Goal: Task Accomplishment & Management: Manage account settings

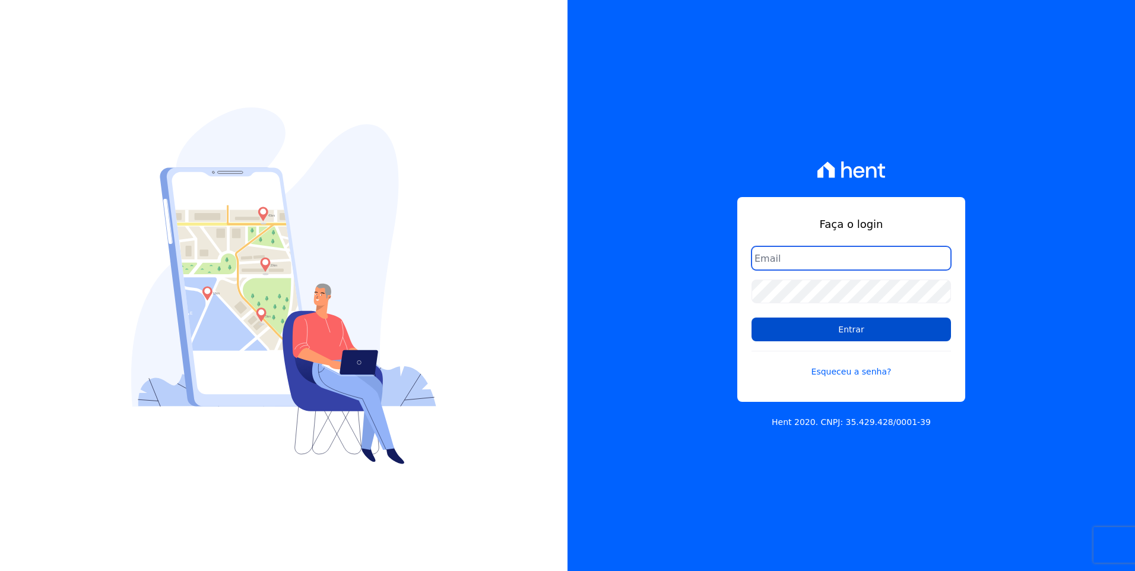
type input "moendasecopark2@gmail.com"
click at [906, 329] on input "Entrar" at bounding box center [850, 330] width 199 height 24
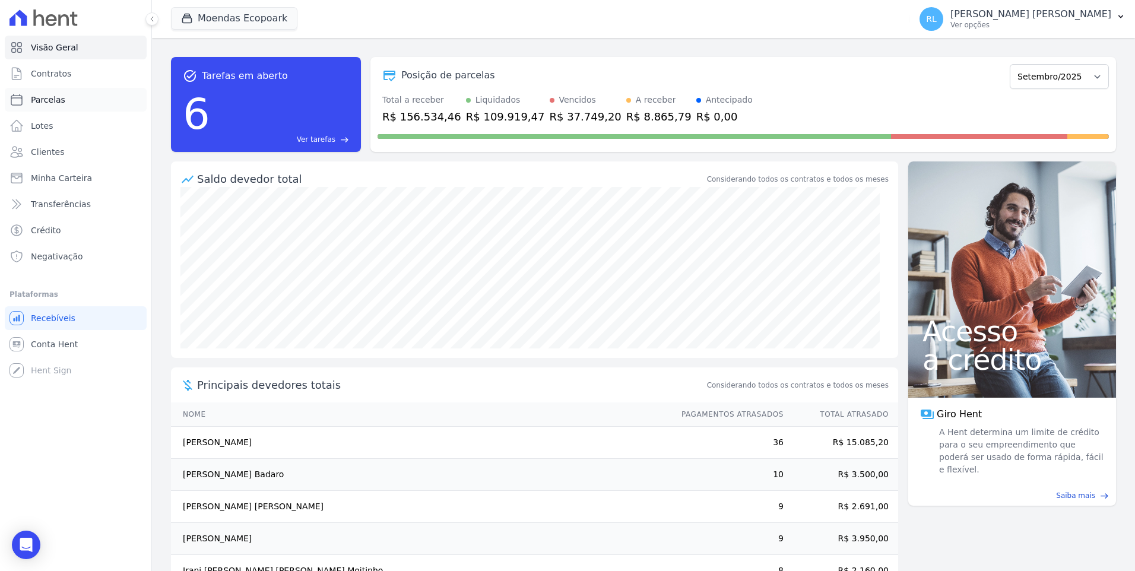
click at [68, 100] on link "Parcelas" at bounding box center [76, 100] width 142 height 24
select select
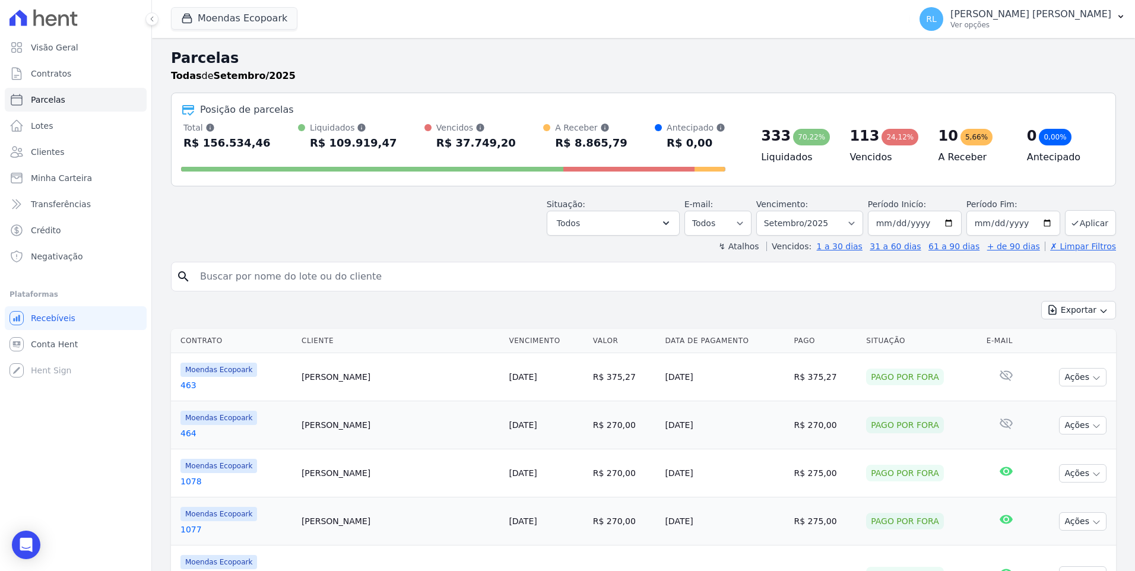
click at [325, 281] on input "search" at bounding box center [652, 277] width 918 height 24
type input "[PERSON_NAME]"
select select
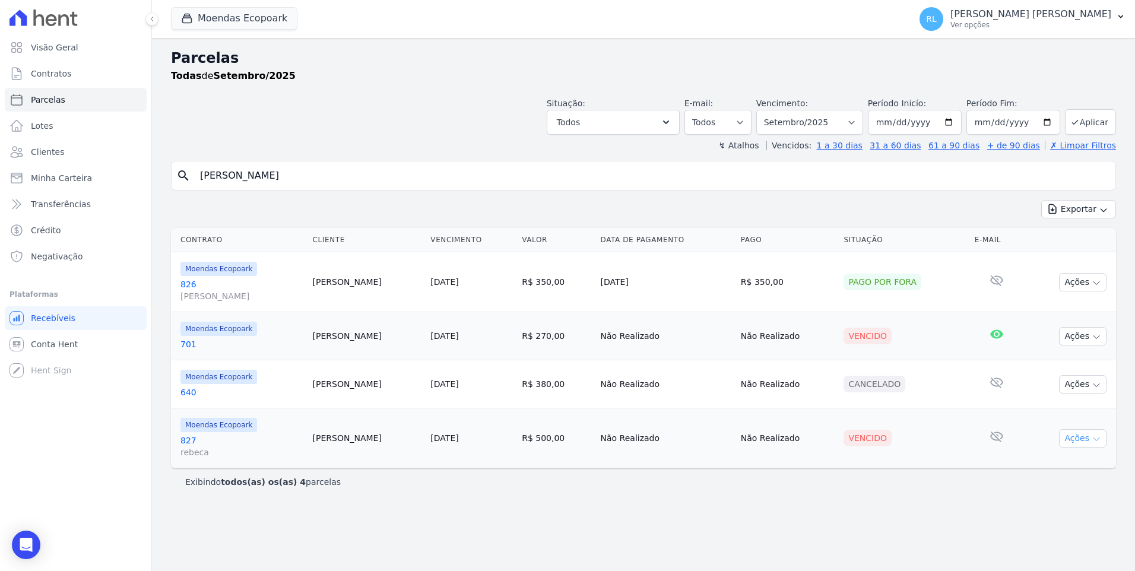
click at [1092, 442] on icon "button" at bounding box center [1096, 439] width 9 height 9
click at [1053, 537] on link "Liquidação Manual" at bounding box center [1078, 532] width 114 height 22
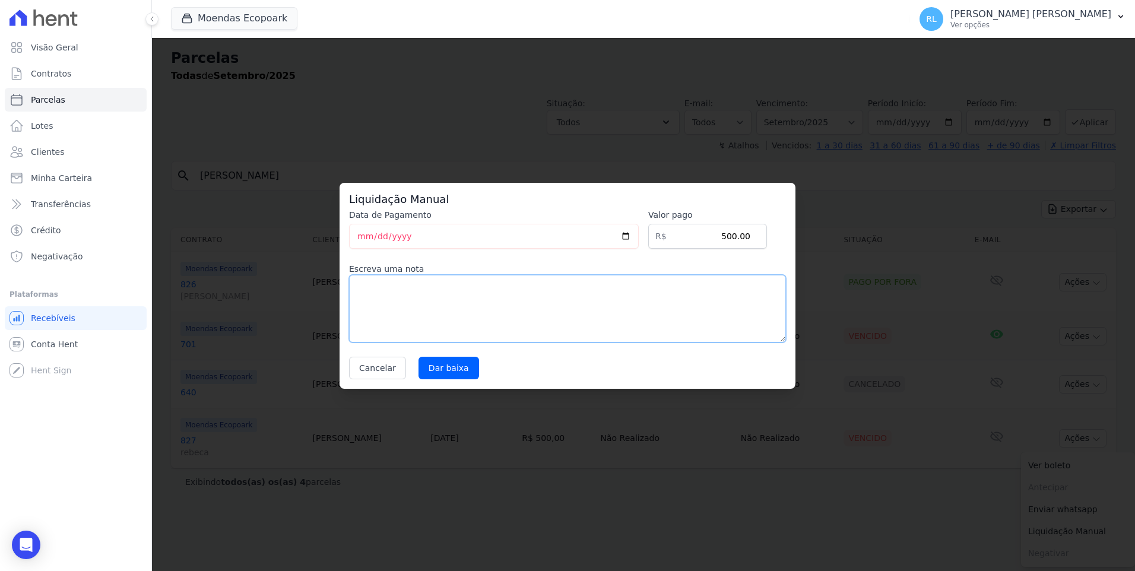
drag, startPoint x: 412, startPoint y: 295, endPoint x: 394, endPoint y: 270, distance: 30.6
click at [411, 295] on textarea at bounding box center [567, 309] width 437 height 68
click at [364, 238] on input "[DATE]" at bounding box center [494, 236] width 290 height 25
type input "[DATE]"
click at [390, 285] on textarea at bounding box center [567, 309] width 437 height 68
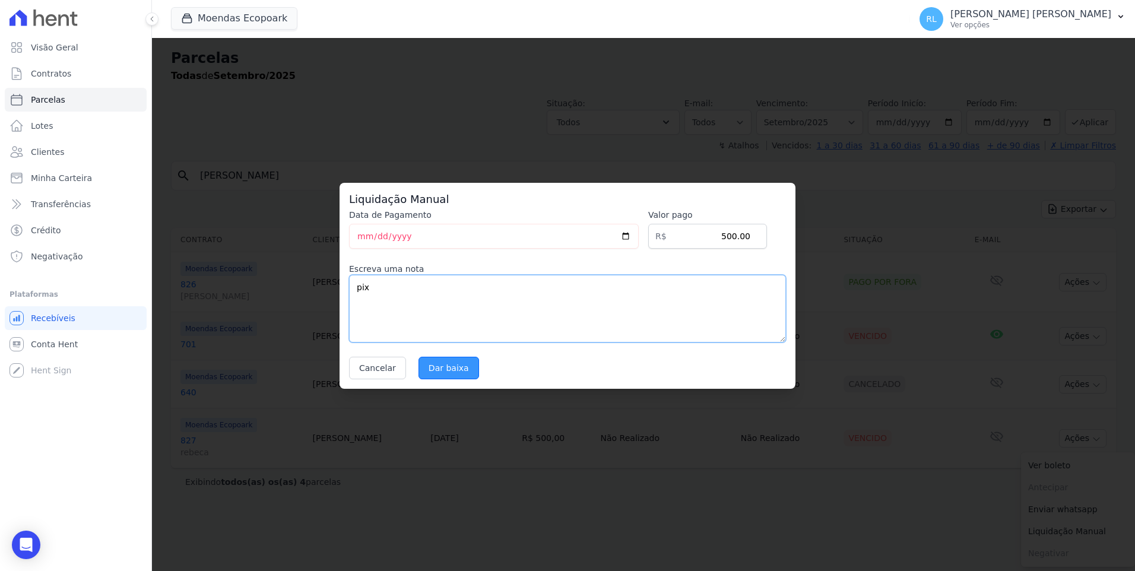
type textarea "pix"
click at [424, 367] on input "Dar baixa" at bounding box center [448, 368] width 61 height 23
select select
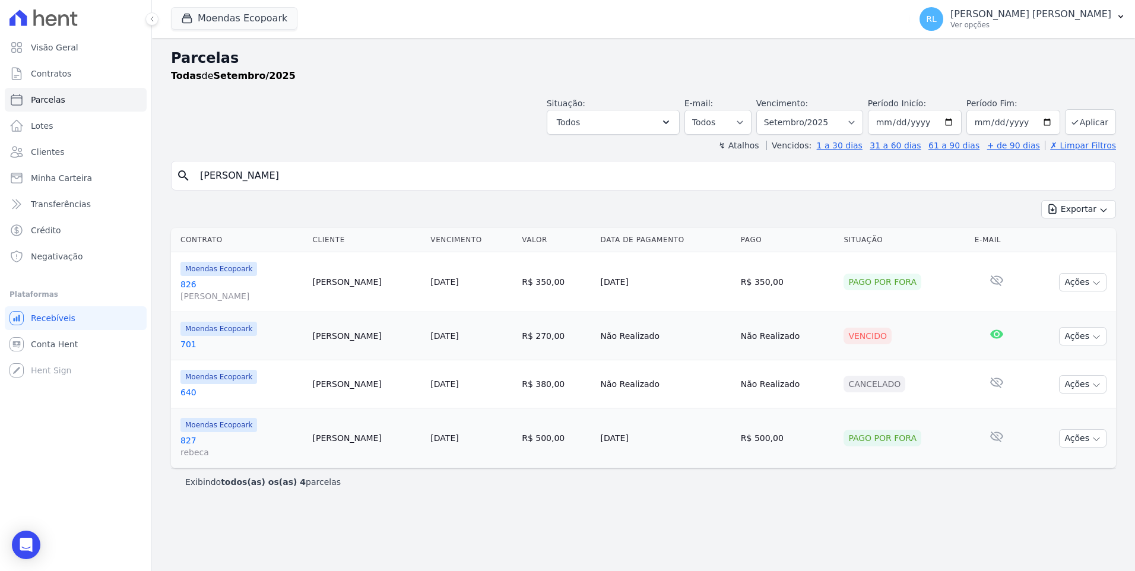
drag, startPoint x: 237, startPoint y: 179, endPoint x: 167, endPoint y: 174, distance: 70.8
click at [167, 174] on div "Parcelas Todas de Setembro/2025 Situação: Agendado Em Aberto Pago Processando C…" at bounding box center [643, 304] width 983 height 533
type input "943"
select select
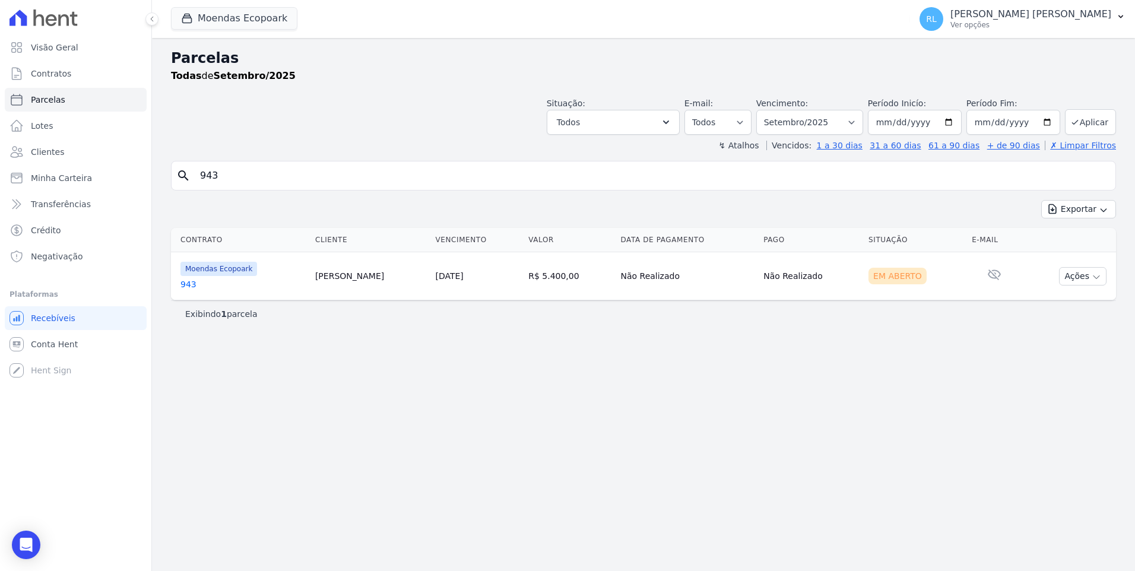
click at [194, 285] on link "943" at bounding box center [242, 284] width 125 height 12
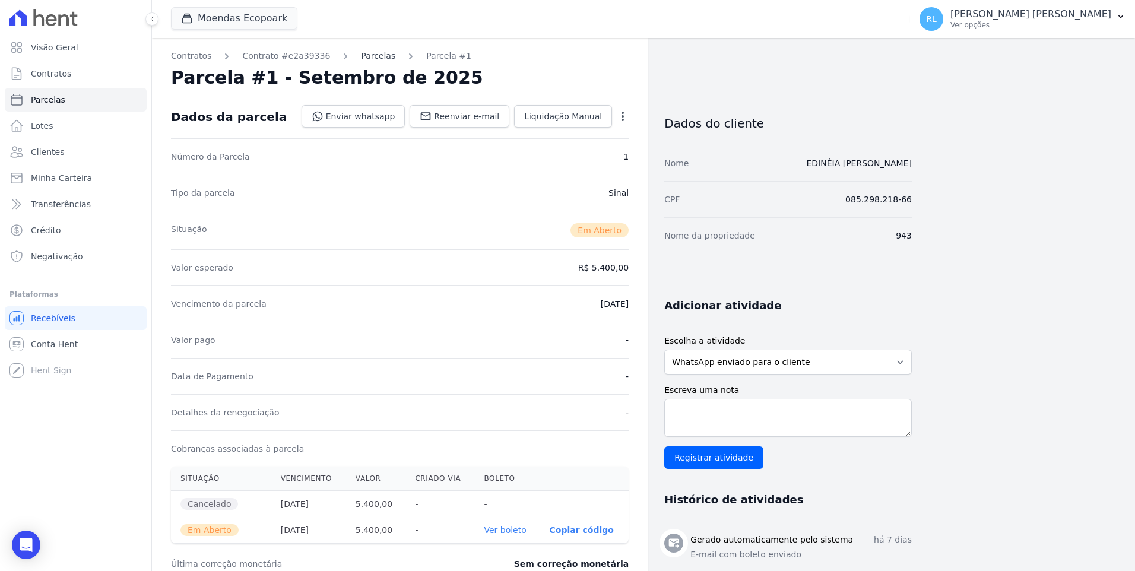
click at [361, 58] on link "Parcelas" at bounding box center [378, 56] width 34 height 12
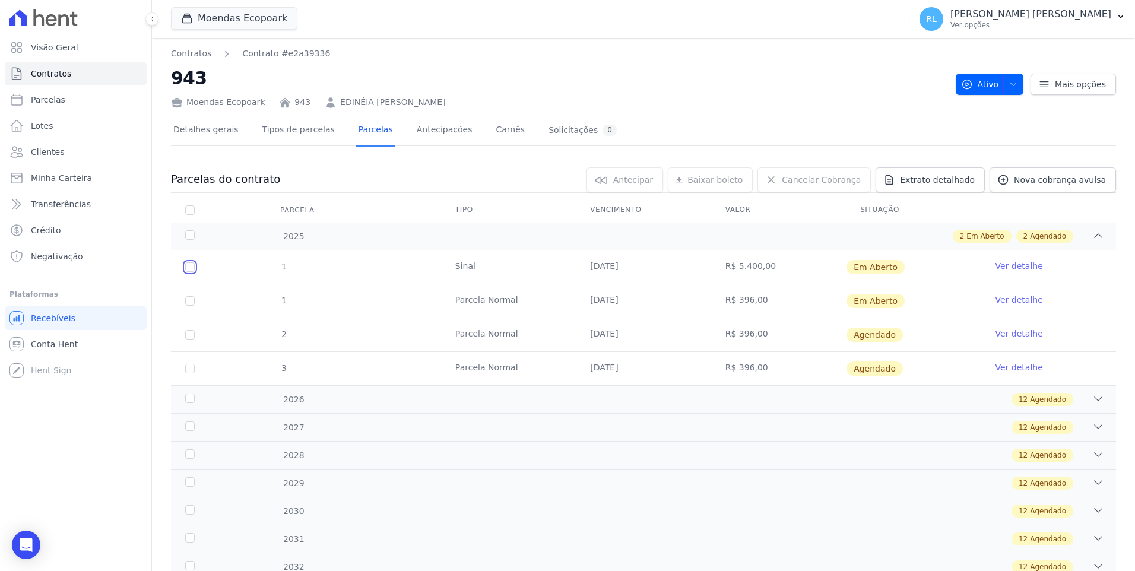
click at [188, 265] on input "checkbox" at bounding box center [189, 266] width 9 height 9
checkbox input "true"
click at [190, 300] on input "checkbox" at bounding box center [189, 300] width 9 height 9
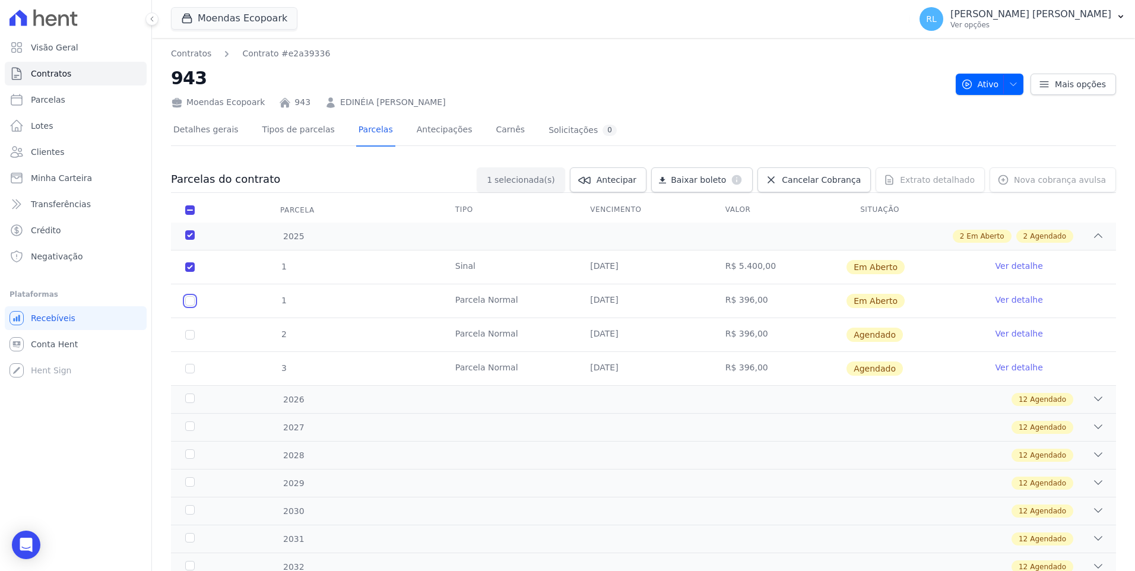
checkbox input "true"
click at [839, 183] on span "Cancelar Cobrança" at bounding box center [821, 180] width 79 height 12
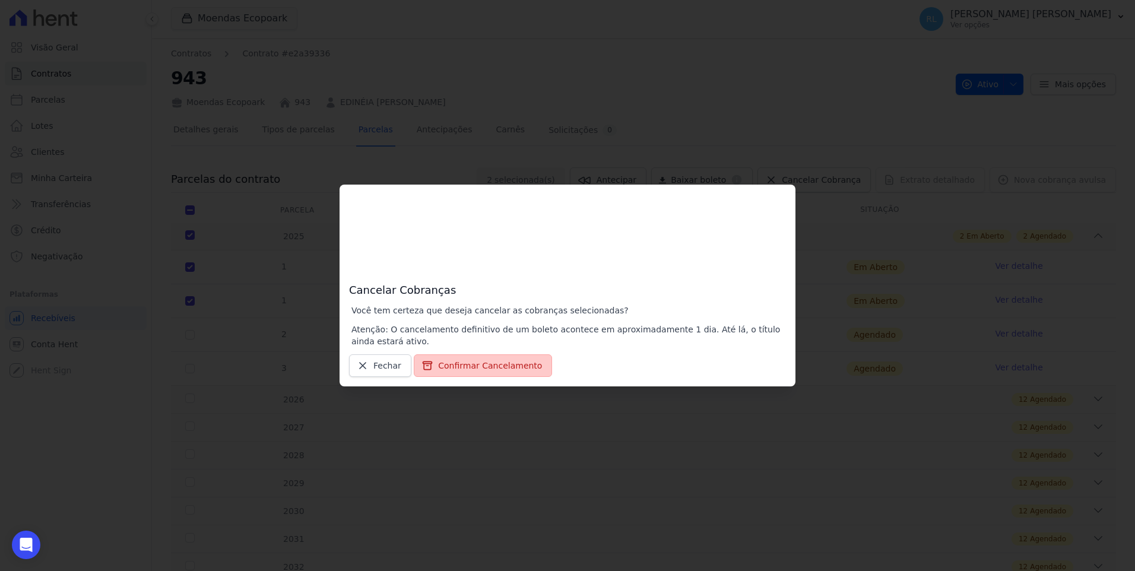
click at [505, 361] on button "Confirmar Cancelamento" at bounding box center [483, 365] width 138 height 23
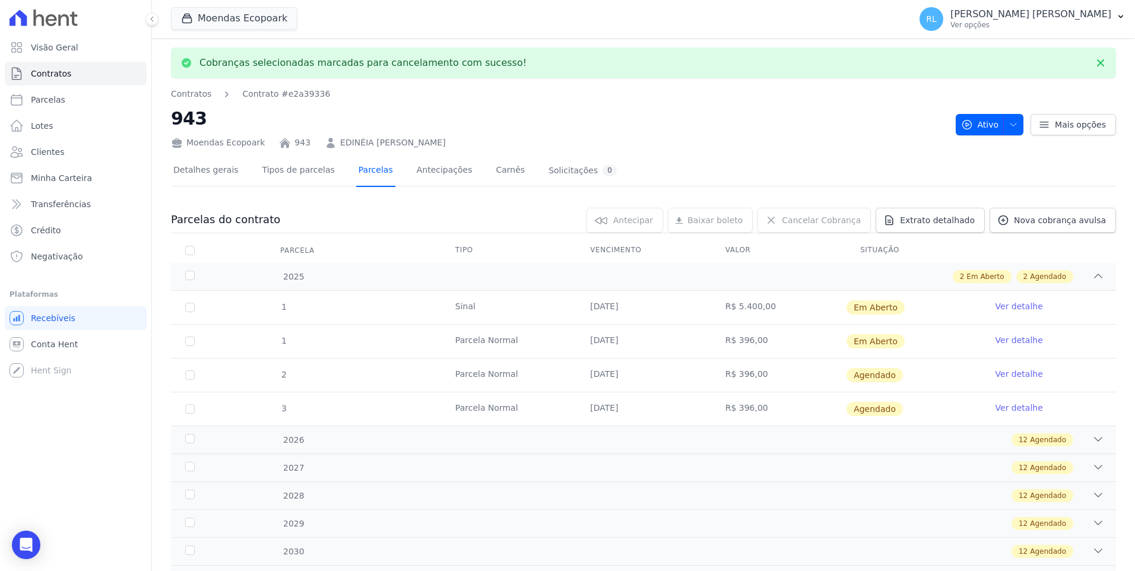
click at [360, 170] on link "Parcelas" at bounding box center [375, 171] width 39 height 31
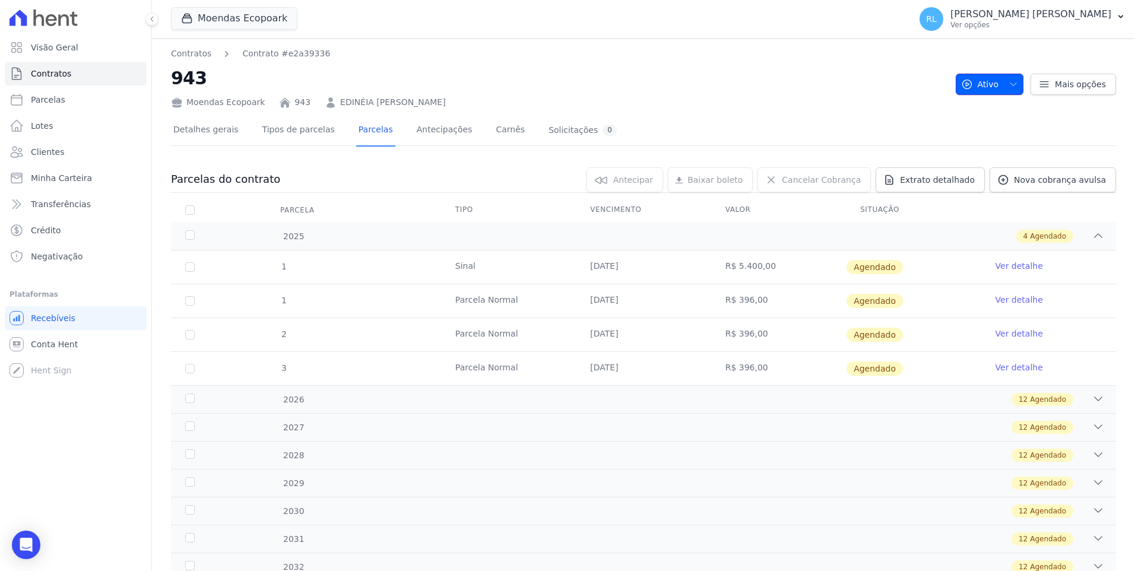
click at [1010, 87] on icon "button" at bounding box center [1013, 84] width 9 height 9
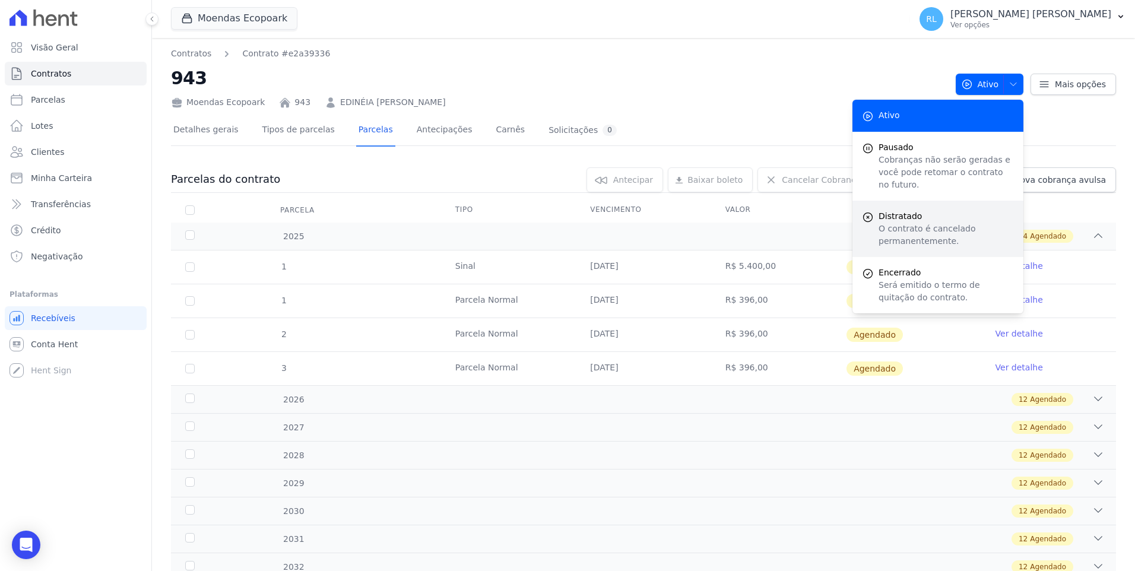
click at [899, 227] on p "O contrato é cancelado permanentemente." at bounding box center [946, 235] width 135 height 25
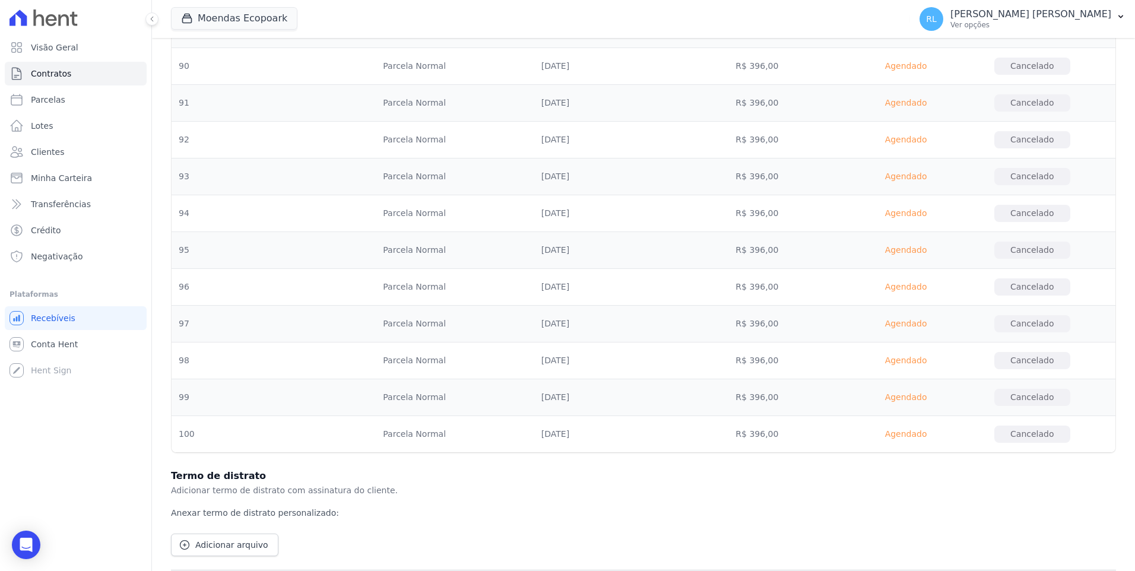
scroll to position [3706, 0]
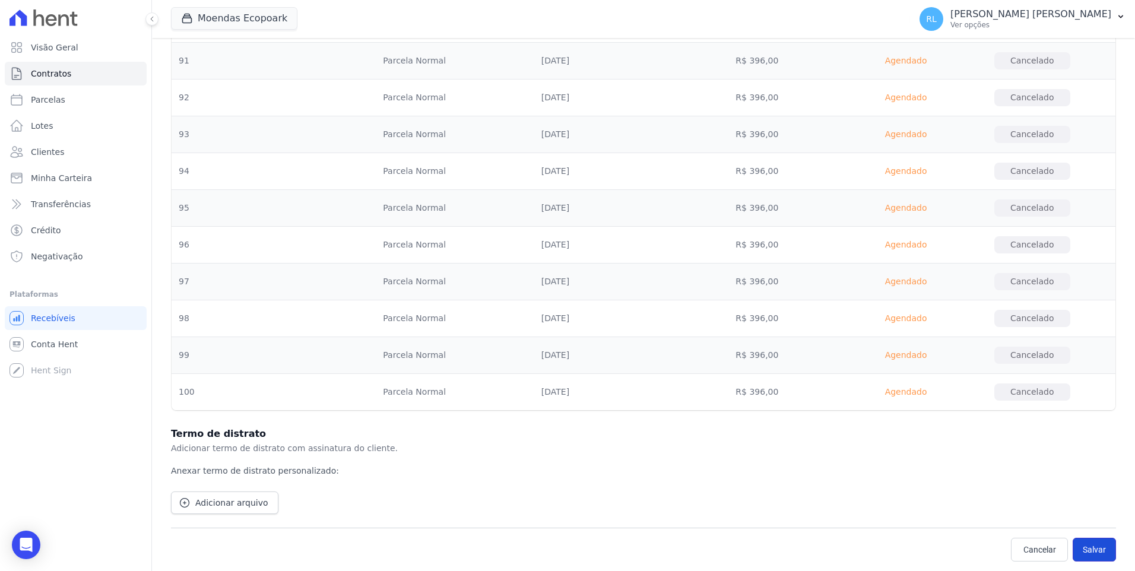
click at [1080, 551] on button "Salvar" at bounding box center [1094, 550] width 43 height 24
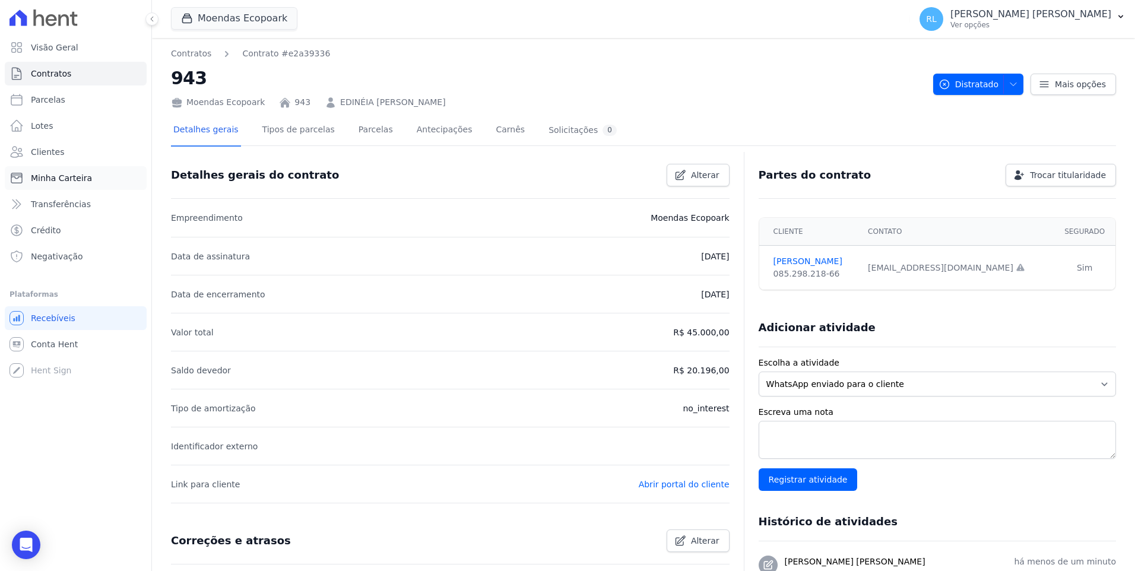
click at [49, 176] on span "Minha Carteira" at bounding box center [61, 178] width 61 height 12
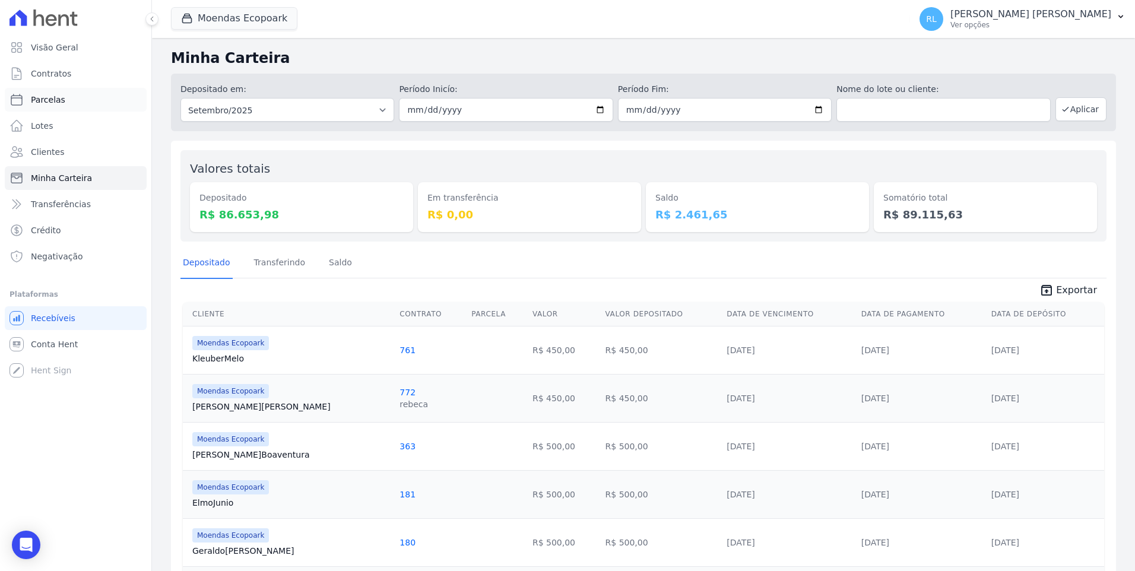
click at [72, 103] on link "Parcelas" at bounding box center [76, 100] width 142 height 24
select select
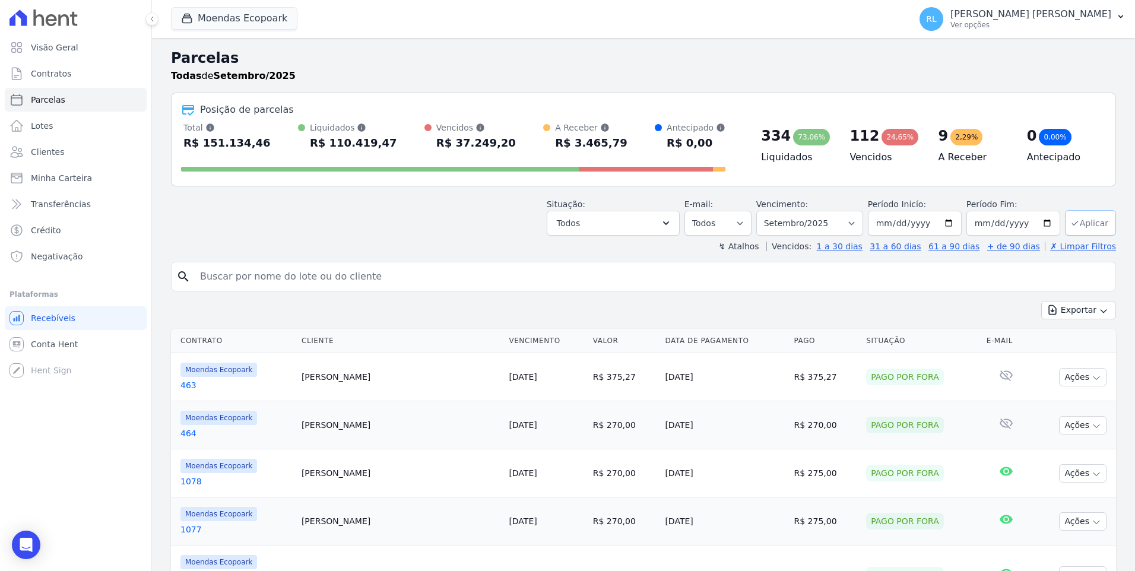
click at [1095, 227] on button "Aplicar" at bounding box center [1090, 223] width 51 height 26
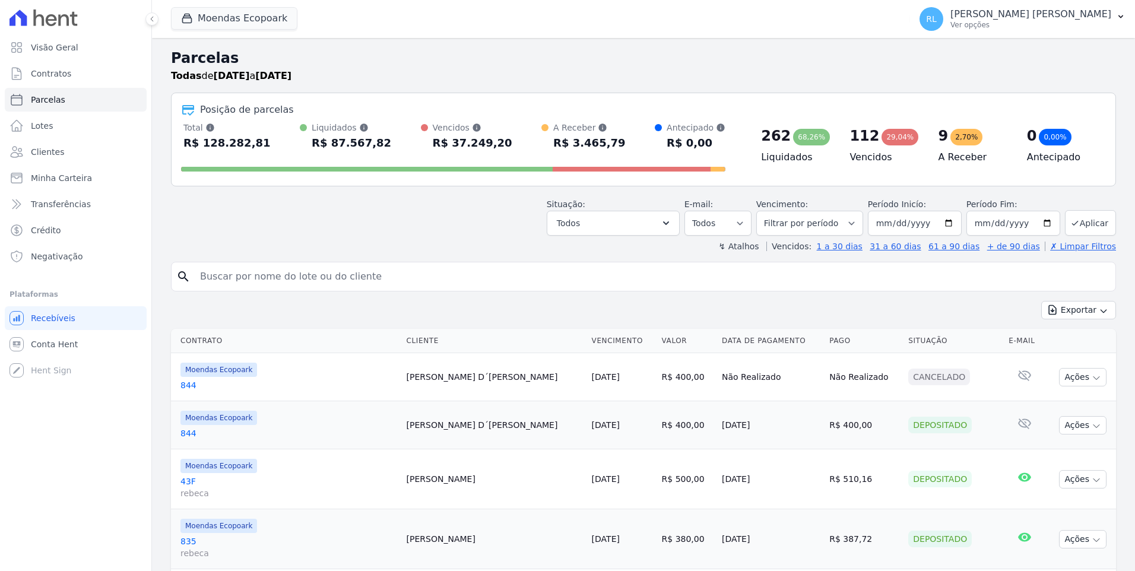
select select
click at [672, 225] on icon "button" at bounding box center [666, 223] width 12 height 12
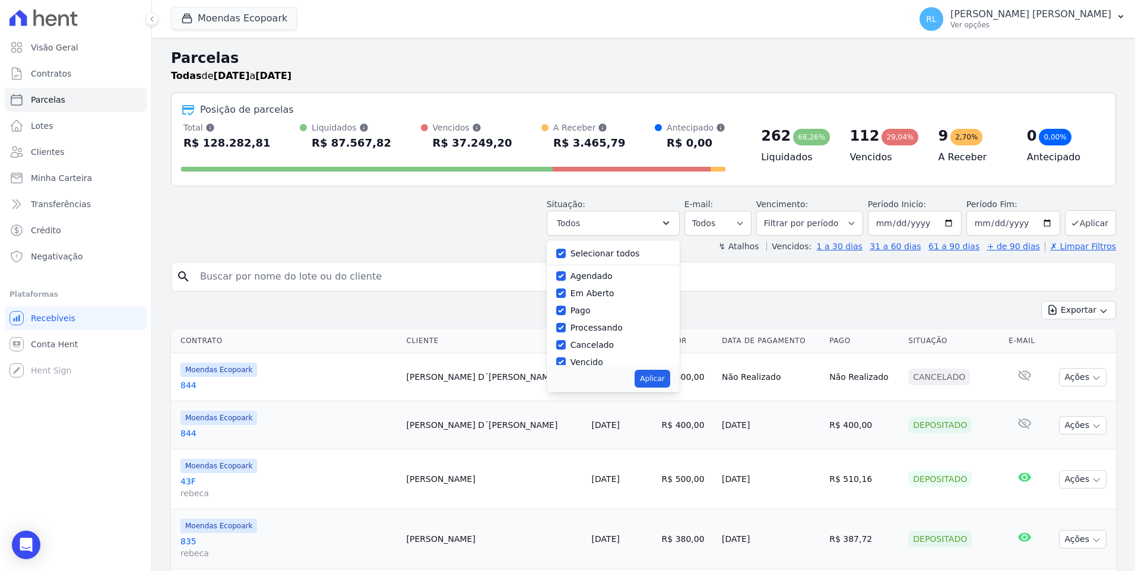
click at [588, 252] on label "Selecionar todos" at bounding box center [604, 253] width 69 height 9
click at [566, 252] on input "Selecionar todos" at bounding box center [560, 253] width 9 height 9
checkbox input "false"
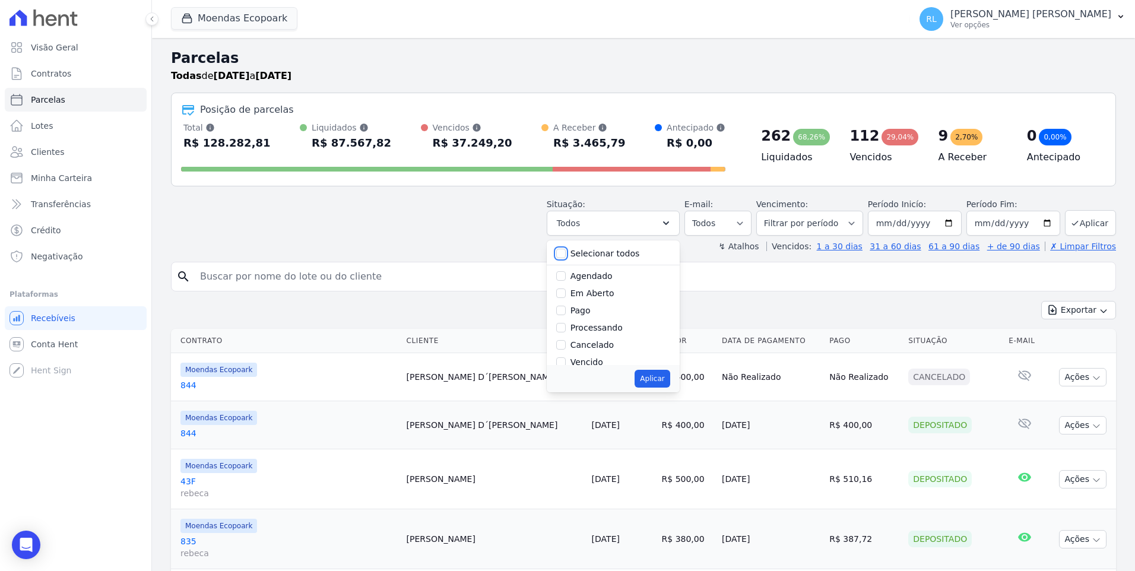
checkbox input "false"
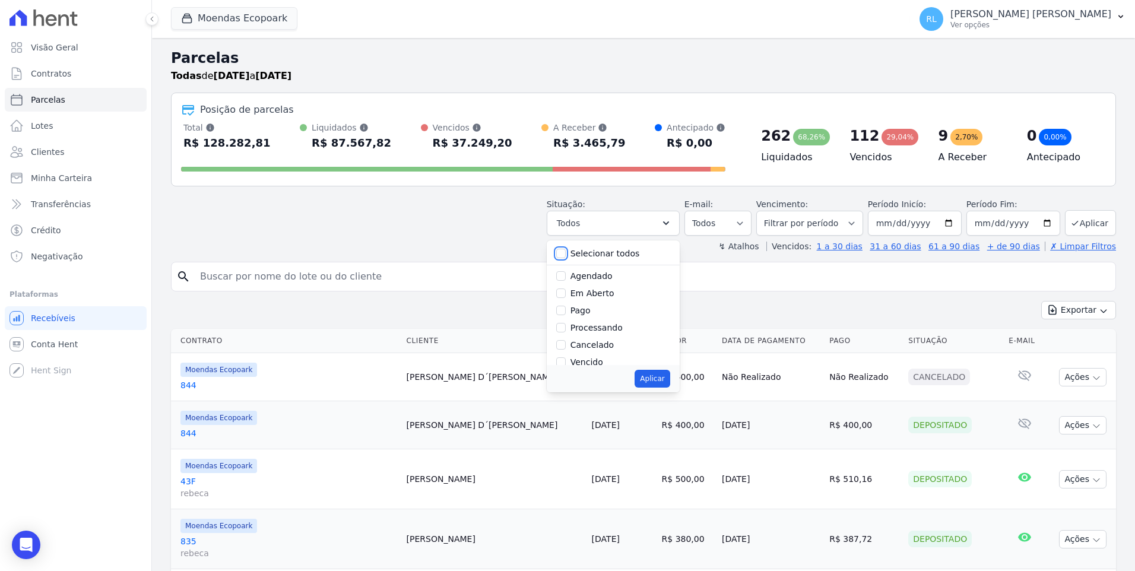
checkbox input "false"
click at [566, 361] on input "Vencido" at bounding box center [560, 361] width 9 height 9
checkbox input "true"
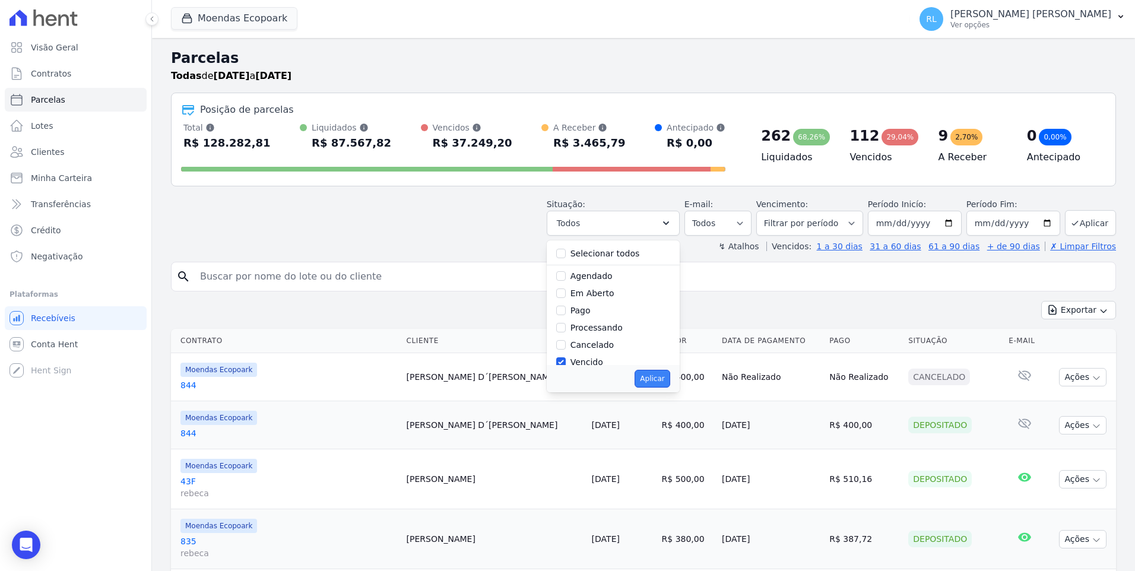
click at [670, 383] on button "Aplicar" at bounding box center [652, 379] width 35 height 18
select select "overdue"
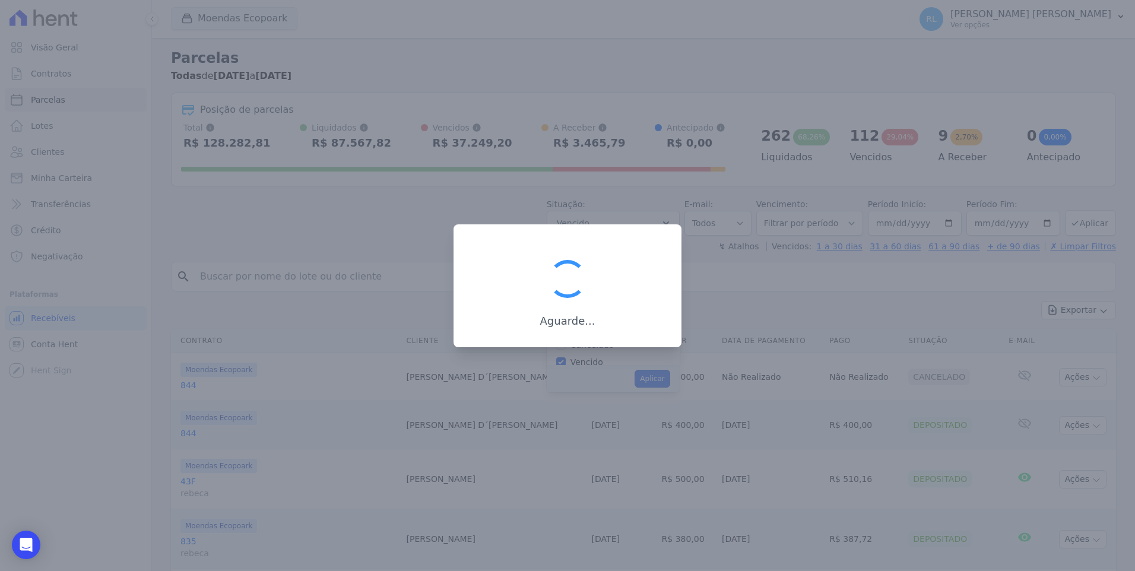
scroll to position [21, 0]
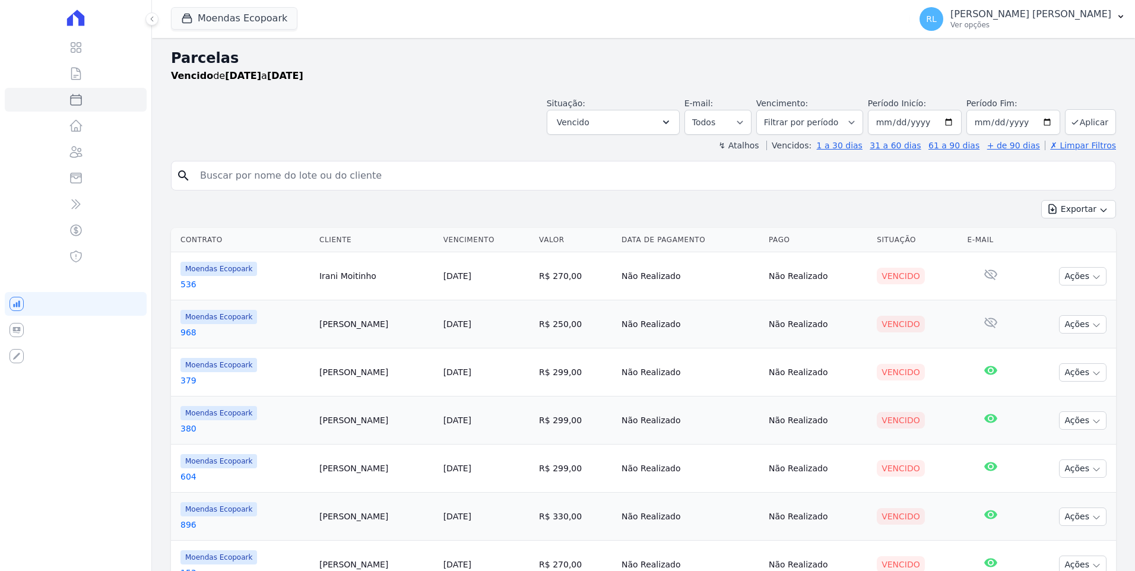
select select
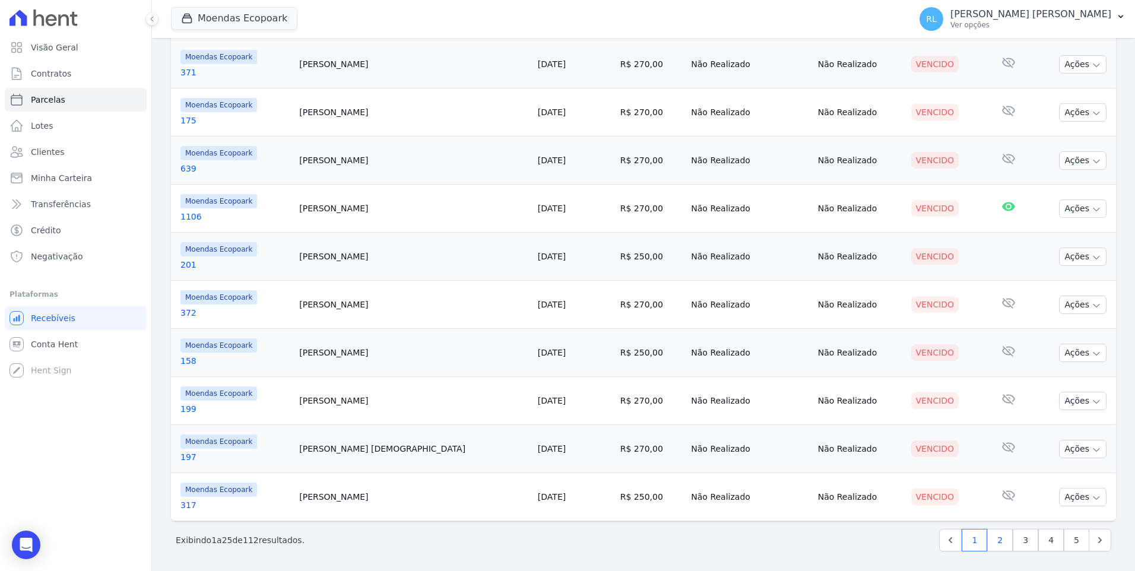
scroll to position [959, 0]
click at [990, 538] on link "2" at bounding box center [1000, 538] width 26 height 23
select select
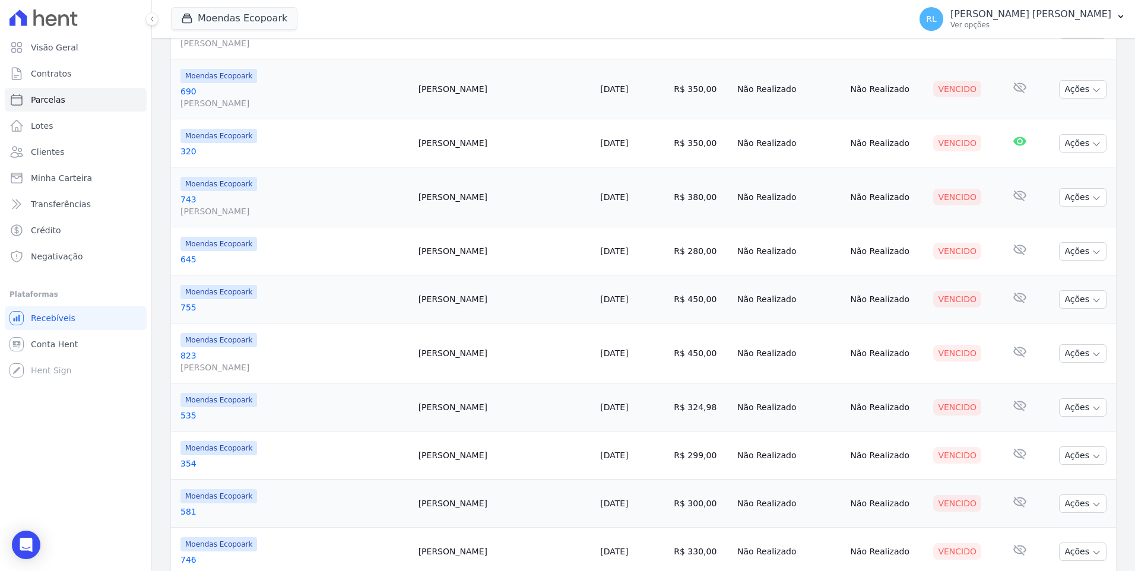
scroll to position [1006, 0]
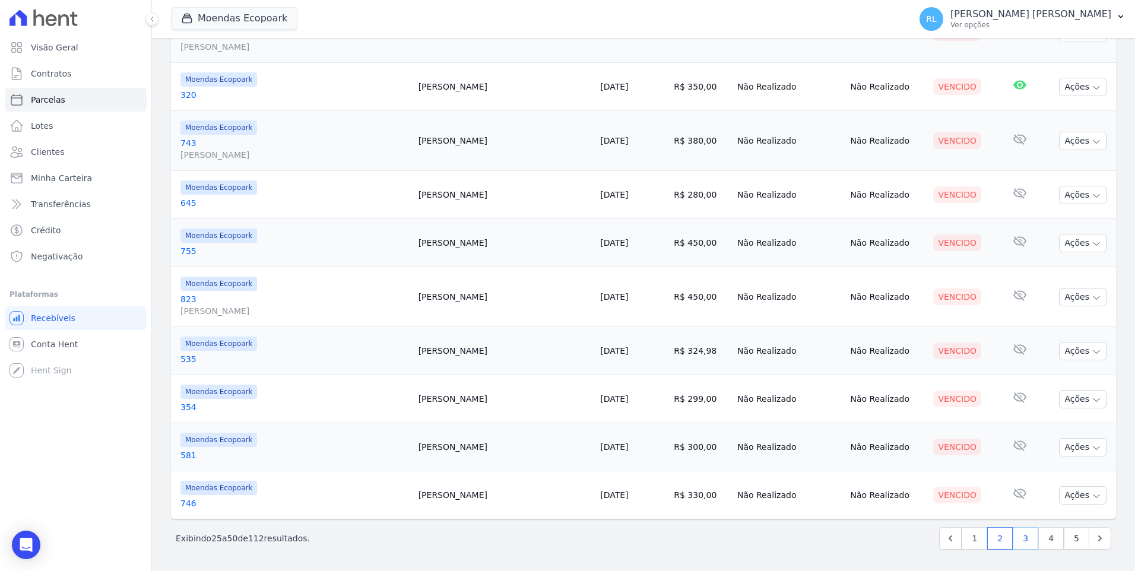
click at [1025, 539] on link "3" at bounding box center [1026, 538] width 26 height 23
select select
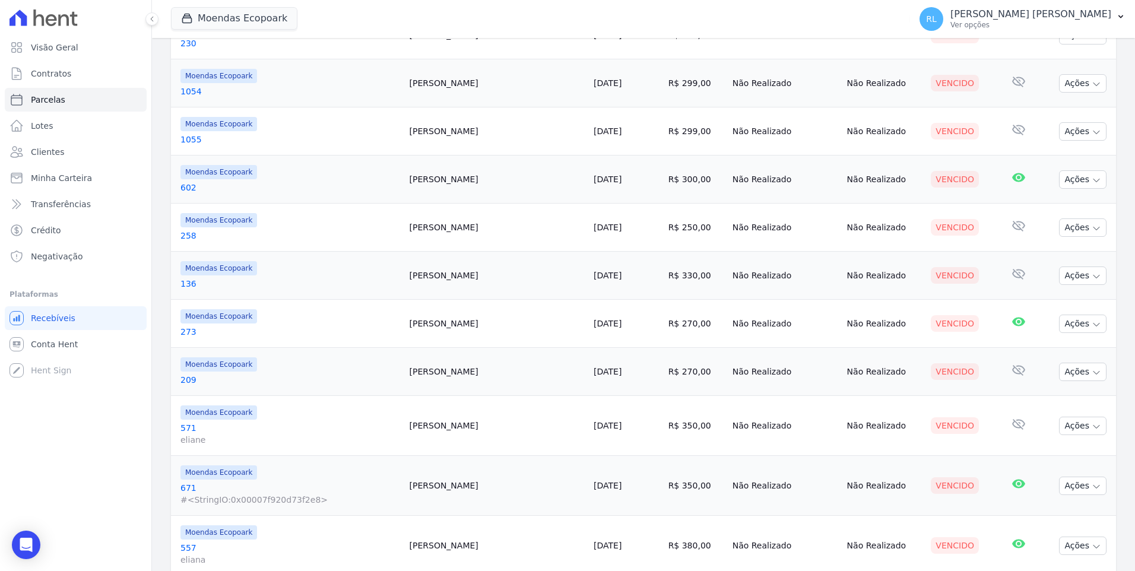
scroll to position [1006, 0]
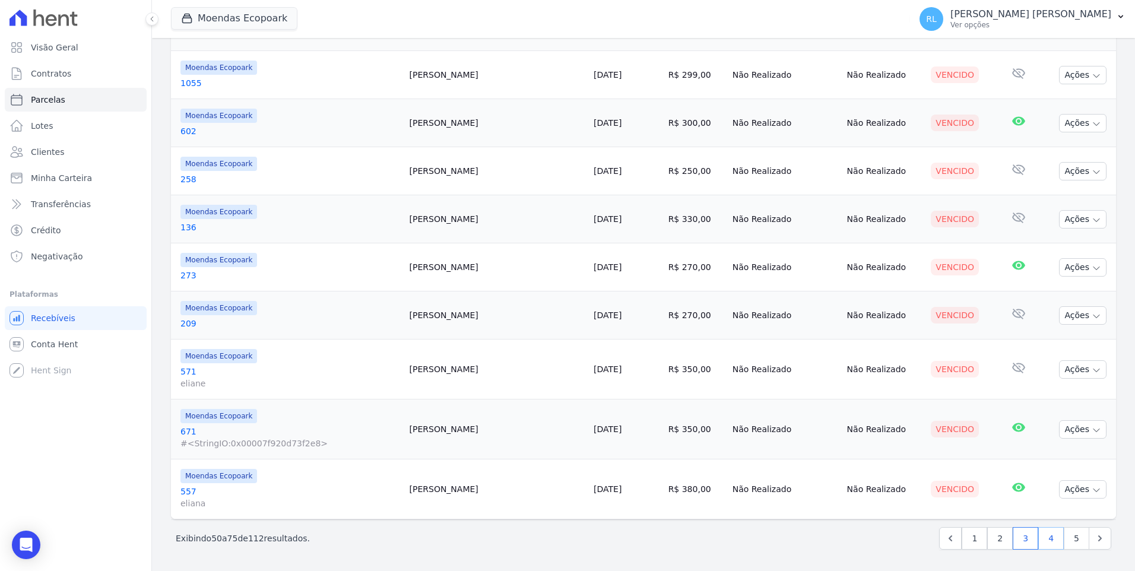
click at [1041, 535] on link "4" at bounding box center [1051, 538] width 26 height 23
select select
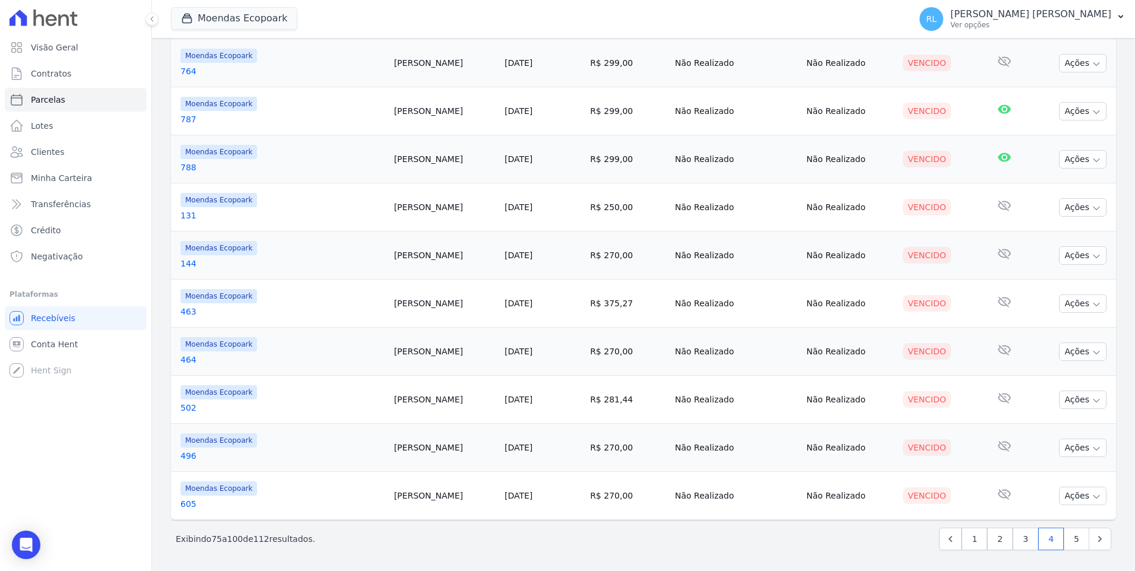
scroll to position [1006, 0]
click at [1075, 540] on link "5" at bounding box center [1077, 538] width 26 height 23
select select
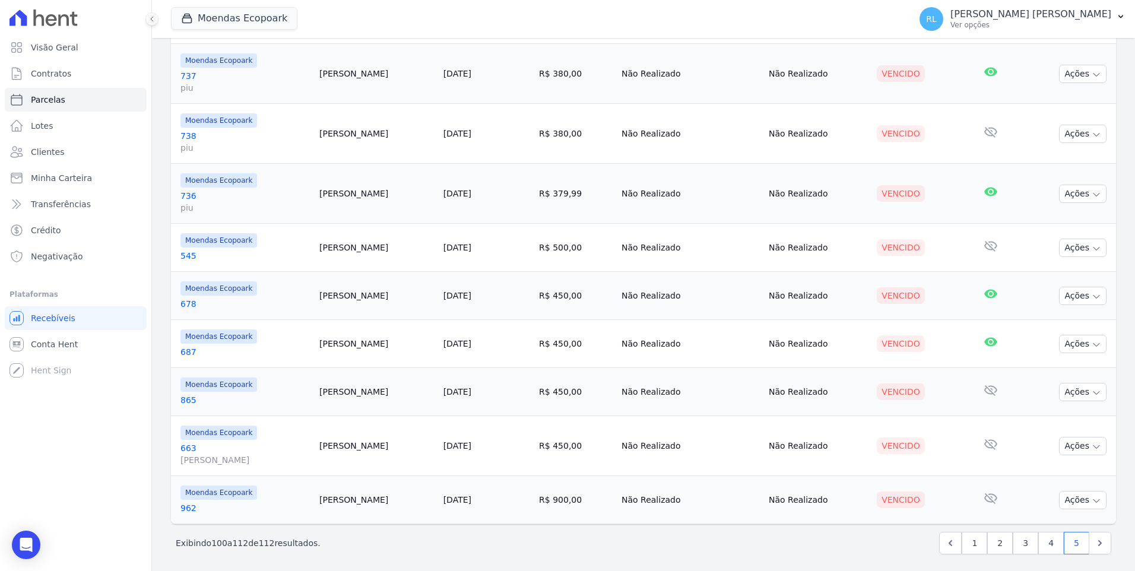
scroll to position [369, 0]
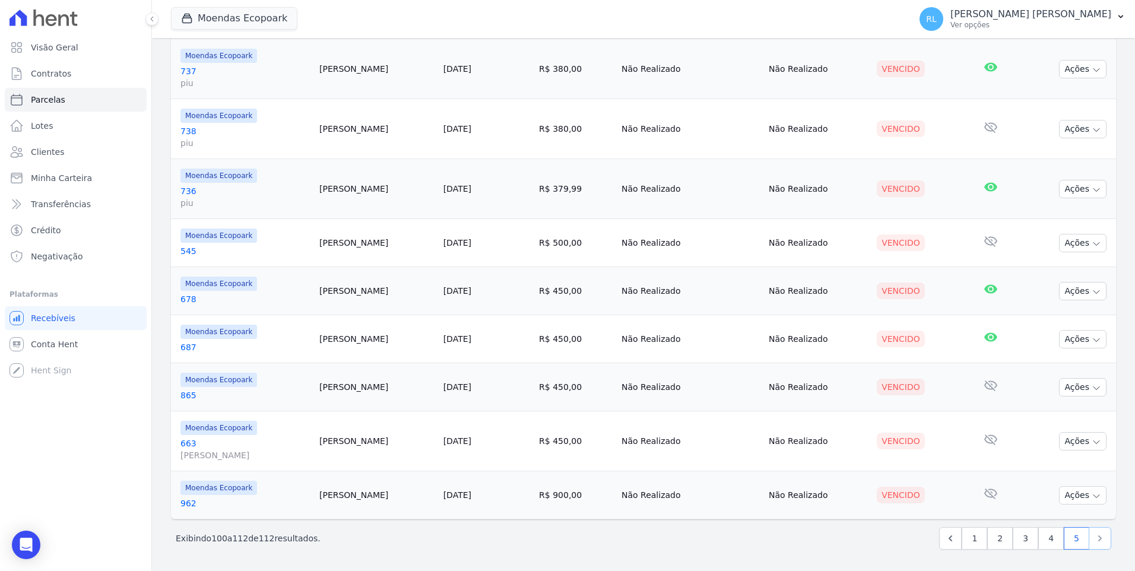
click at [1094, 535] on icon "Next" at bounding box center [1100, 538] width 12 height 12
select select
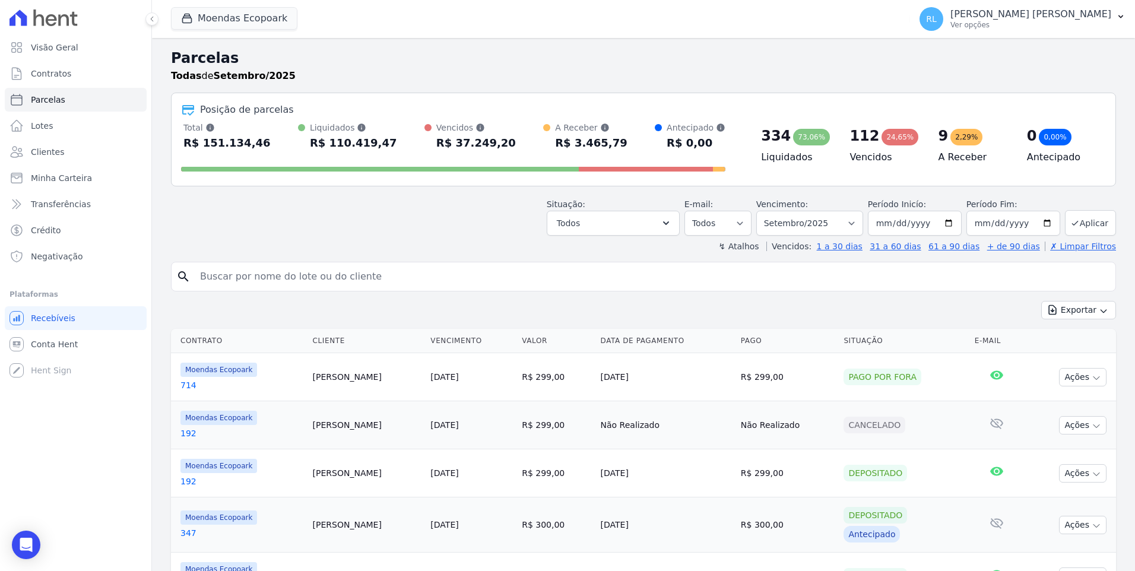
click at [280, 267] on input "search" at bounding box center [652, 277] width 918 height 24
type input "737"
select select
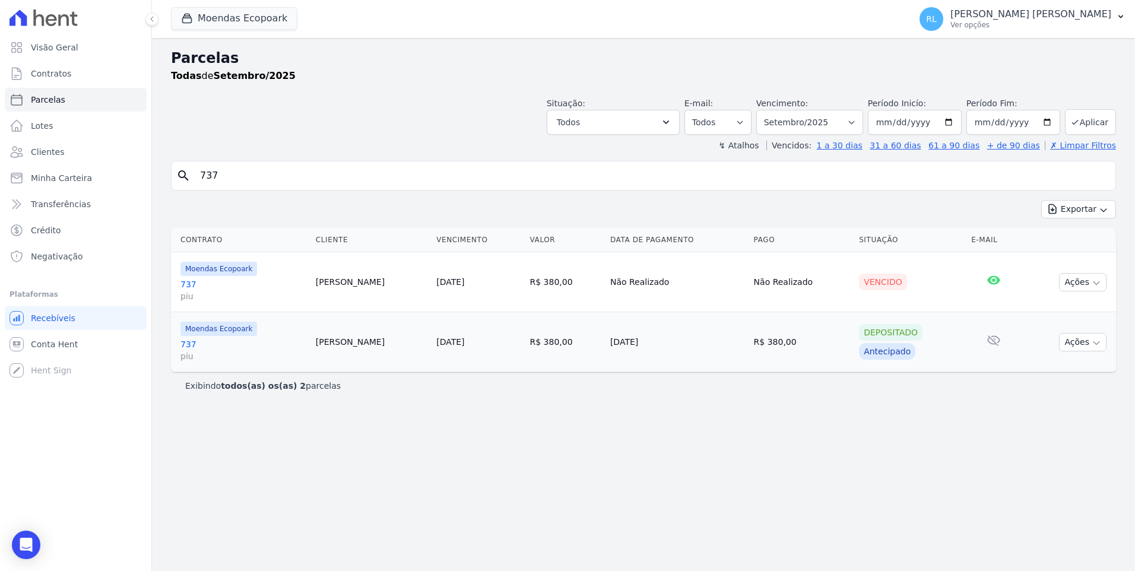
drag, startPoint x: 202, startPoint y: 170, endPoint x: 171, endPoint y: 164, distance: 32.1
click at [171, 164] on div "search 737" at bounding box center [643, 176] width 945 height 30
type input "775"
select select
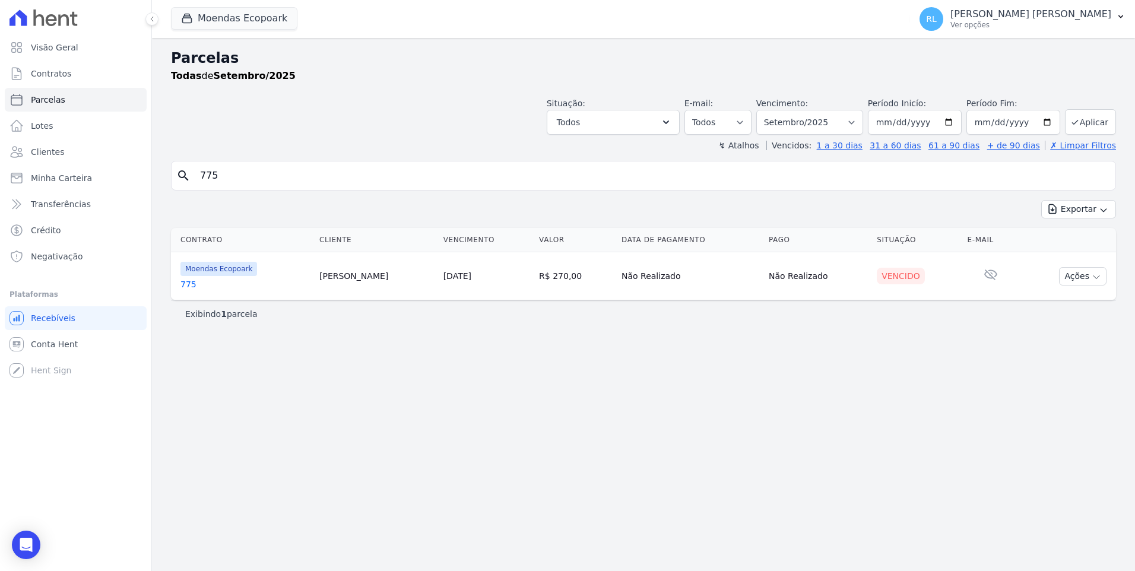
click at [193, 284] on link "775" at bounding box center [244, 284] width 129 height 12
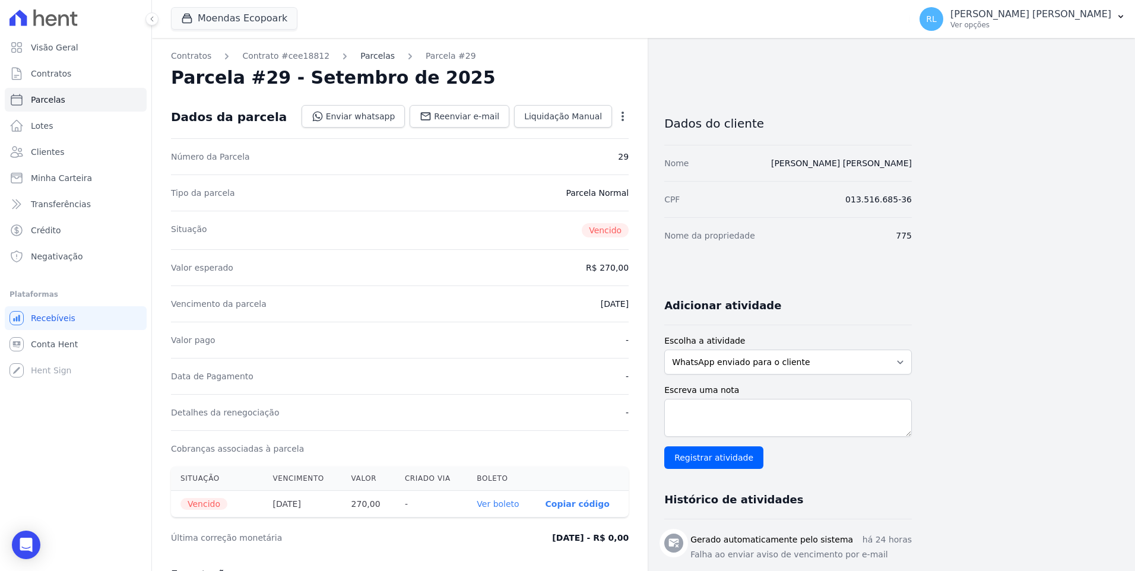
click at [364, 58] on link "Parcelas" at bounding box center [377, 56] width 34 height 12
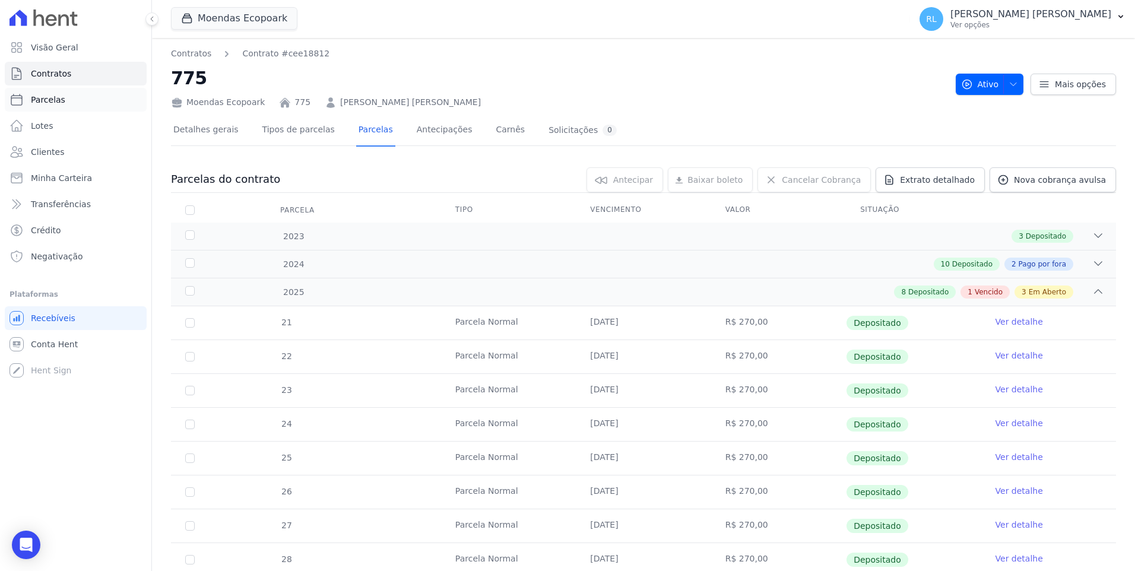
click at [81, 103] on link "Parcelas" at bounding box center [76, 100] width 142 height 24
select select
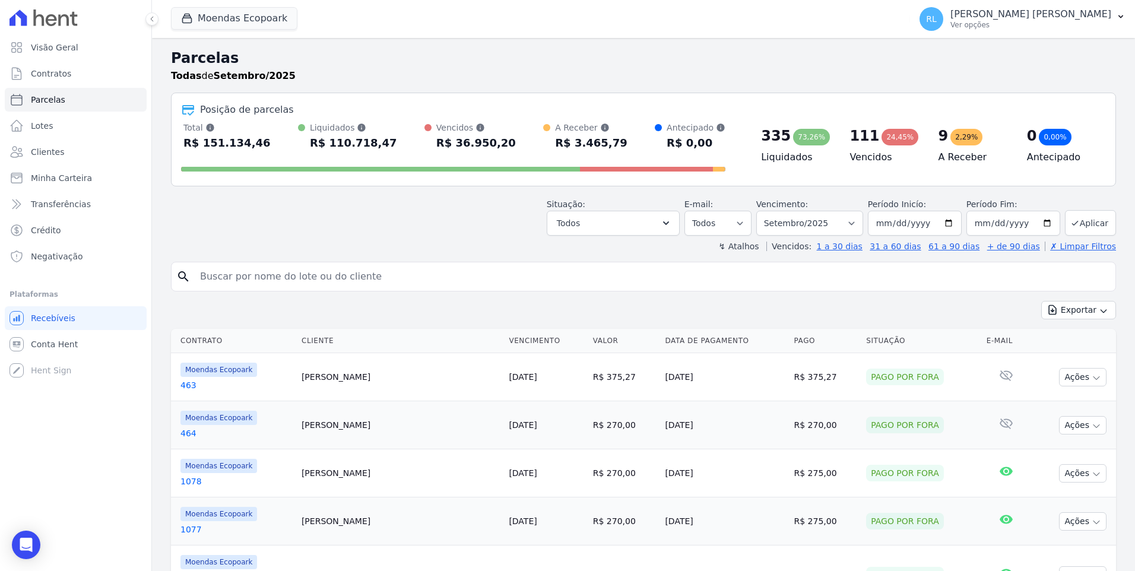
click at [293, 272] on input "search" at bounding box center [652, 277] width 918 height 24
type input "arlindo"
select select
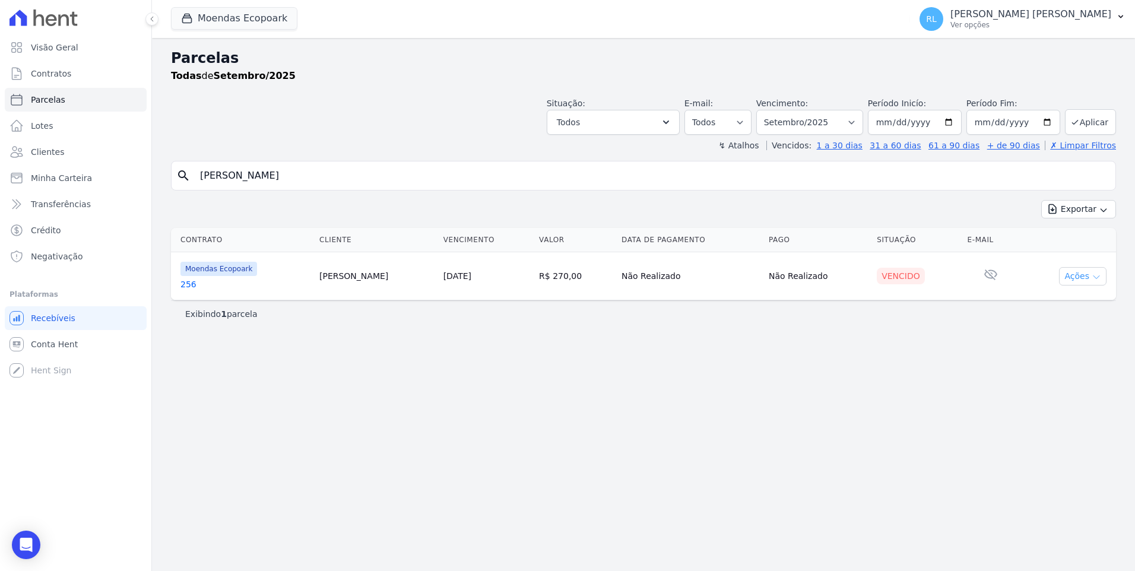
click at [1076, 284] on button "Ações" at bounding box center [1082, 276] width 47 height 18
click at [1048, 370] on link "Liquidação Manual" at bounding box center [1078, 370] width 114 height 22
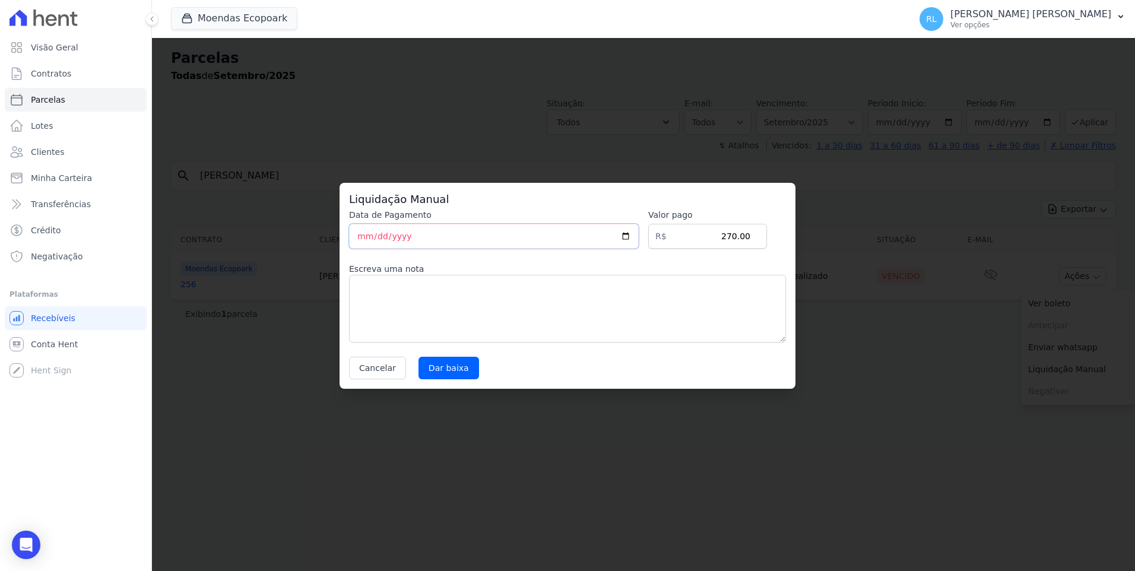
click at [363, 240] on input "[DATE]" at bounding box center [494, 236] width 290 height 25
type input "2025-09-22"
click at [397, 280] on textarea at bounding box center [567, 309] width 437 height 68
type textarea "pix"
click at [435, 363] on input "Dar baixa" at bounding box center [448, 368] width 61 height 23
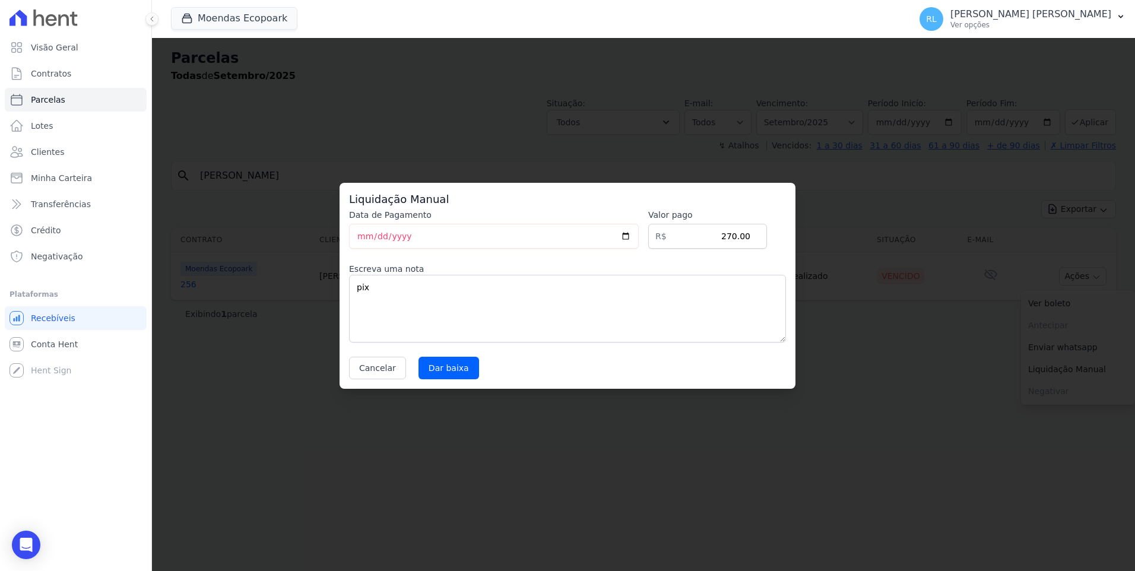
select select
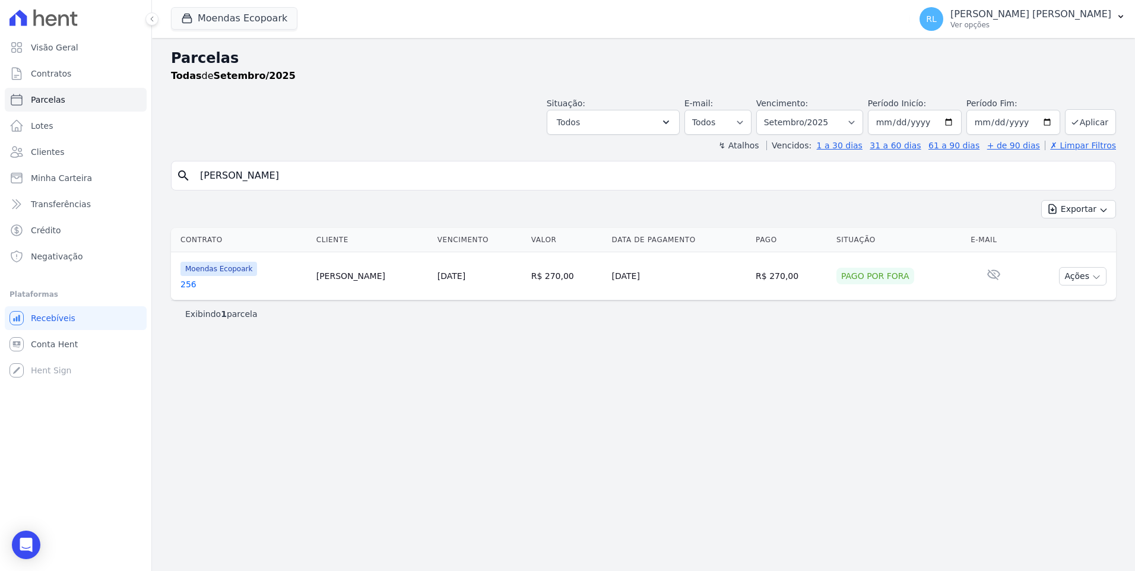
click at [188, 283] on link "256" at bounding box center [243, 284] width 126 height 12
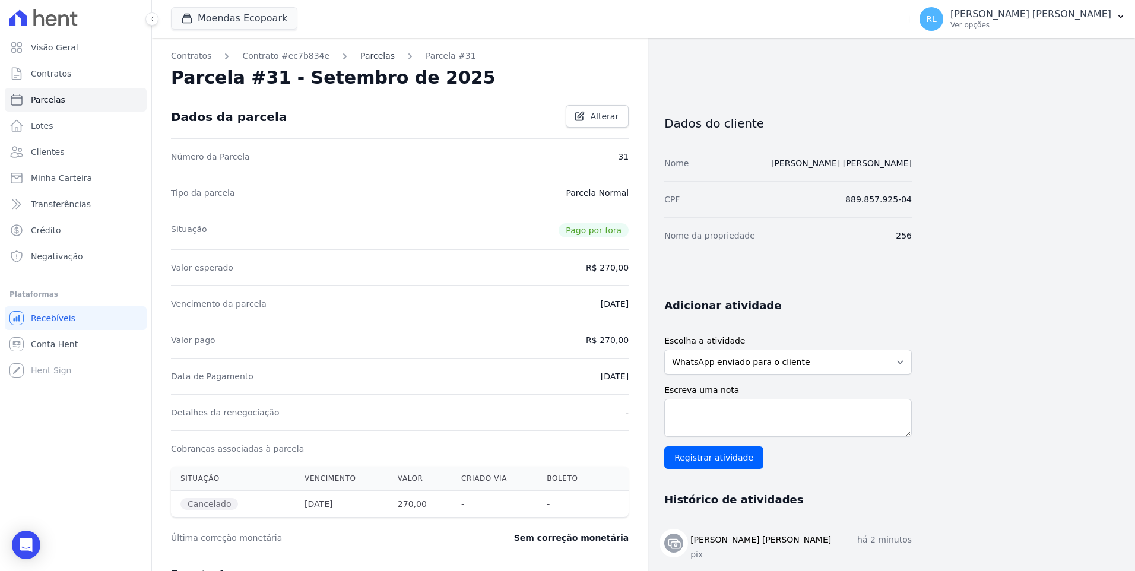
click at [360, 56] on link "Parcelas" at bounding box center [377, 56] width 34 height 12
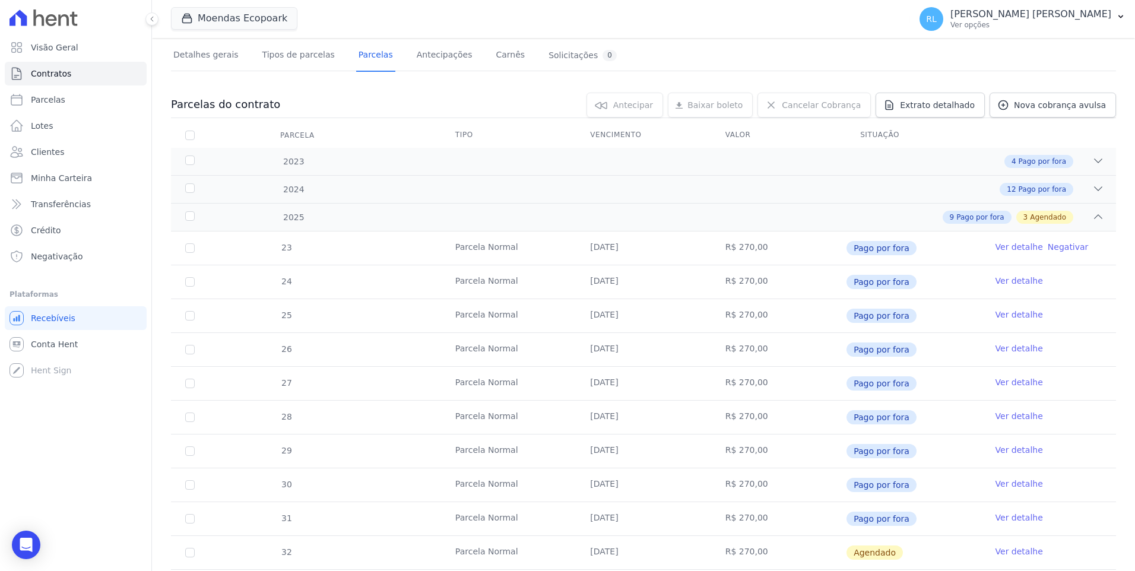
scroll to position [344, 0]
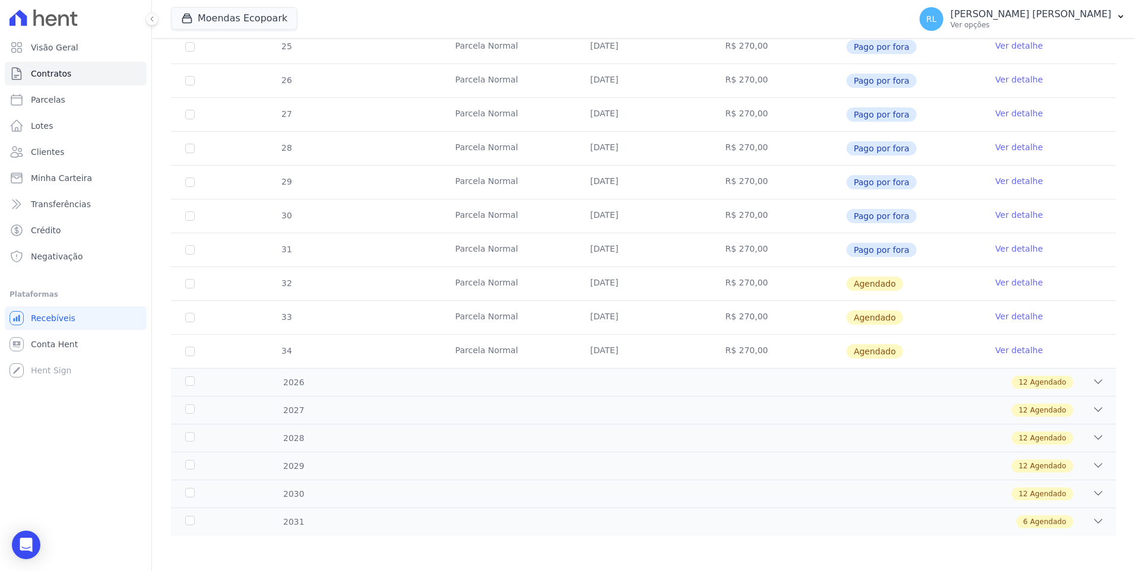
click at [995, 283] on link "Ver detalhe" at bounding box center [1018, 283] width 47 height 12
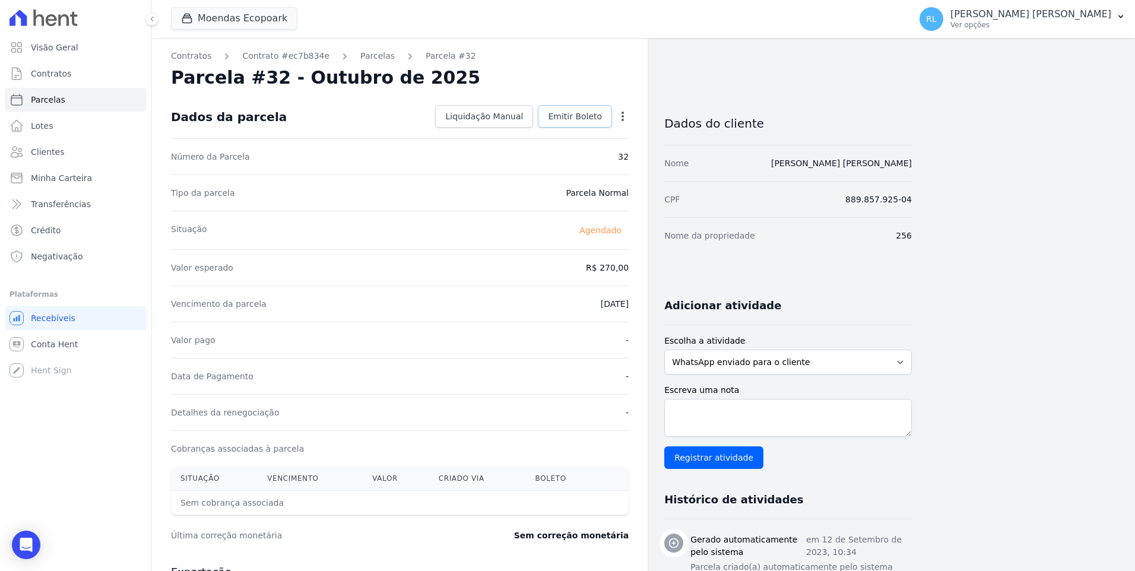
click at [573, 116] on span "Emitir Boleto" at bounding box center [575, 116] width 54 height 12
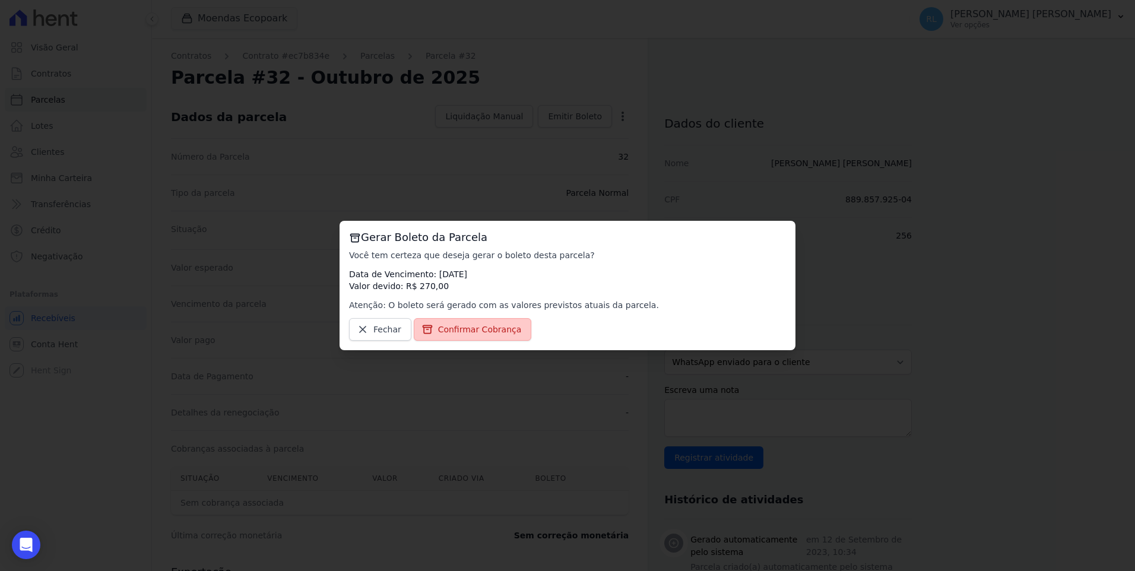
click at [510, 332] on link "Confirmar Cobrança" at bounding box center [473, 329] width 118 height 23
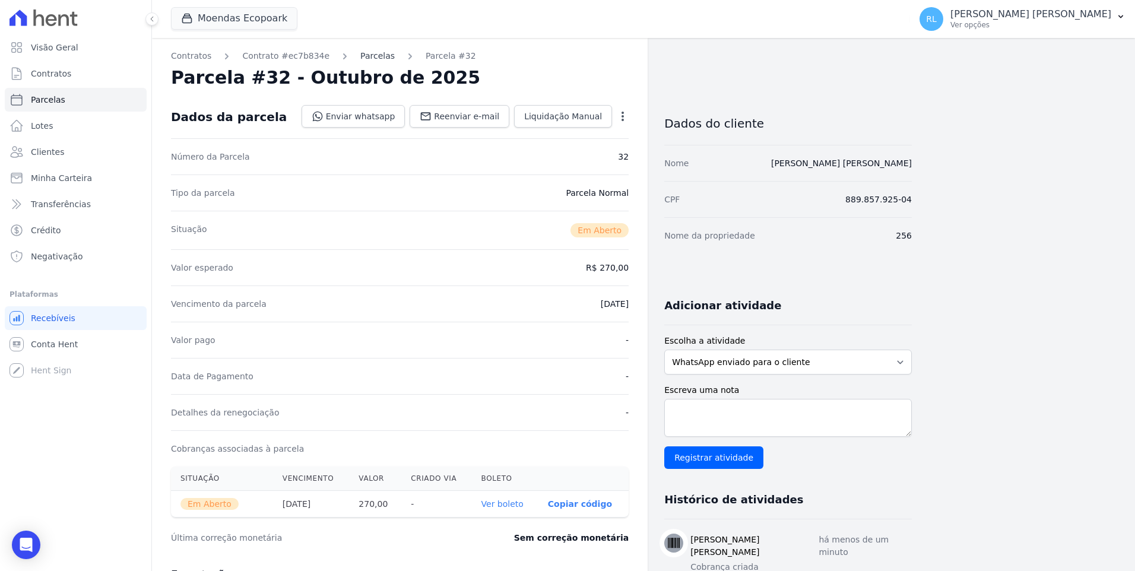
click at [360, 57] on link "Parcelas" at bounding box center [377, 56] width 34 height 12
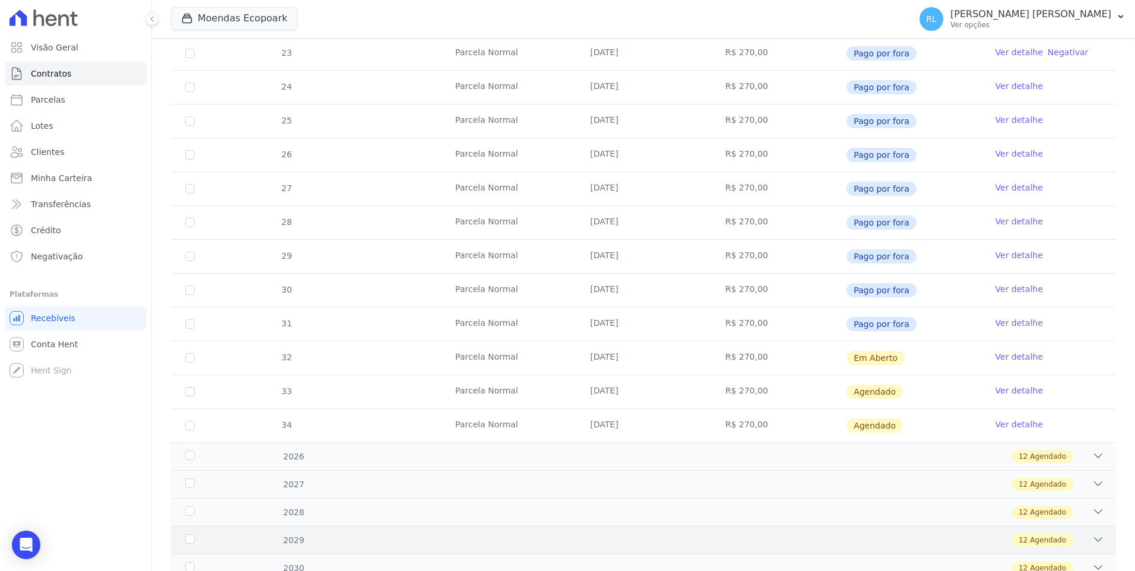
scroll to position [344, 0]
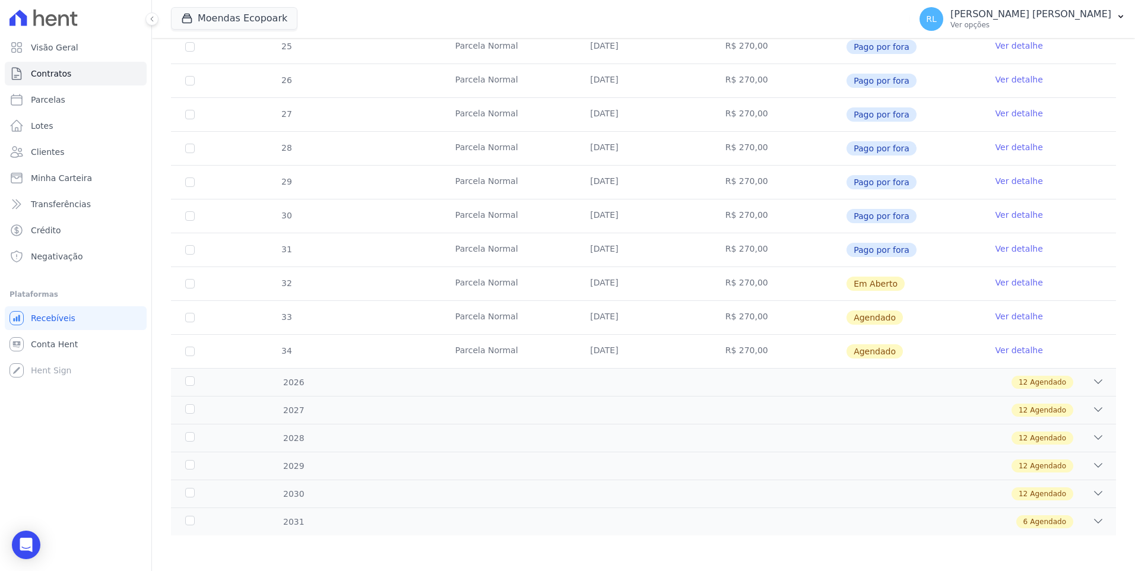
click at [1001, 316] on link "Ver detalhe" at bounding box center [1018, 316] width 47 height 12
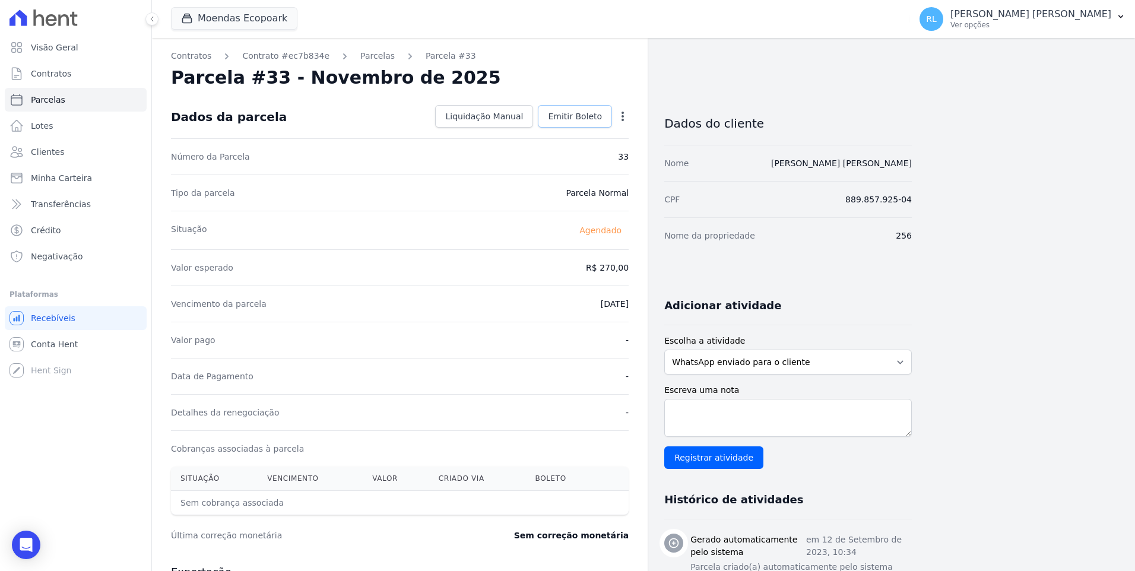
click at [576, 123] on link "Emitir Boleto" at bounding box center [575, 116] width 74 height 23
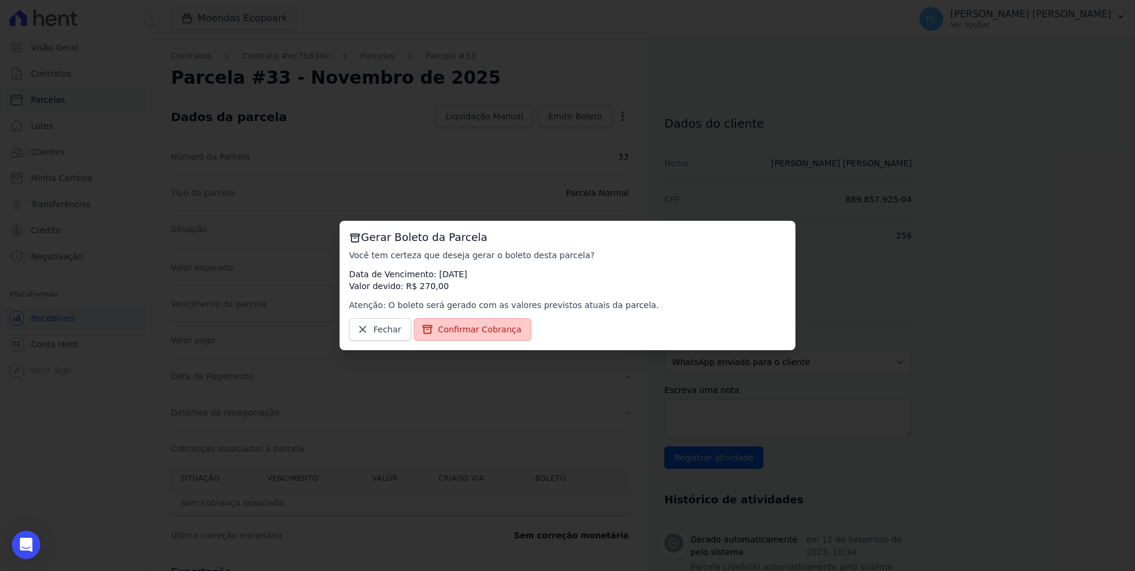
click at [486, 335] on span "Confirmar Cobrança" at bounding box center [480, 330] width 84 height 12
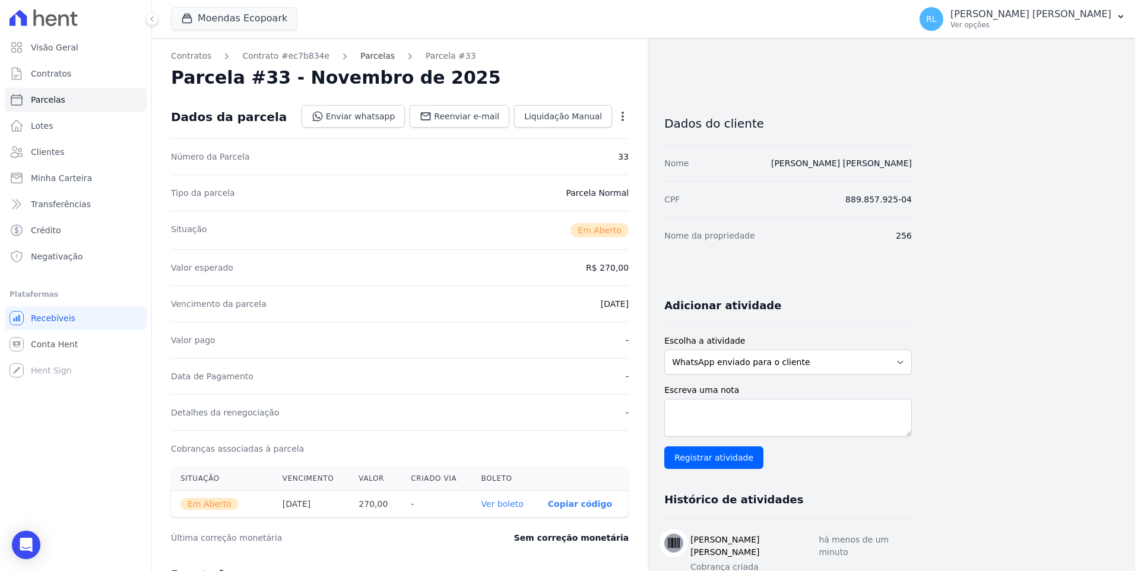
click at [360, 53] on link "Parcelas" at bounding box center [377, 56] width 34 height 12
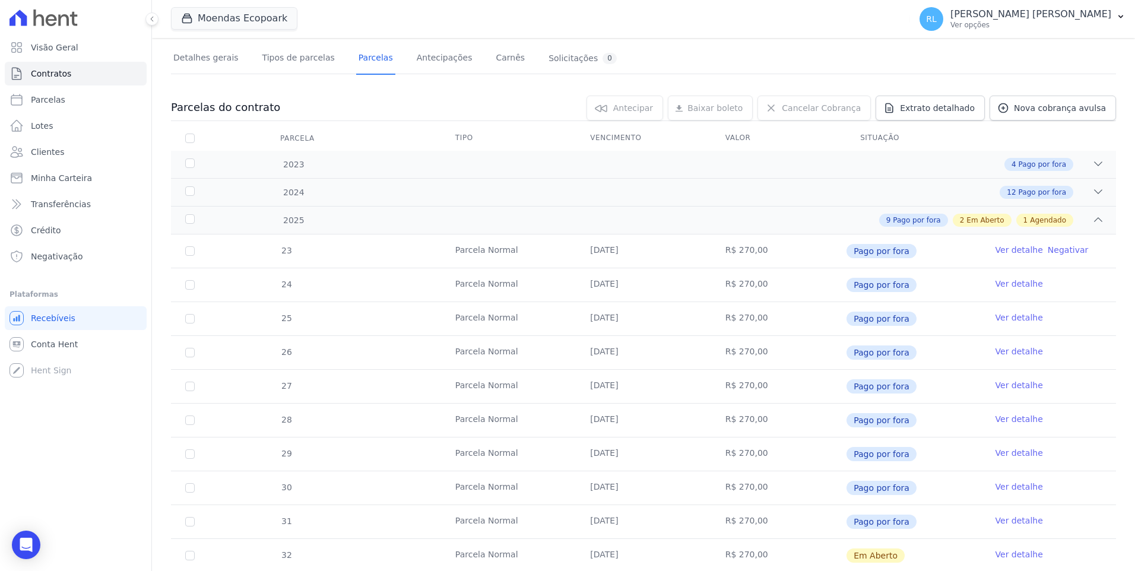
scroll to position [297, 0]
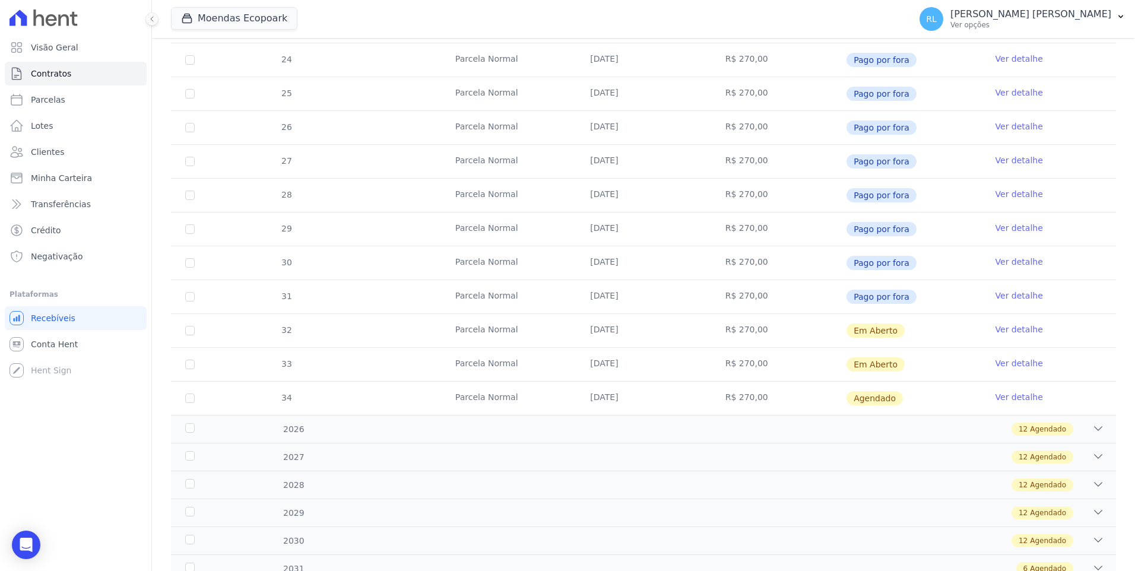
click at [1004, 394] on link "Ver detalhe" at bounding box center [1018, 397] width 47 height 12
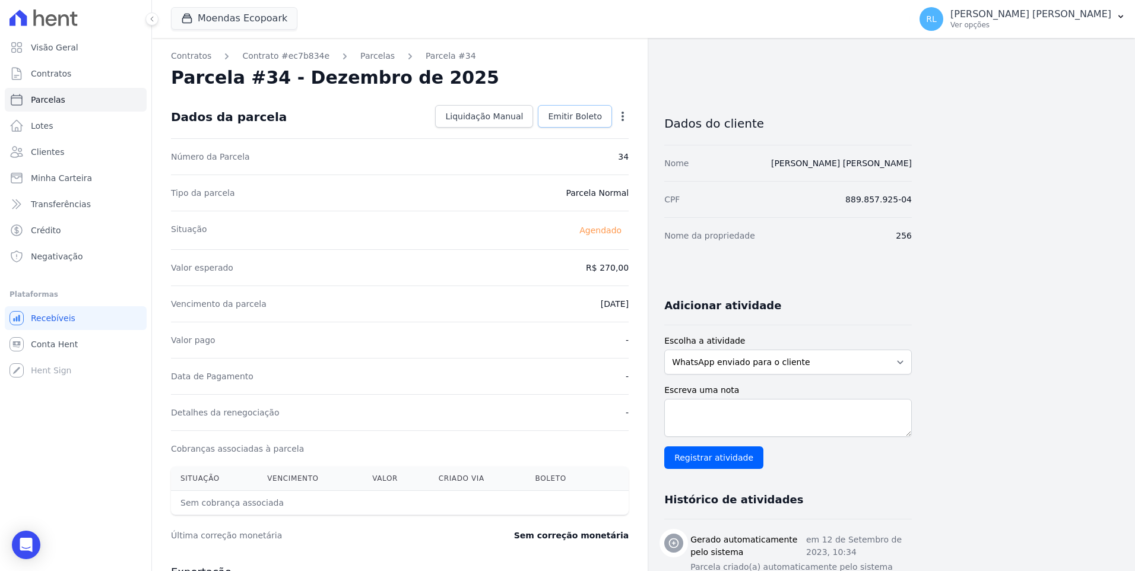
click at [588, 113] on span "Emitir Boleto" at bounding box center [575, 116] width 54 height 12
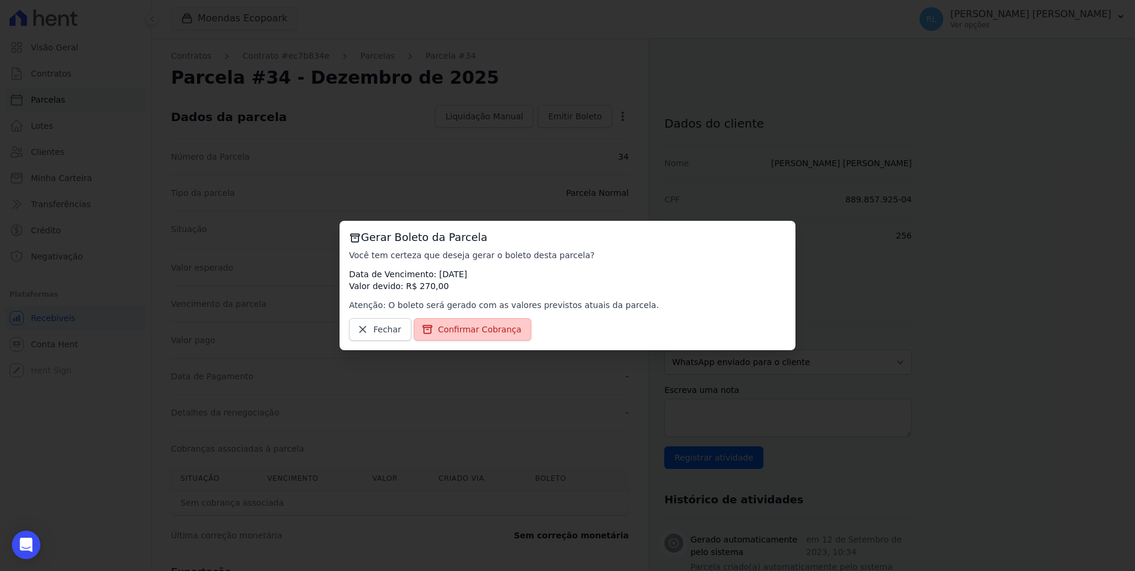
click at [463, 328] on span "Confirmar Cobrança" at bounding box center [480, 330] width 84 height 12
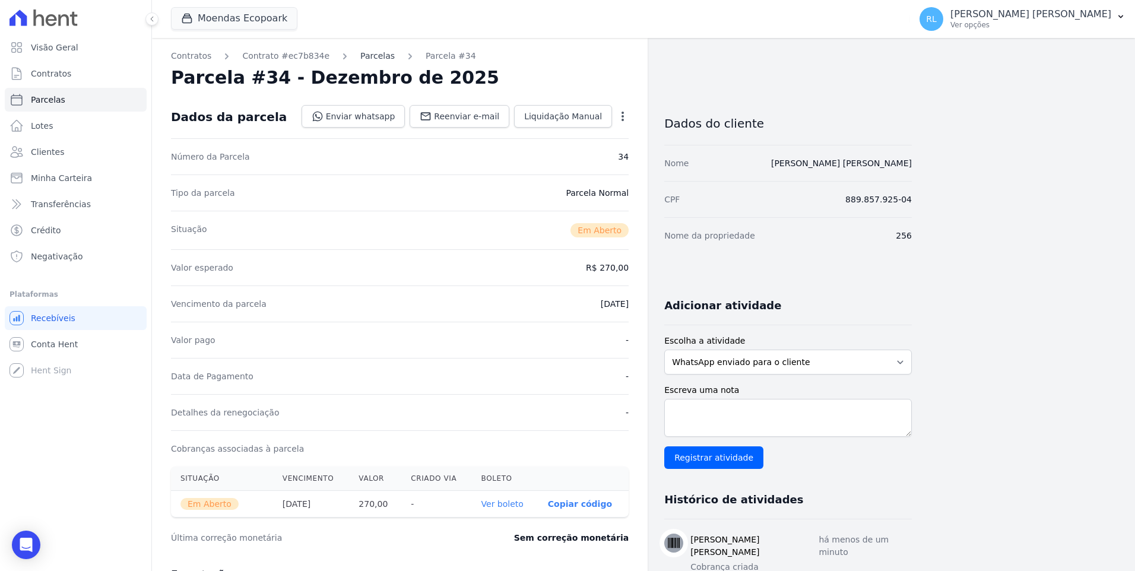
click at [360, 59] on link "Parcelas" at bounding box center [377, 56] width 34 height 12
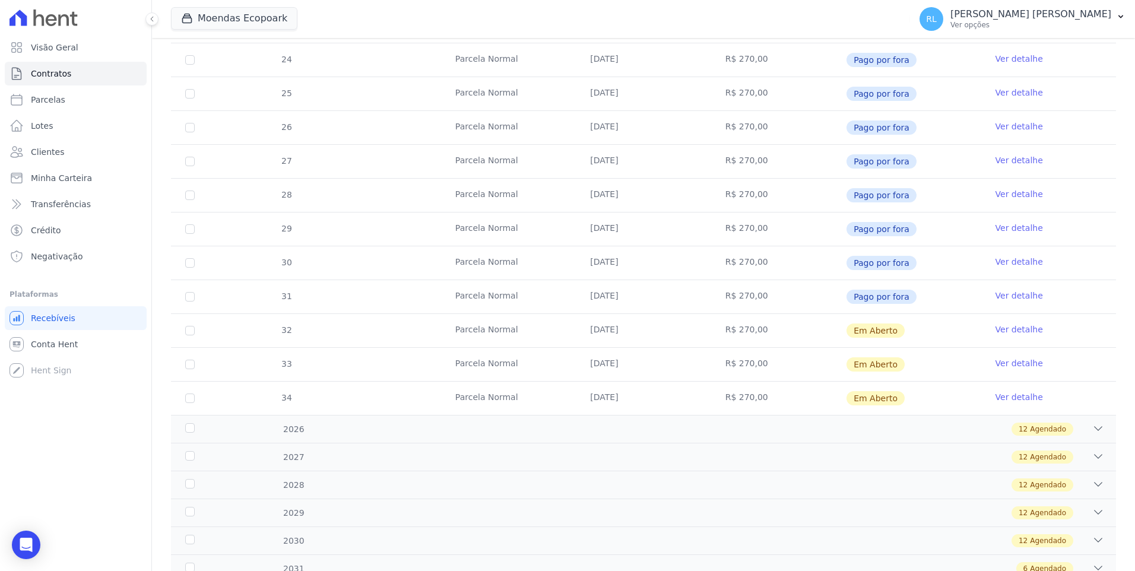
scroll to position [344, 0]
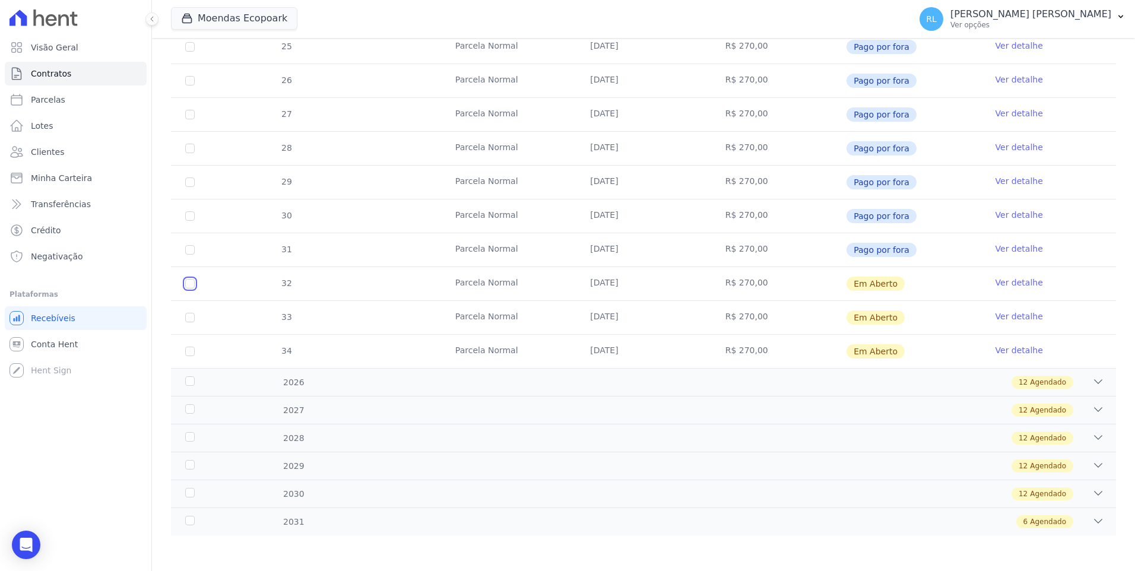
click at [191, 284] on input "checkbox" at bounding box center [189, 283] width 9 height 9
checkbox input "true"
click at [191, 316] on input "checkbox" at bounding box center [189, 317] width 9 height 9
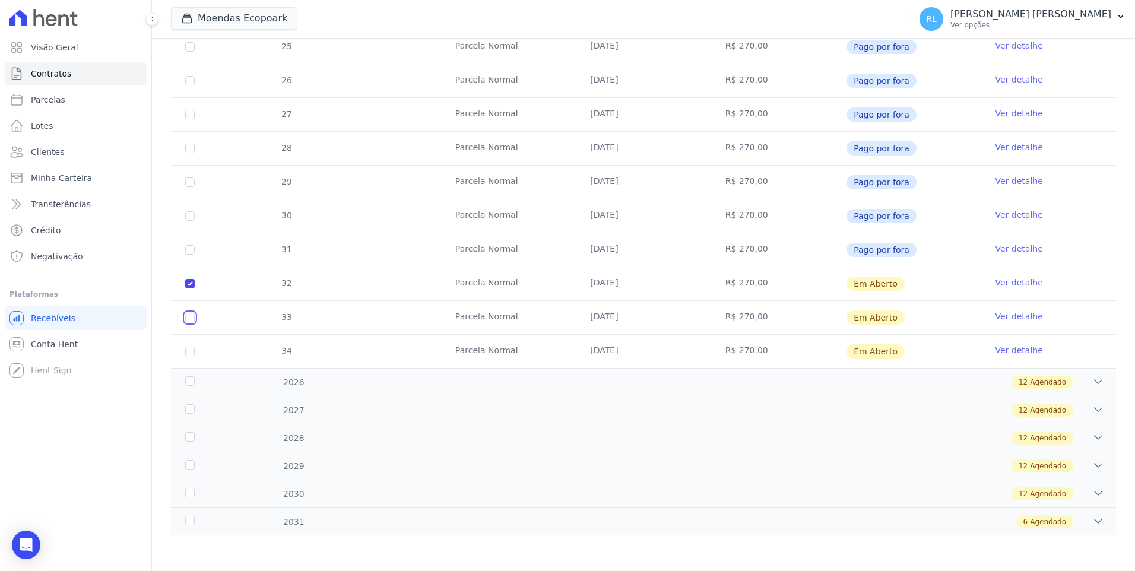
checkbox input "true"
click at [189, 356] on td "34" at bounding box center [190, 351] width 38 height 33
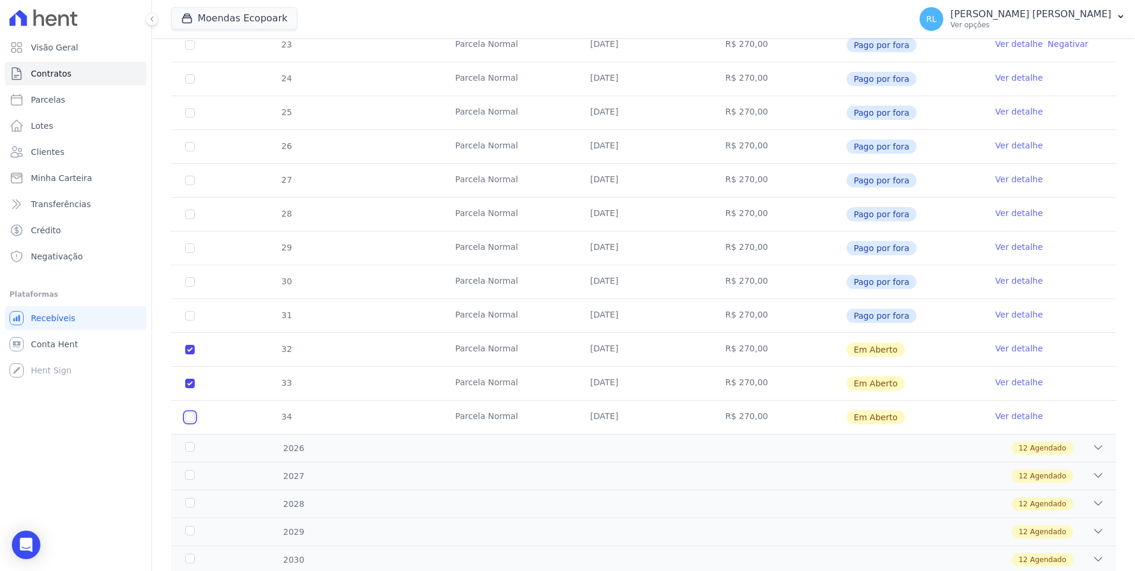
scroll to position [297, 0]
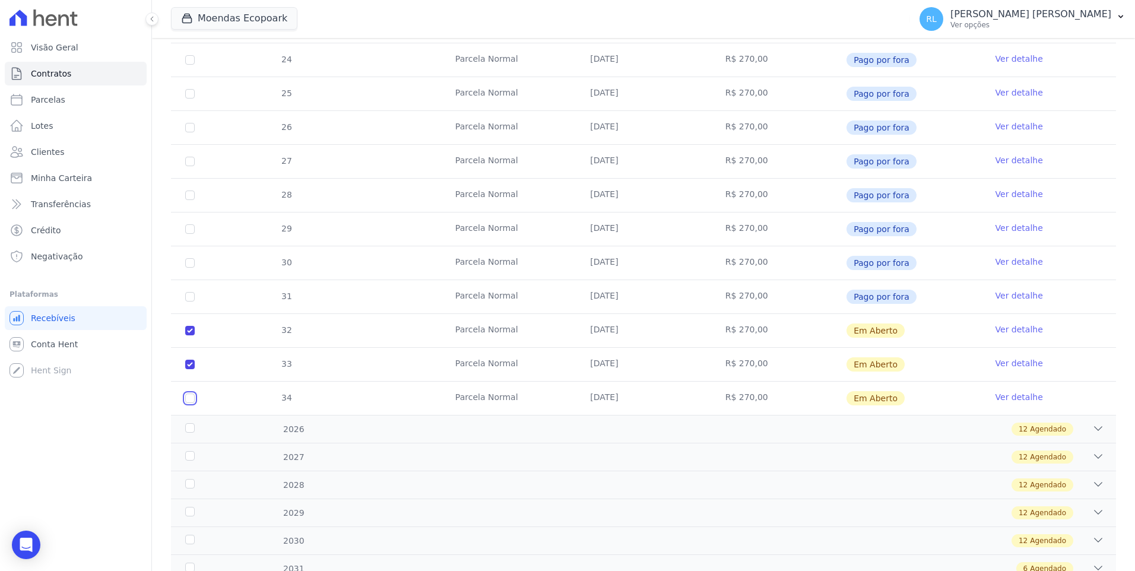
click at [186, 394] on input "checkbox" at bounding box center [189, 398] width 9 height 9
checkbox input "true"
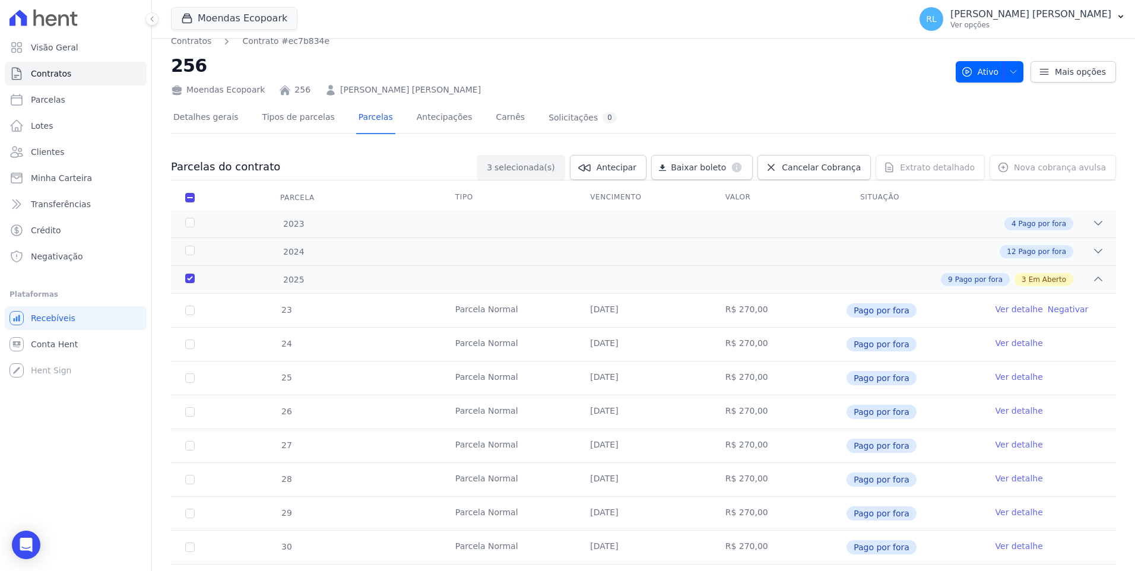
scroll to position [0, 0]
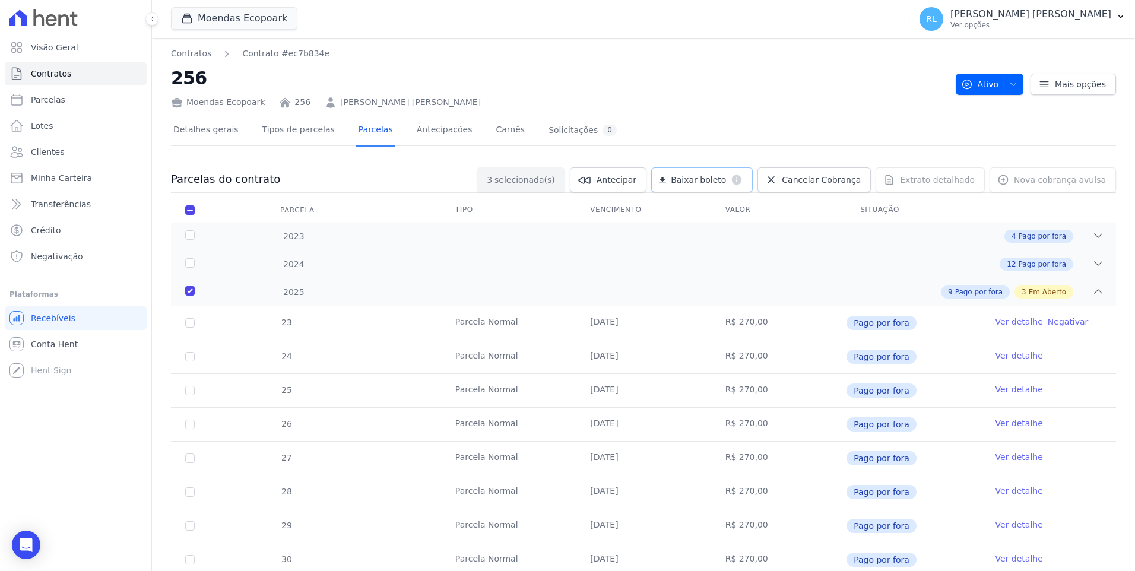
click at [726, 177] on span "Baixar boleto" at bounding box center [698, 180] width 55 height 12
click at [74, 102] on link "Parcelas" at bounding box center [76, 100] width 142 height 24
select select
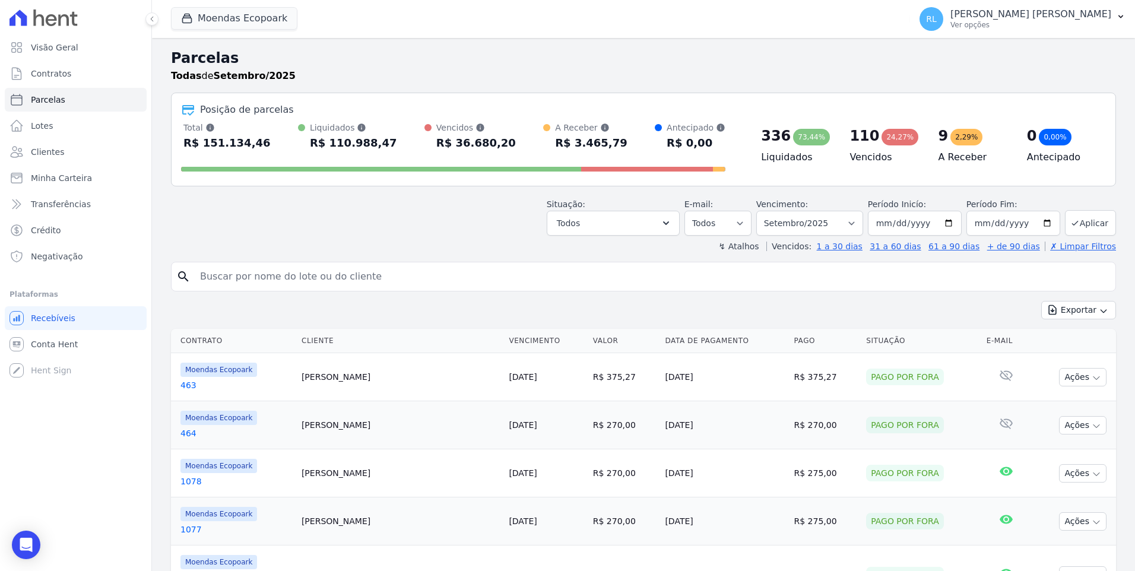
click at [265, 277] on input "search" at bounding box center [652, 277] width 918 height 24
type input "962"
select select
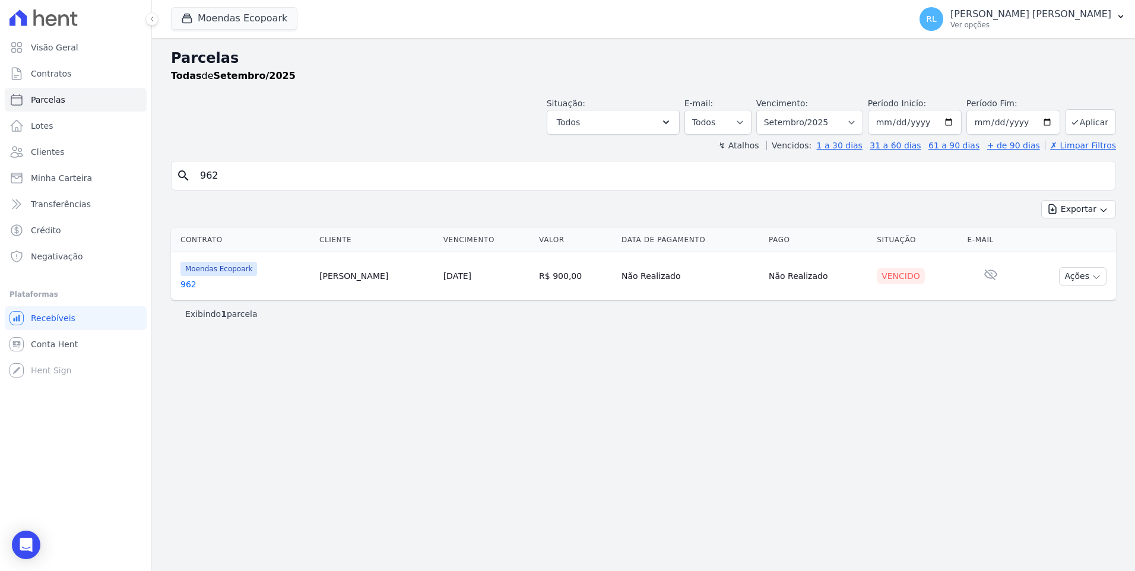
click at [183, 283] on link "962" at bounding box center [244, 284] width 129 height 12
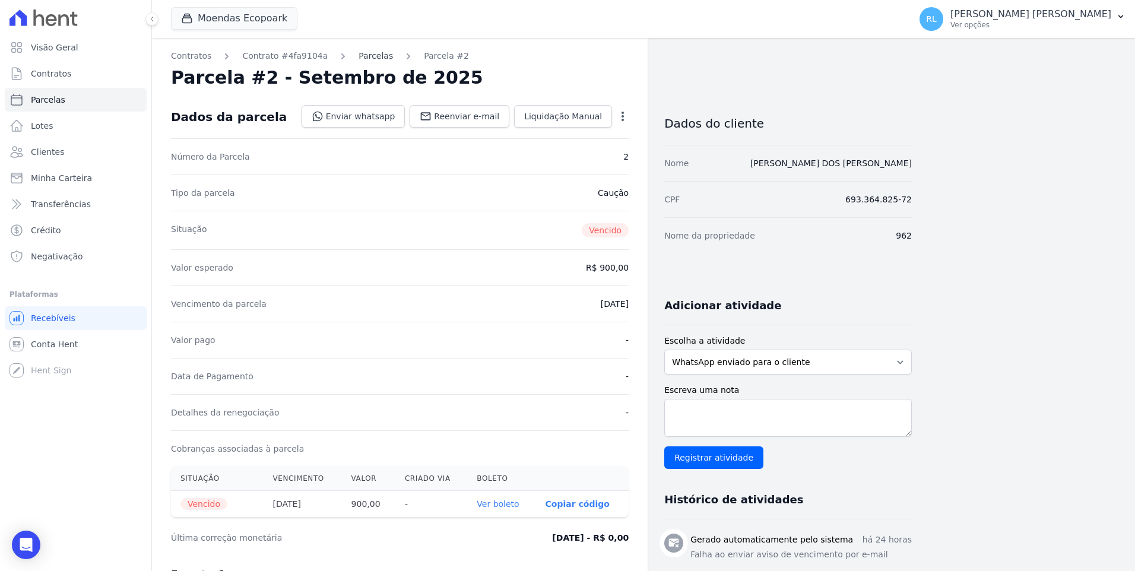
click at [359, 56] on link "Parcelas" at bounding box center [376, 56] width 34 height 12
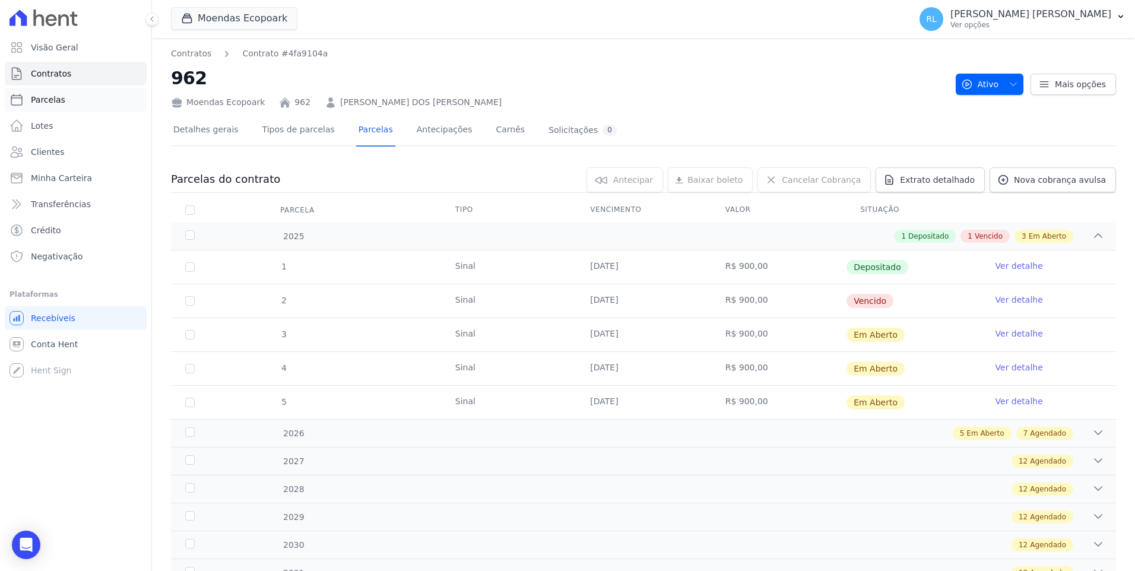
click at [37, 92] on link "Parcelas" at bounding box center [76, 100] width 142 height 24
select select
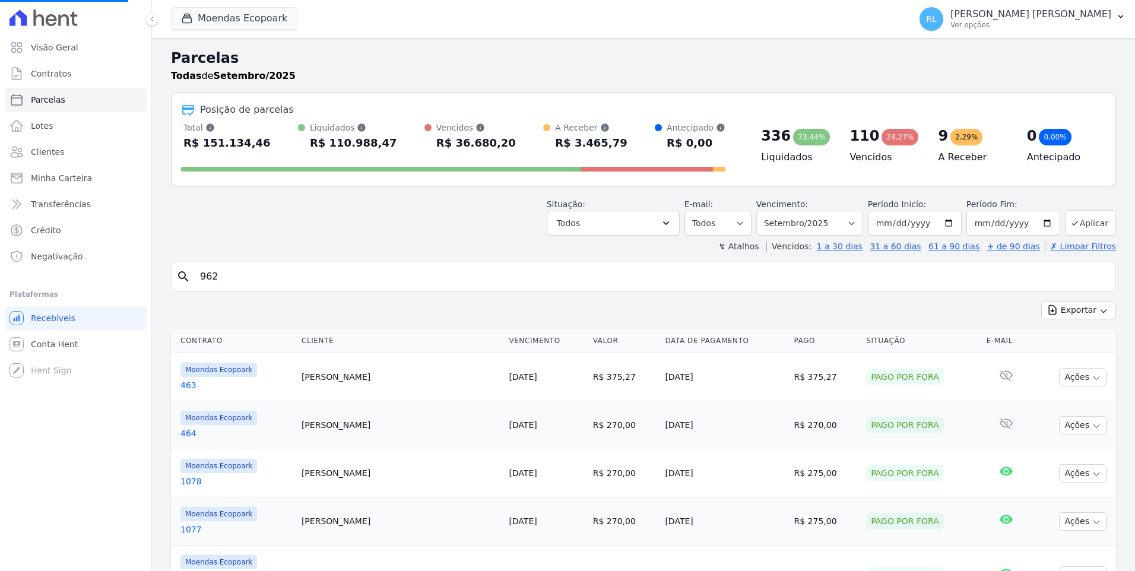
select select
click at [286, 277] on input "search" at bounding box center [652, 277] width 918 height 24
type input "701"
select select
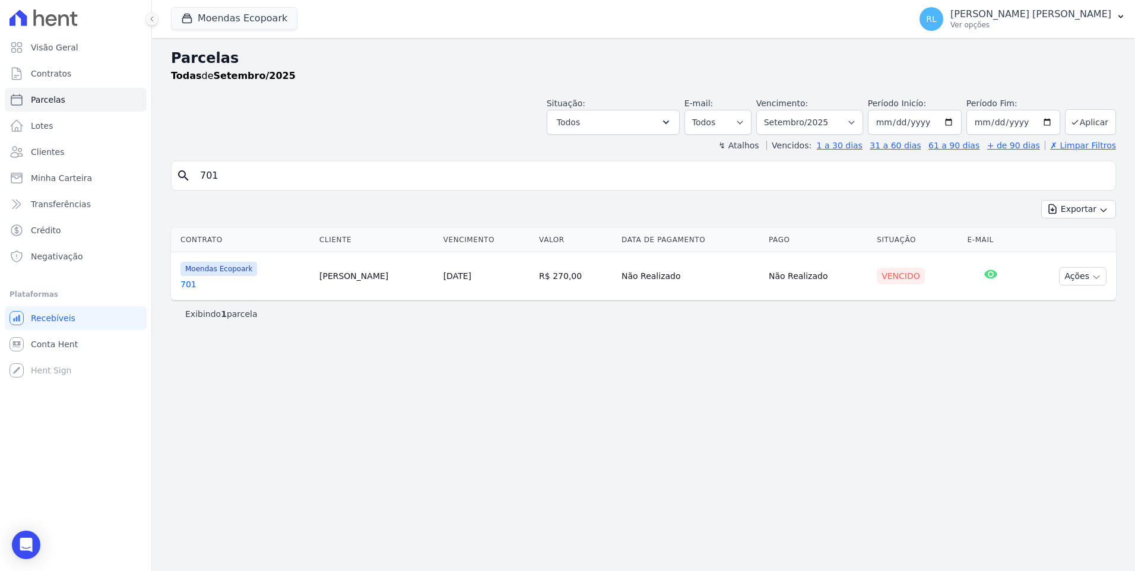
click at [183, 288] on link "701" at bounding box center [244, 284] width 129 height 12
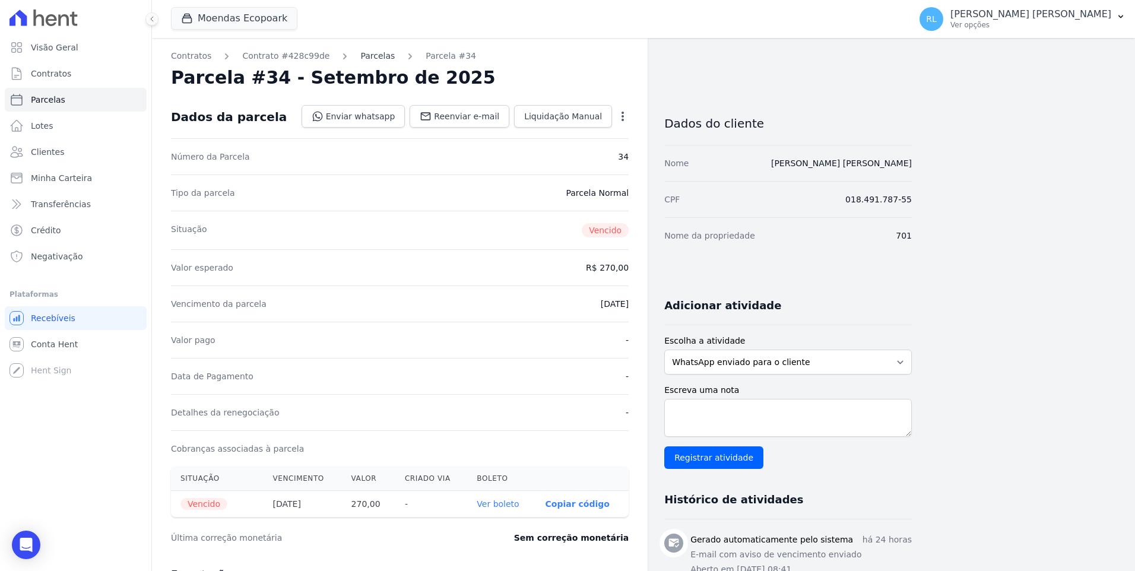
click at [363, 56] on link "Parcelas" at bounding box center [377, 56] width 34 height 12
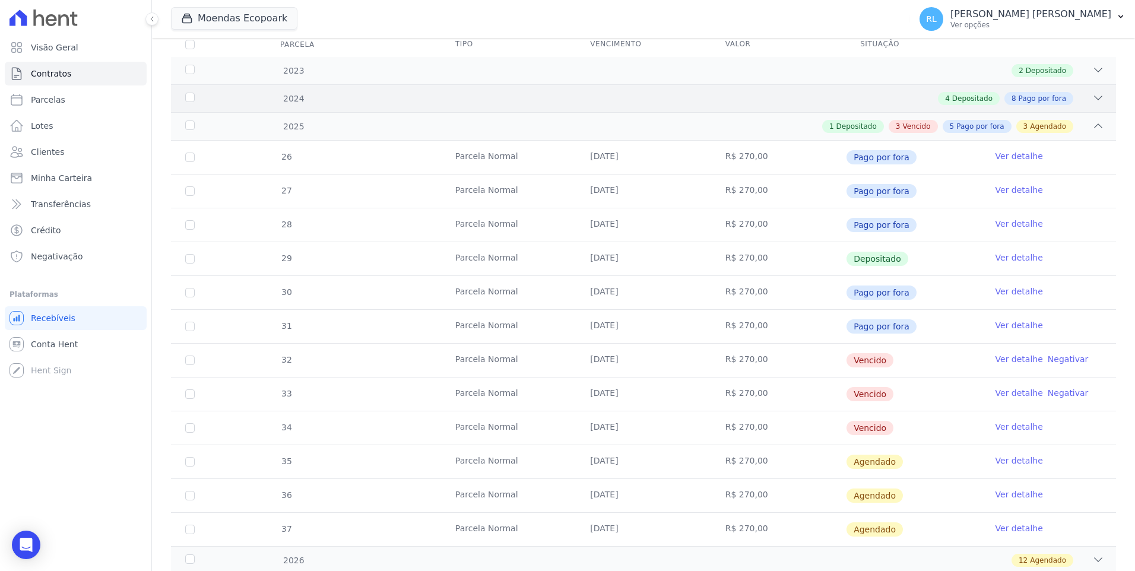
scroll to position [178, 0]
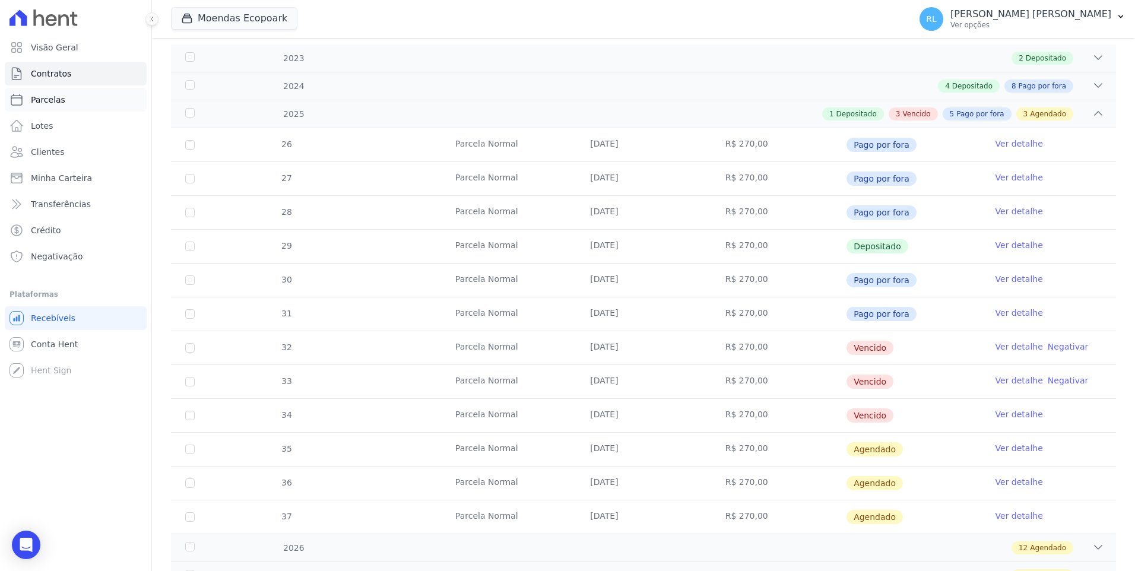
click at [50, 96] on span "Parcelas" at bounding box center [48, 100] width 34 height 12
select select
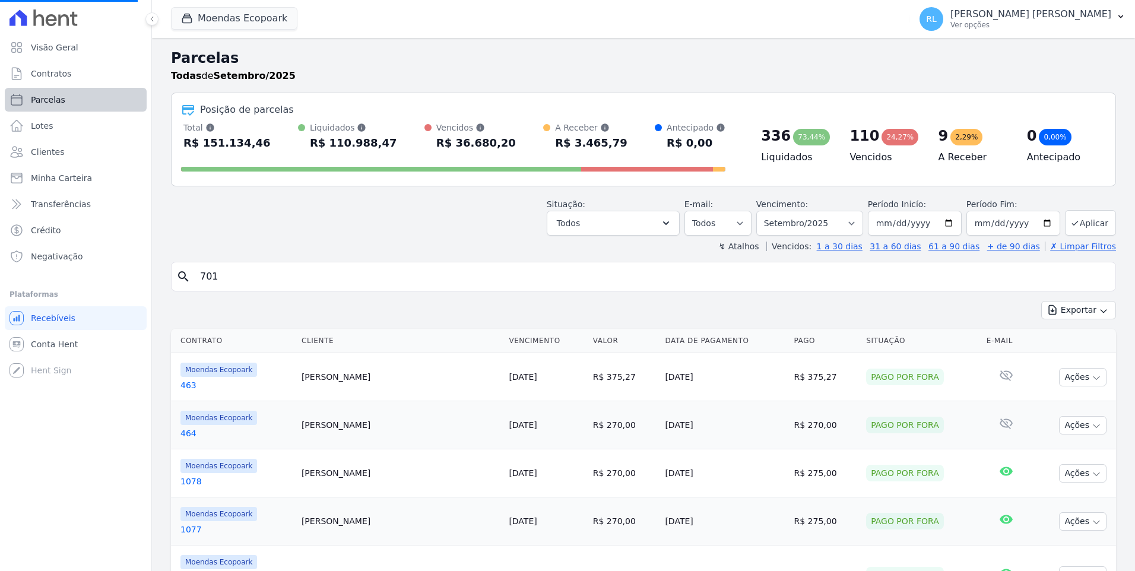
select select
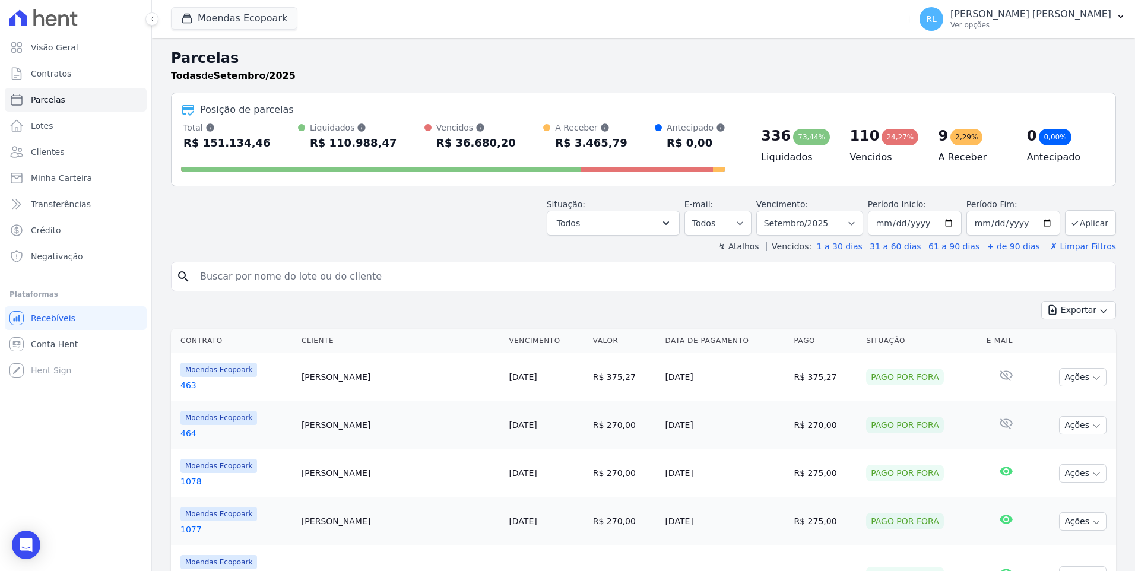
click at [243, 266] on input "search" at bounding box center [652, 277] width 918 height 24
type input "adriano"
select select
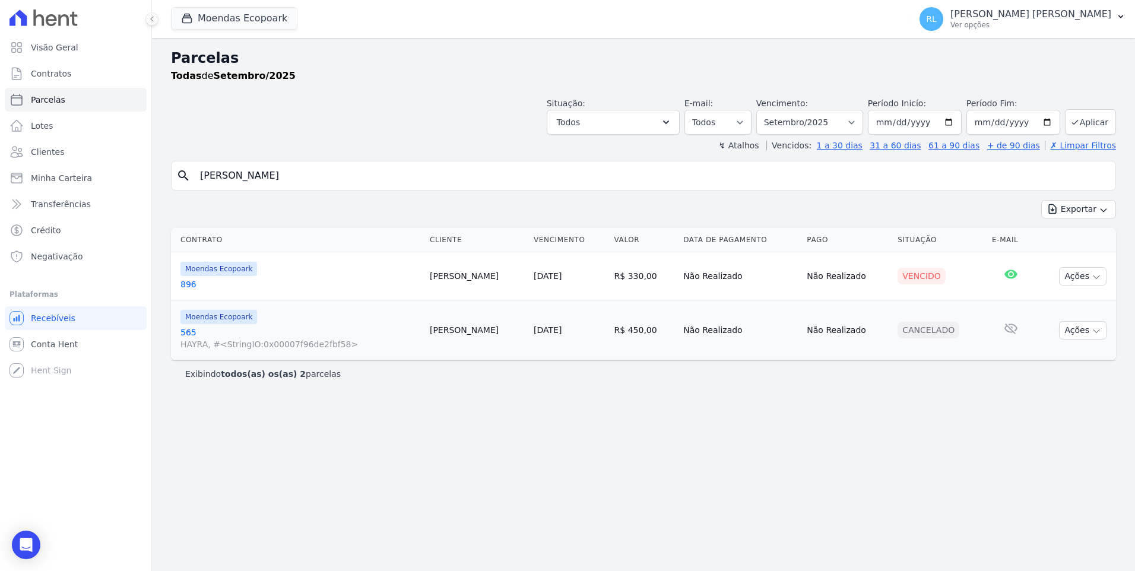
click at [186, 283] on link "896" at bounding box center [300, 284] width 240 height 12
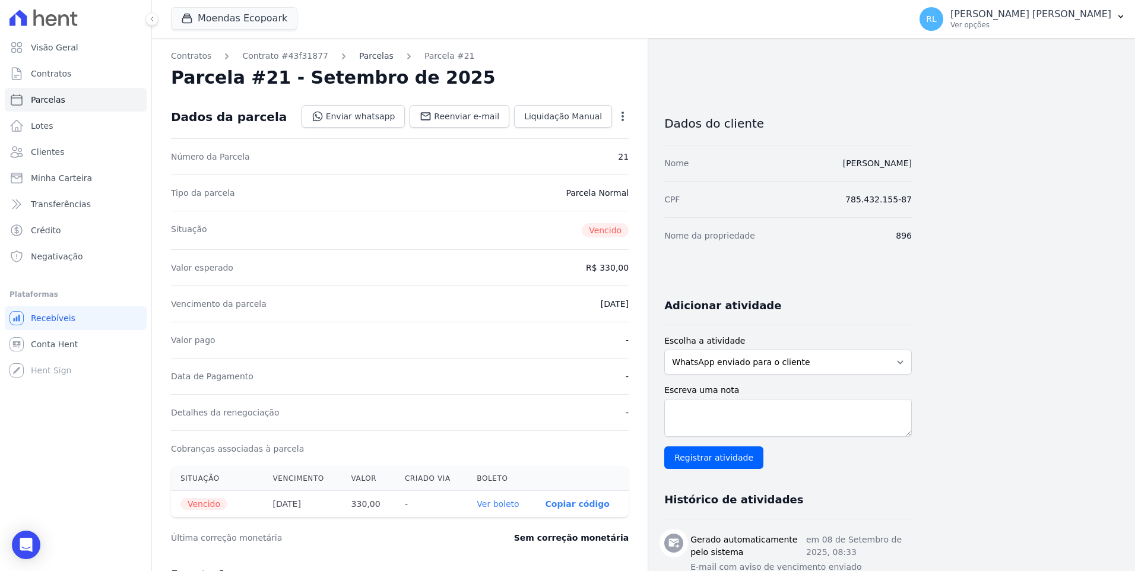
click at [364, 57] on link "Parcelas" at bounding box center [376, 56] width 34 height 12
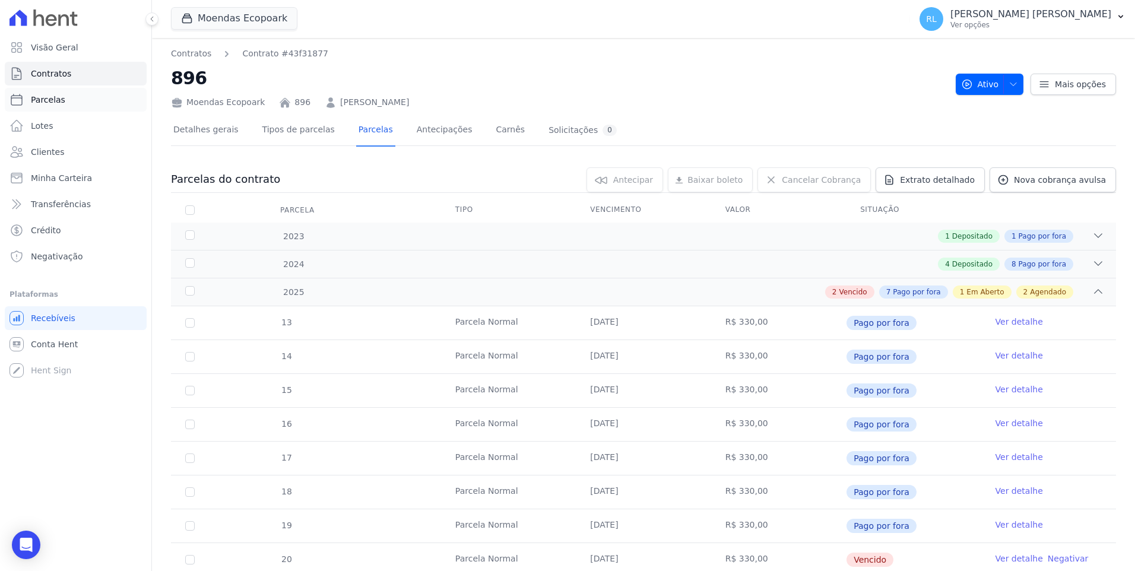
click at [70, 96] on link "Parcelas" at bounding box center [76, 100] width 142 height 24
select select
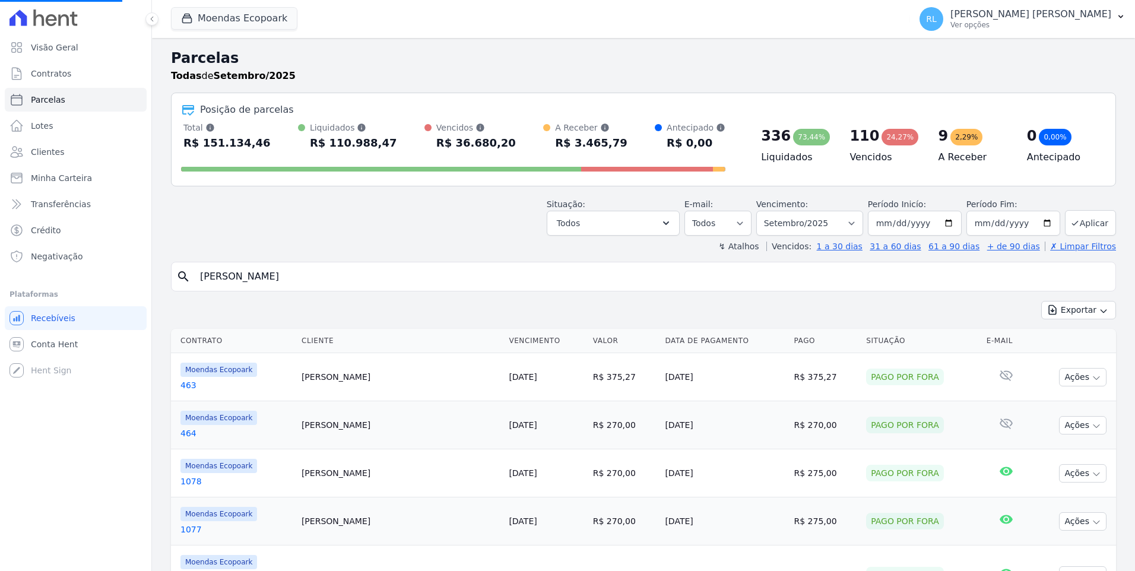
select select
click at [238, 277] on input "search" at bounding box center [652, 277] width 918 height 24
type input "182"
select select
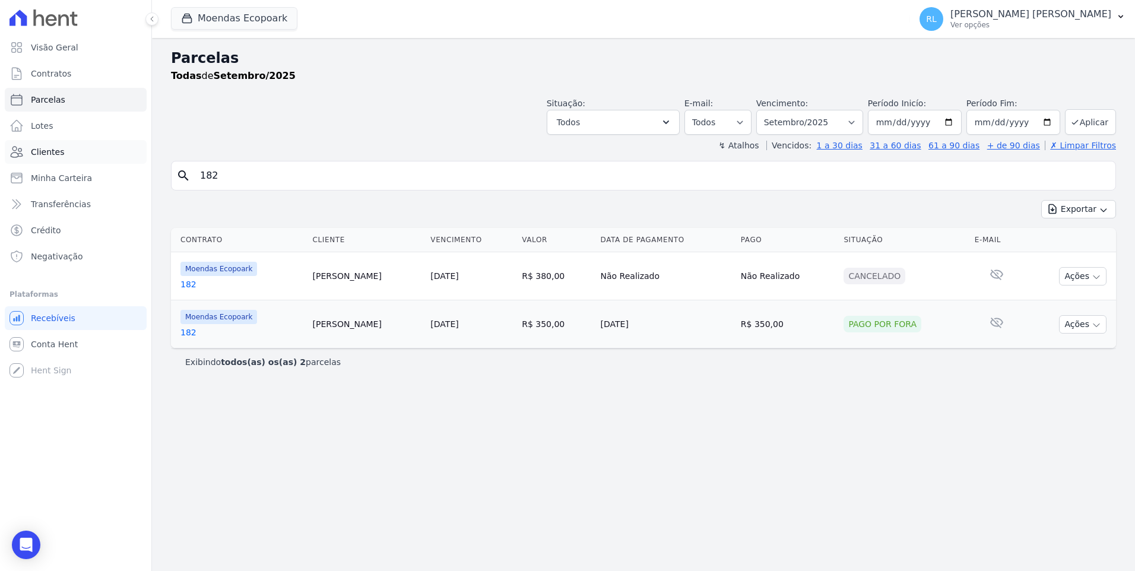
drag, startPoint x: 247, startPoint y: 170, endPoint x: 139, endPoint y: 154, distance: 109.2
click at [139, 154] on div "Visão Geral Contratos Parcelas Lotes Clientes Minha Carteira Transferências Cré…" at bounding box center [567, 285] width 1135 height 571
type input "adriano"
select select
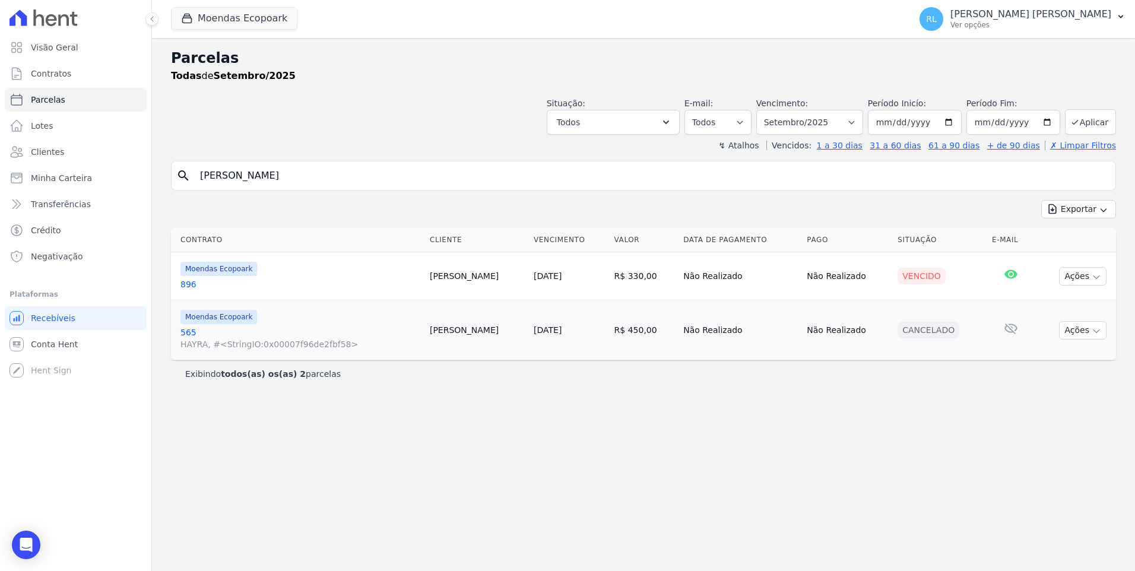
click at [191, 287] on link "896" at bounding box center [300, 284] width 240 height 12
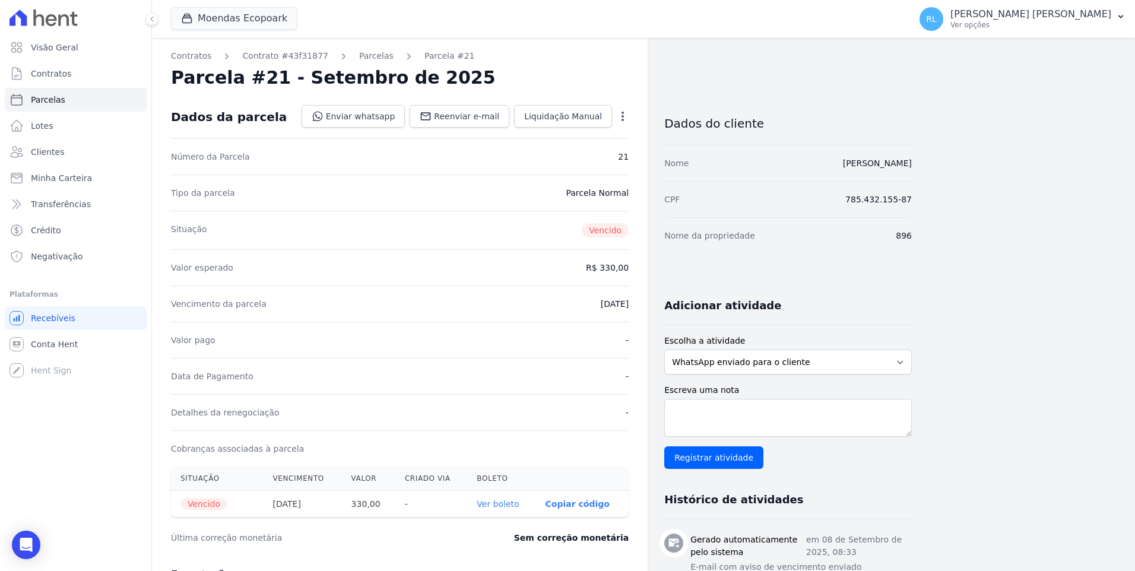
click at [369, 62] on div "Contratos Contrato #43f31877 Parcelas Parcela #21 Parcela #21 - Setembro de 202…" at bounding box center [400, 467] width 496 height 859
click at [366, 55] on link "Parcelas" at bounding box center [376, 56] width 34 height 12
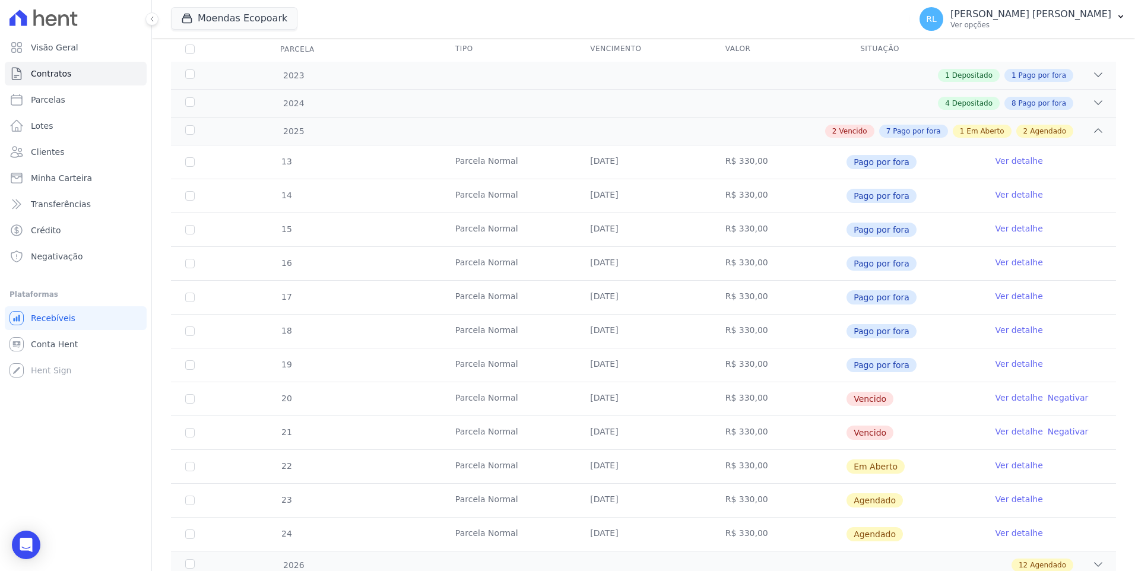
scroll to position [178, 0]
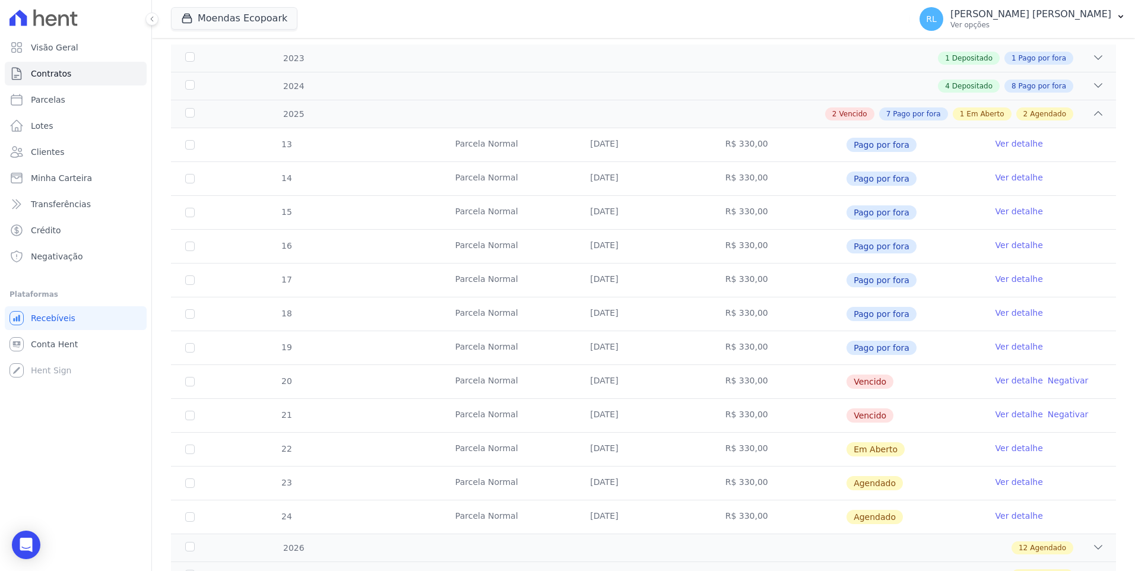
click at [1000, 380] on link "Ver detalhe" at bounding box center [1018, 381] width 47 height 12
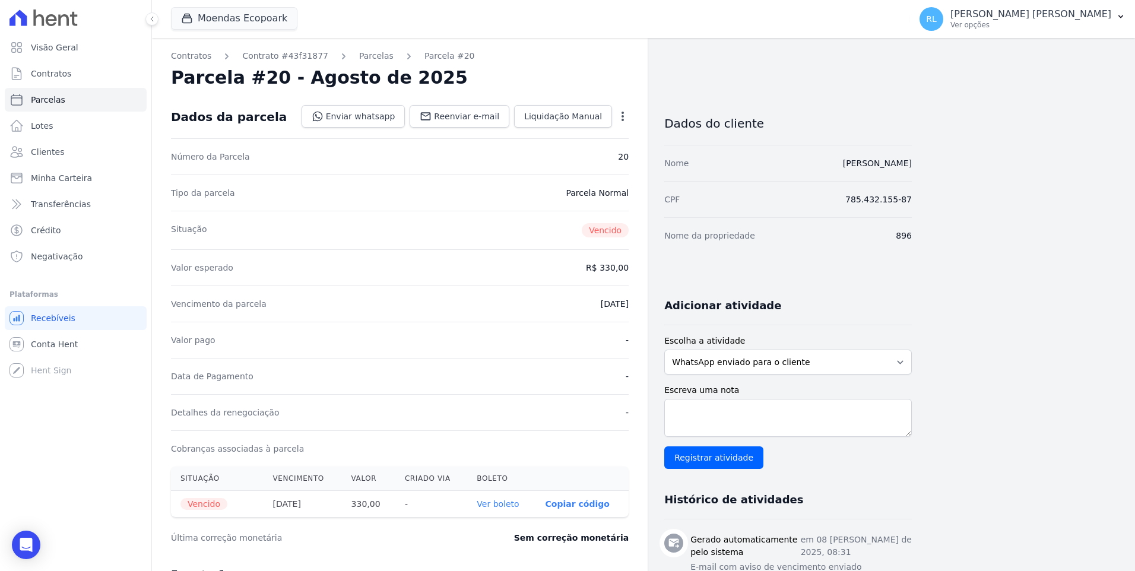
click at [551, 129] on div "Dados da parcela Enviar whatsapp Registrar envio de WhatsApp Caso o envio da me…" at bounding box center [400, 117] width 458 height 43
click at [550, 125] on link "Liquidação Manual" at bounding box center [563, 116] width 98 height 23
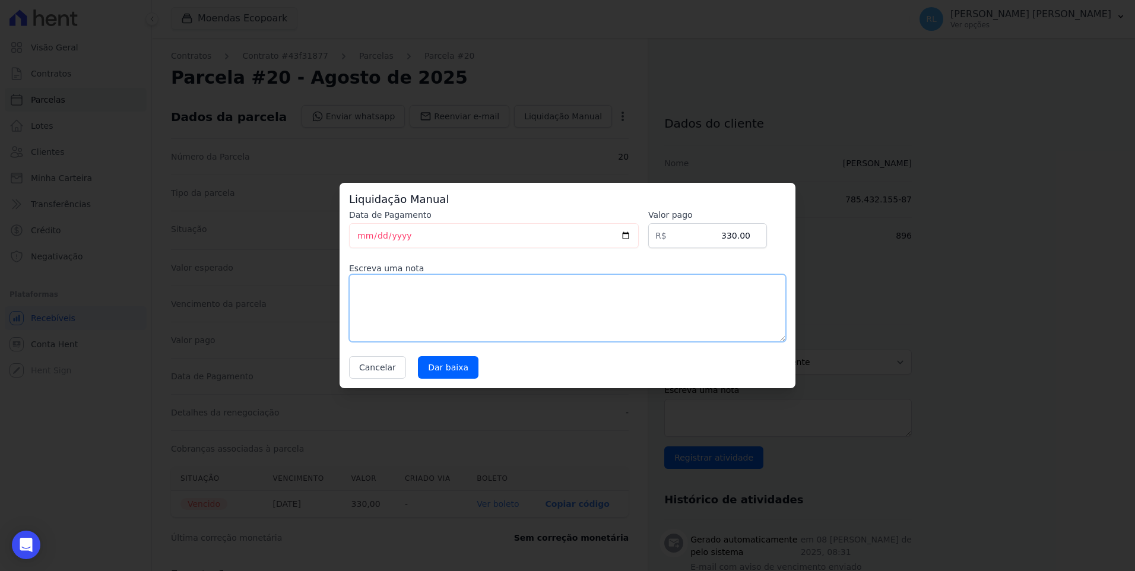
click at [462, 284] on textarea at bounding box center [567, 308] width 437 height 68
type textarea "pix"
click at [461, 364] on input "Dar baixa" at bounding box center [448, 367] width 61 height 23
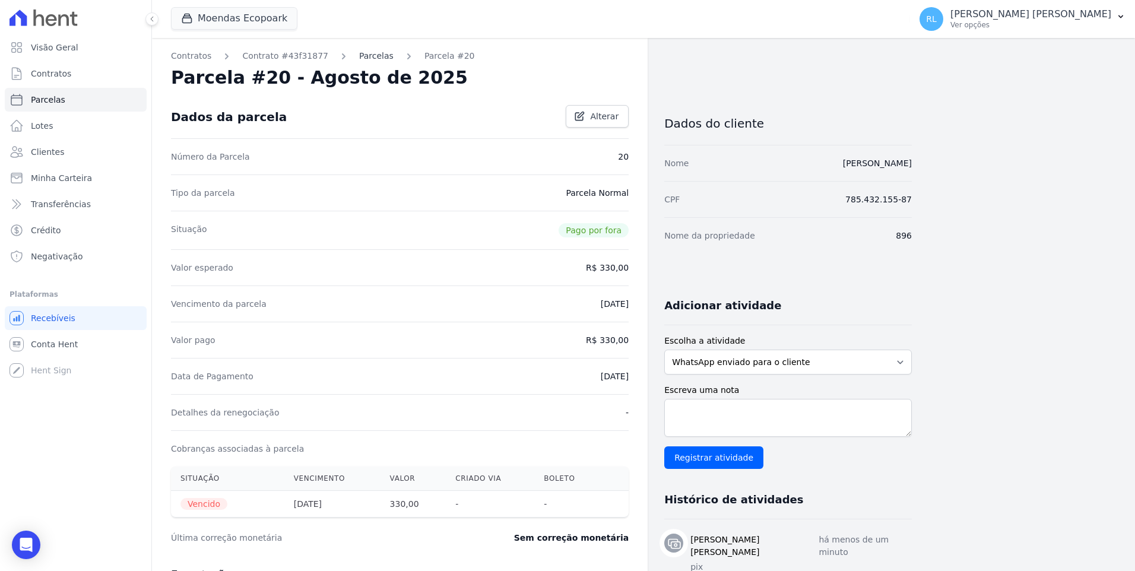
click at [359, 52] on link "Parcelas" at bounding box center [376, 56] width 34 height 12
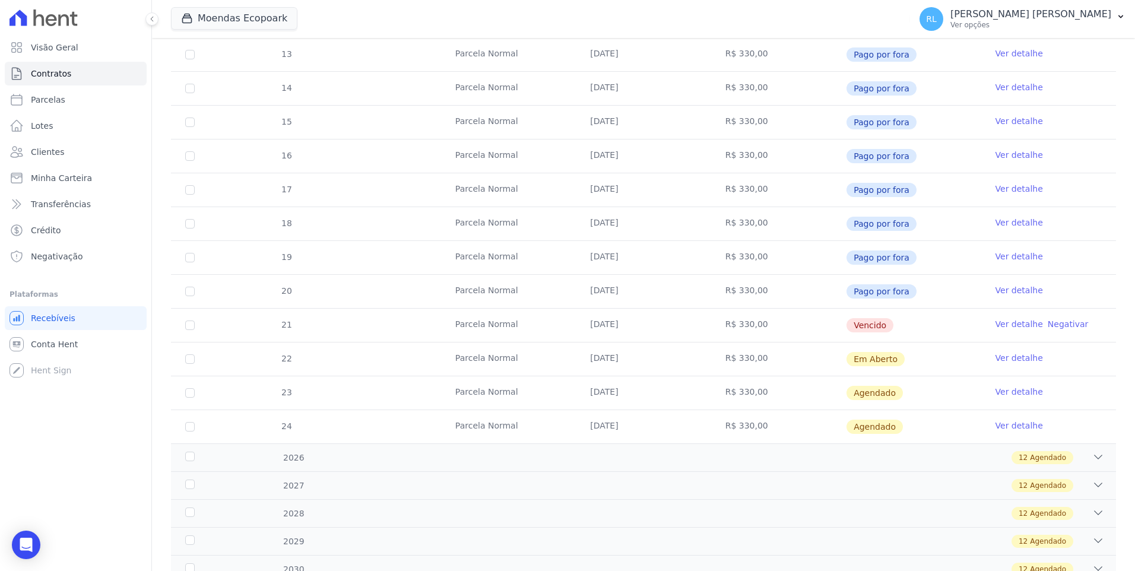
scroll to position [297, 0]
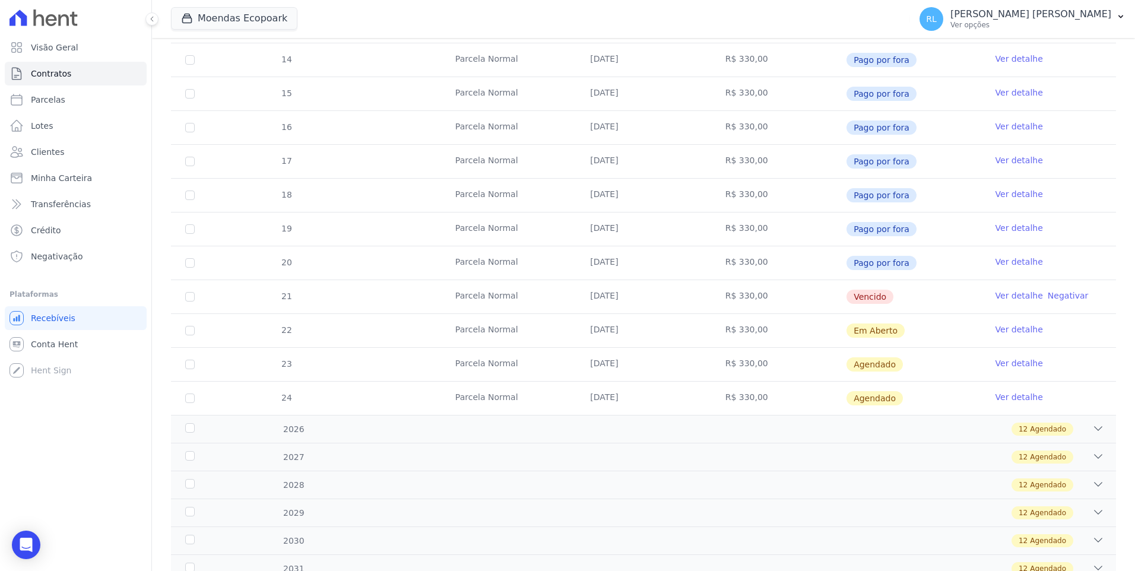
click at [1006, 294] on link "Ver detalhe" at bounding box center [1018, 296] width 47 height 12
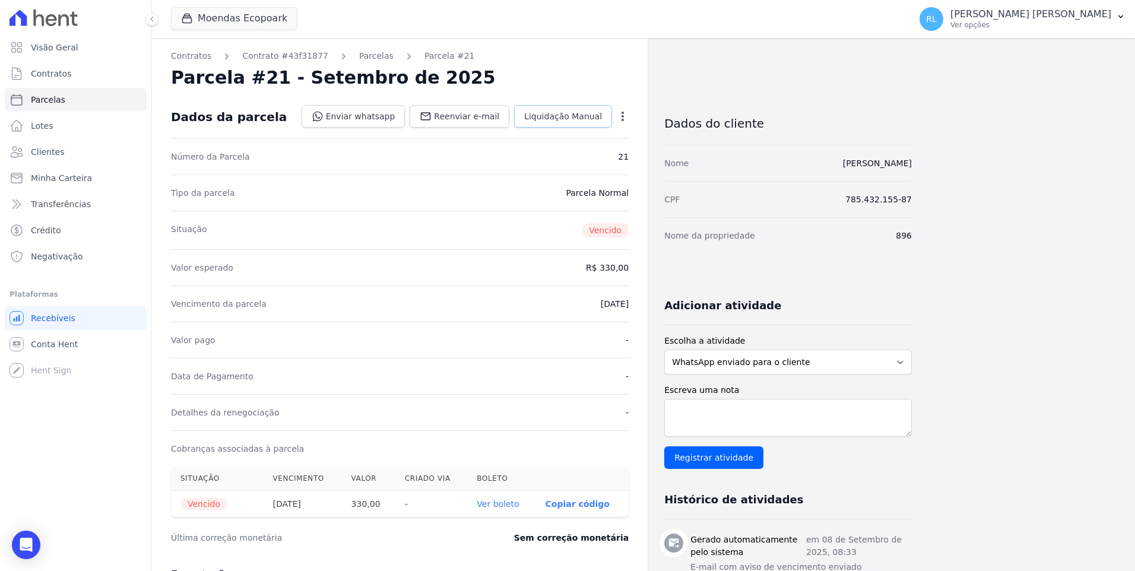
click at [559, 125] on link "Liquidação Manual" at bounding box center [563, 116] width 98 height 23
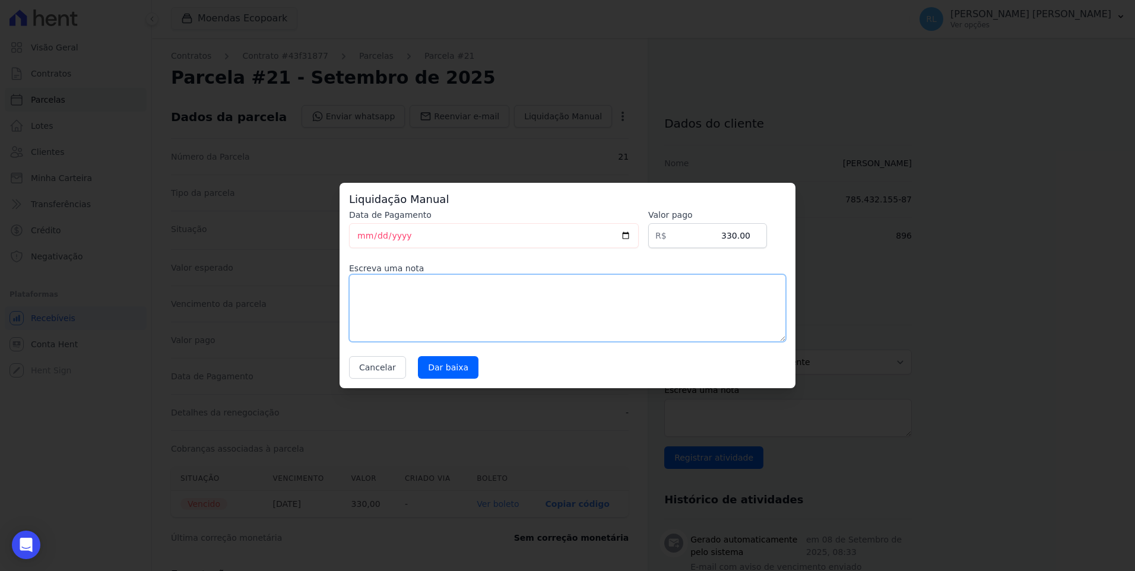
click at [422, 324] on textarea at bounding box center [567, 308] width 437 height 68
type textarea "pix"
click at [455, 367] on input "Dar baixa" at bounding box center [448, 367] width 61 height 23
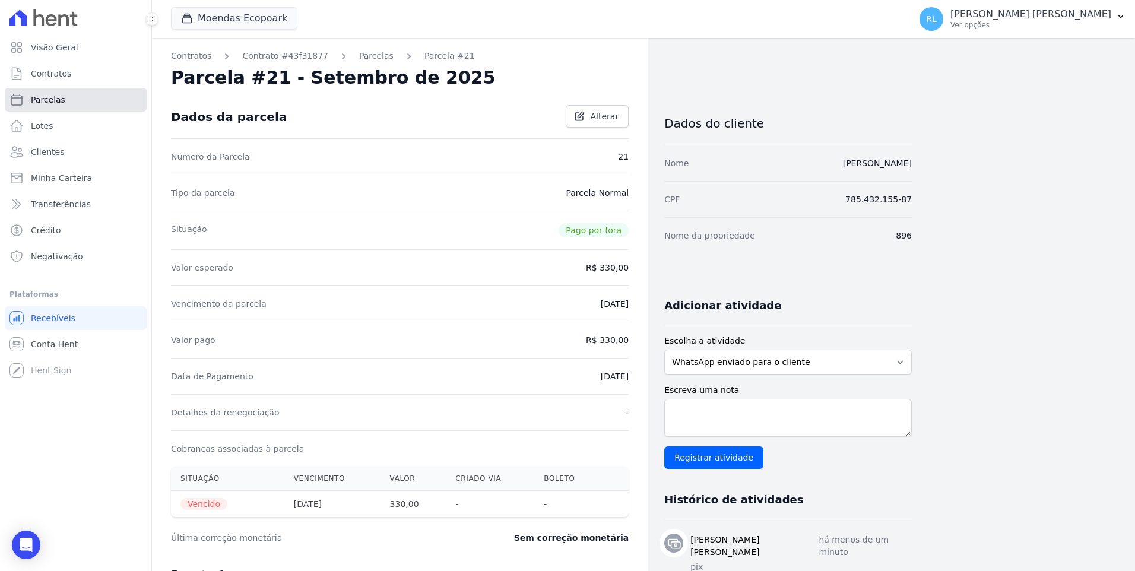
click at [80, 99] on link "Parcelas" at bounding box center [76, 100] width 142 height 24
select select
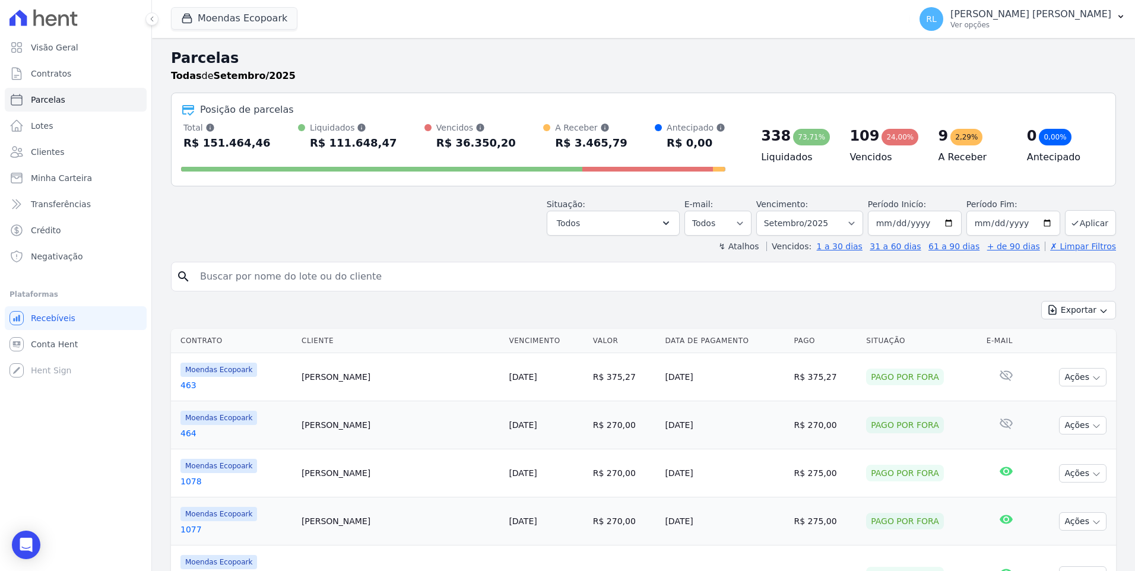
click at [249, 283] on input "search" at bounding box center [652, 277] width 918 height 24
type input "919"
select select
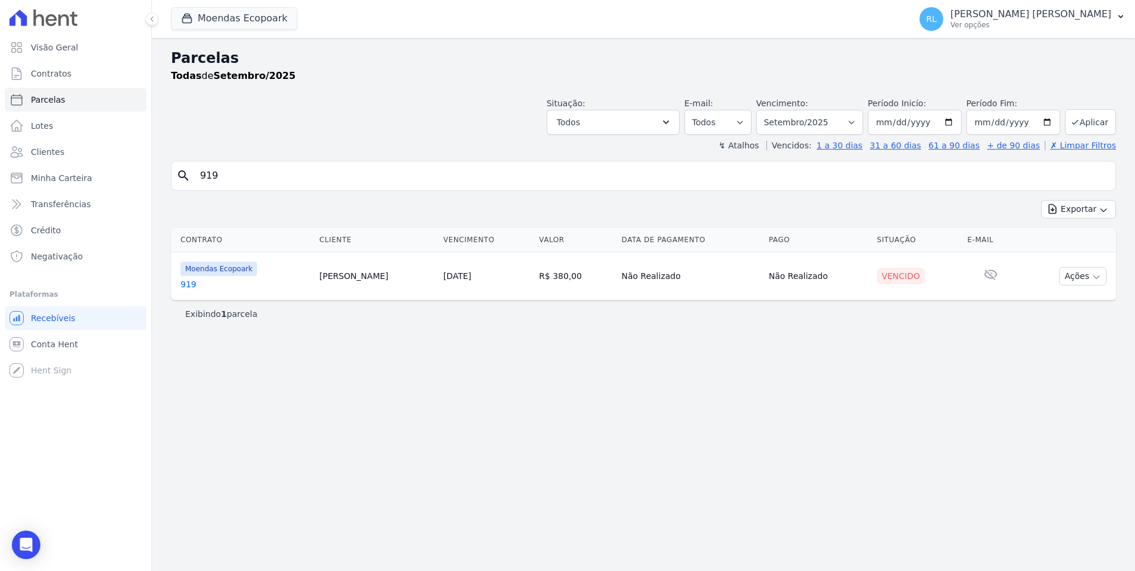
click at [189, 287] on link "919" at bounding box center [244, 284] width 129 height 12
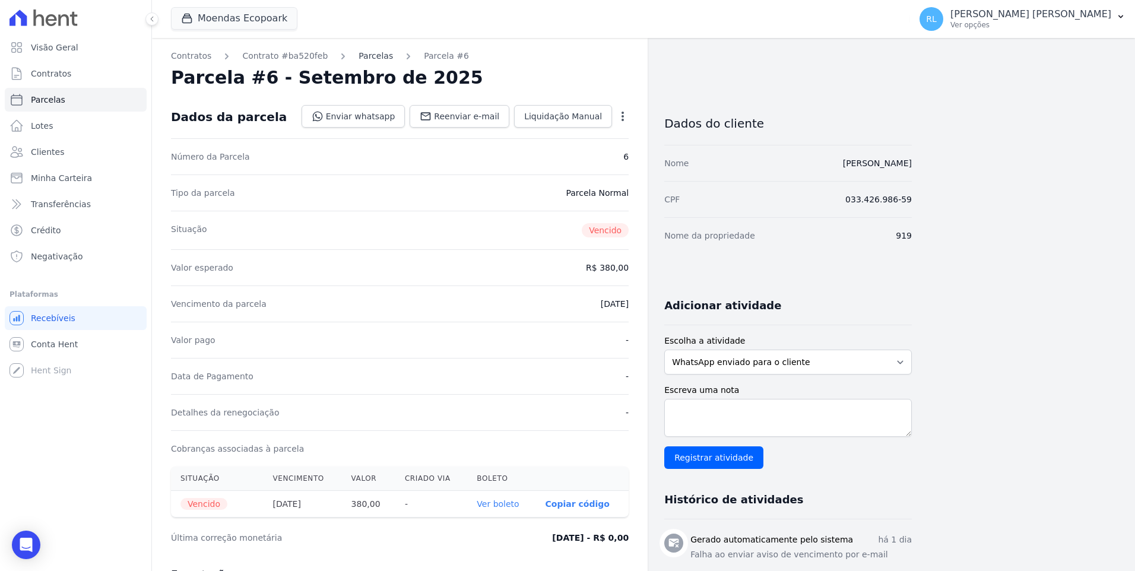
click at [359, 57] on link "Parcelas" at bounding box center [376, 56] width 34 height 12
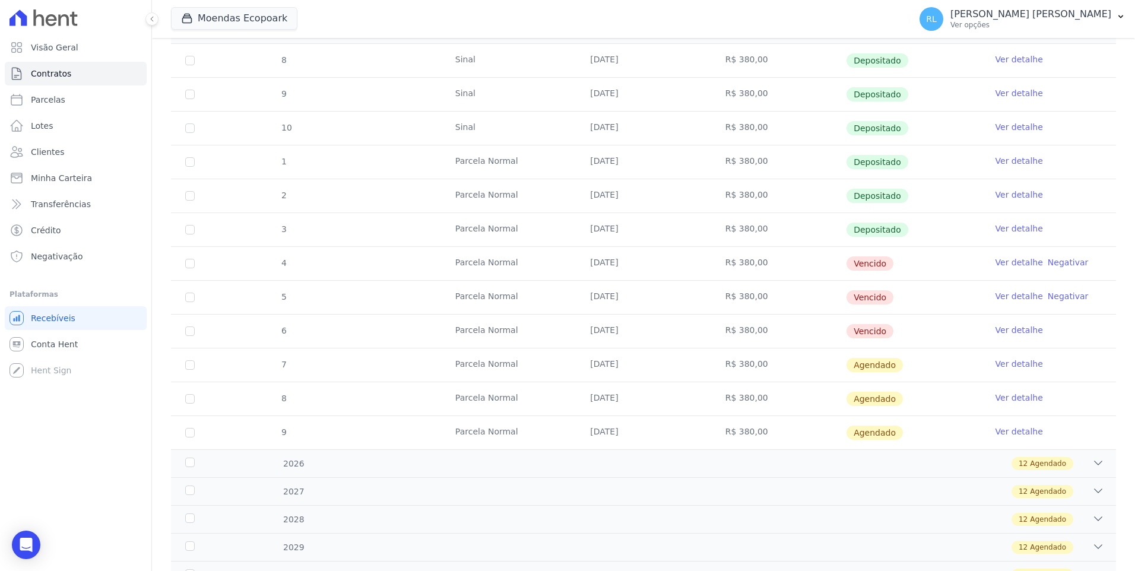
scroll to position [237, 0]
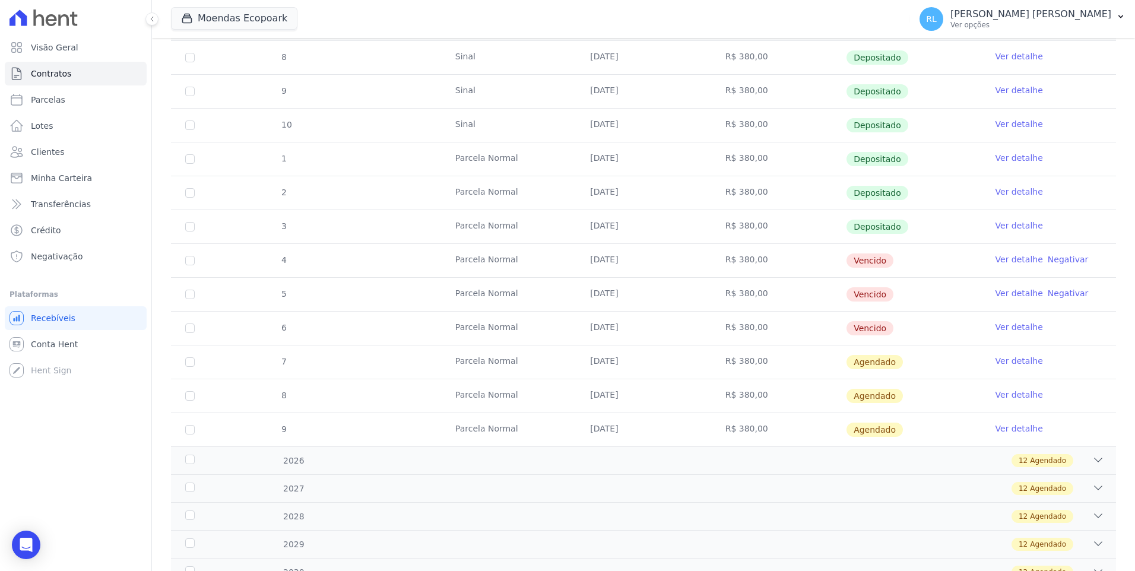
click at [1023, 221] on link "Ver detalhe" at bounding box center [1018, 226] width 47 height 12
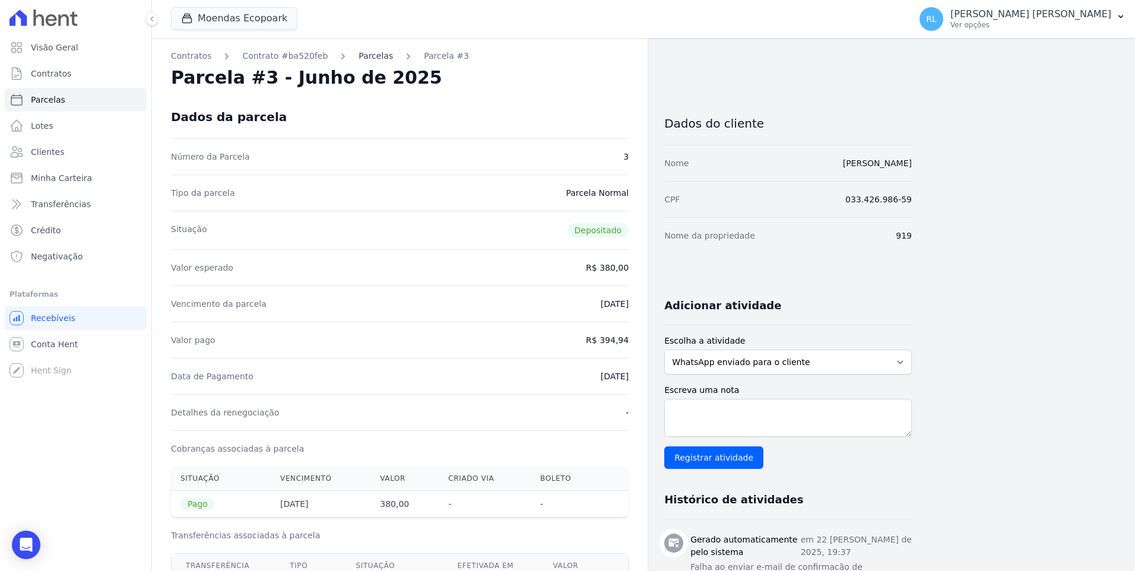
click at [359, 53] on link "Parcelas" at bounding box center [376, 56] width 34 height 12
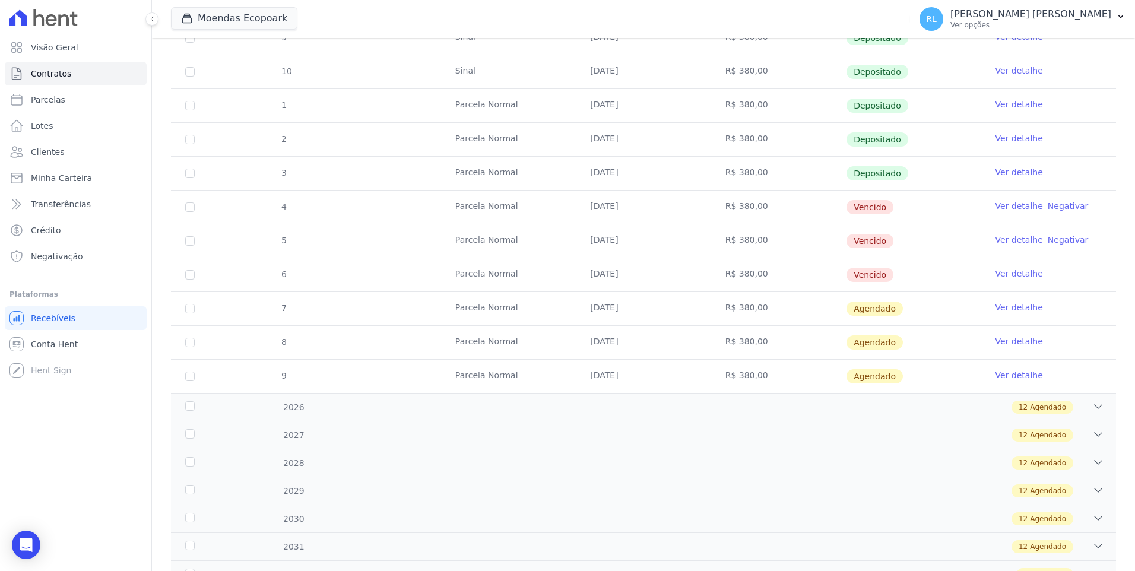
scroll to position [297, 0]
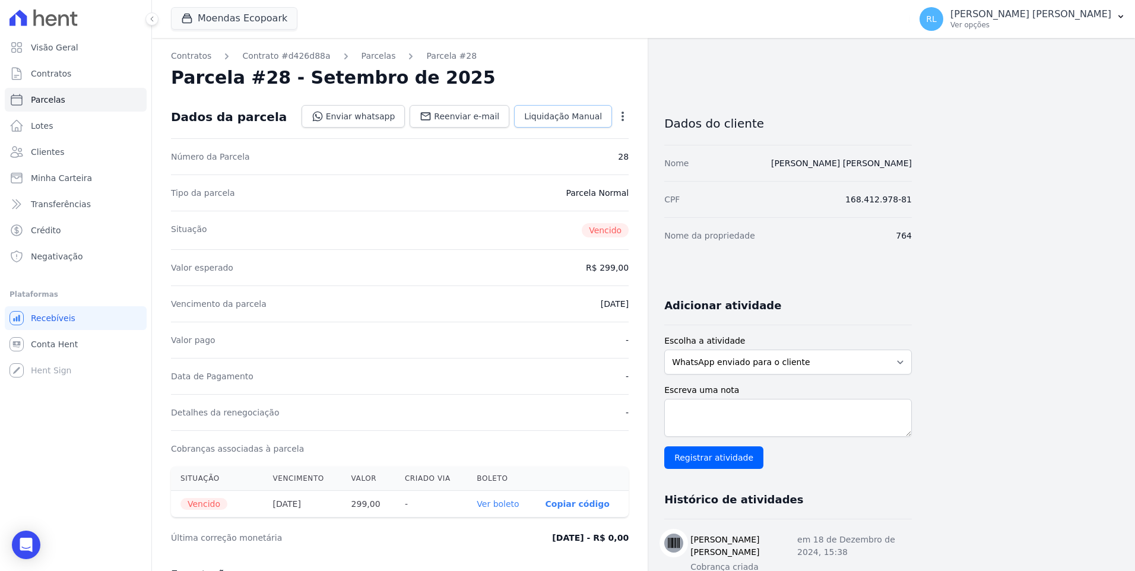
click at [583, 117] on span "Liquidação Manual" at bounding box center [563, 116] width 78 height 12
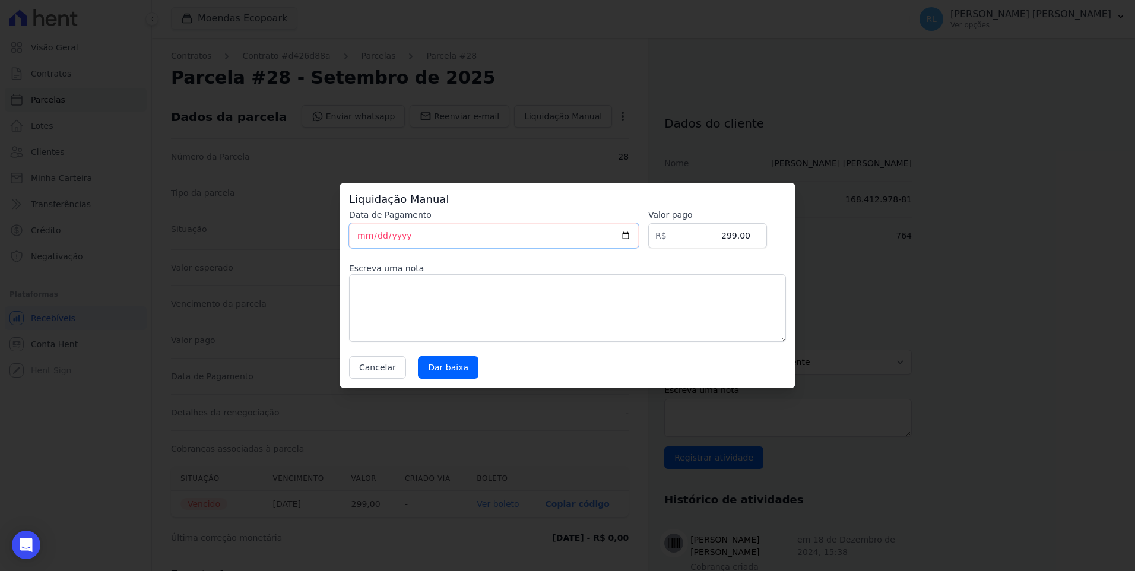
click at [366, 237] on input "[DATE]" at bounding box center [494, 235] width 290 height 25
type input "[DATE]"
click at [494, 315] on textarea at bounding box center [567, 308] width 437 height 68
type textarea "pix"
click at [438, 366] on input "Dar baixa" at bounding box center [448, 367] width 61 height 23
